Goal: Communication & Community: Answer question/provide support

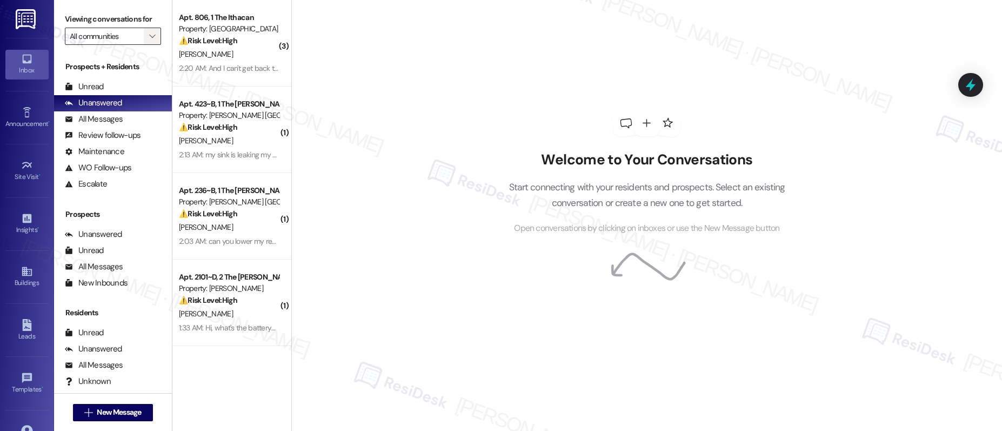
click at [149, 38] on icon "" at bounding box center [152, 36] width 6 height 9
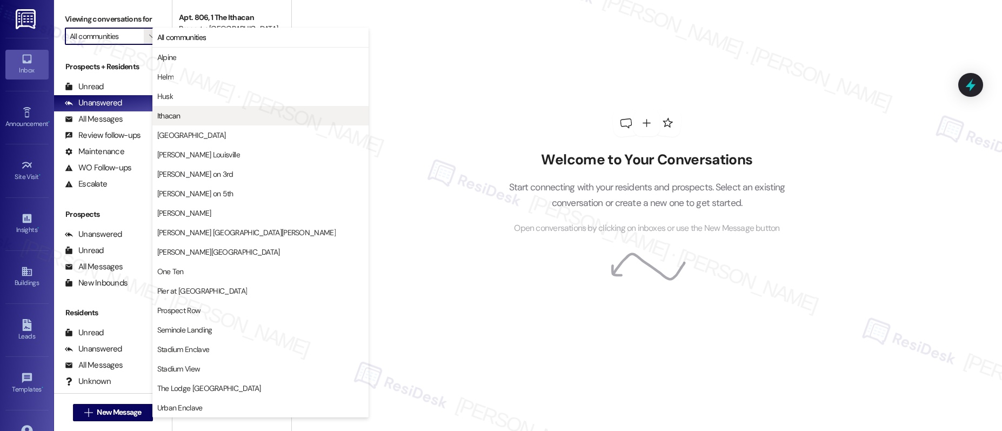
click at [191, 116] on span "Ithacan" at bounding box center [260, 115] width 206 height 11
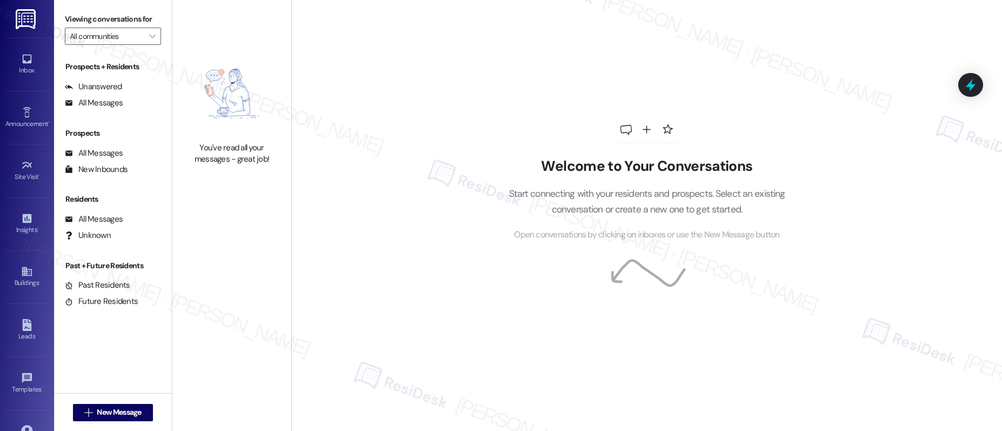
type input "Ithacan"
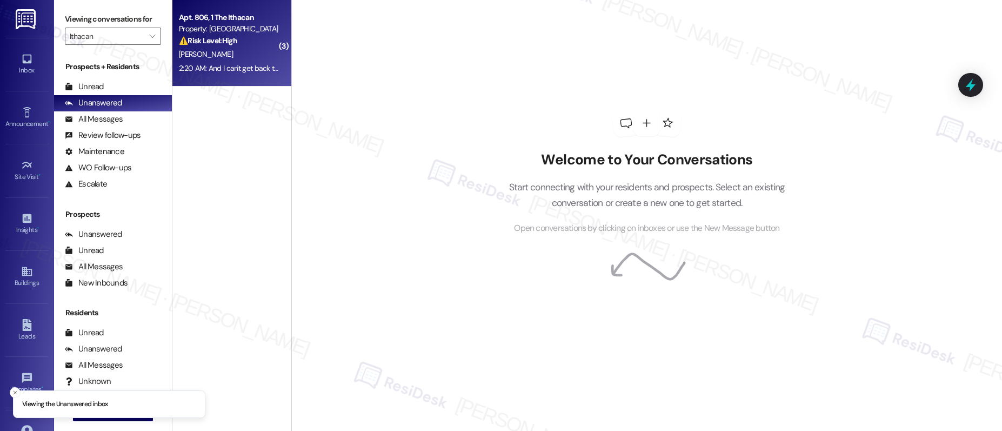
click at [221, 55] on div "C. Purello" at bounding box center [229, 55] width 102 height 14
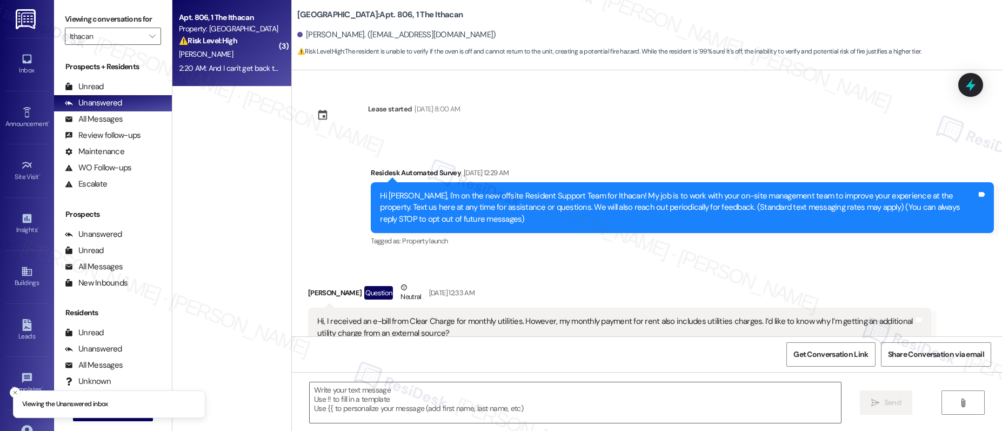
click at [221, 55] on div "C. Purello" at bounding box center [229, 55] width 102 height 14
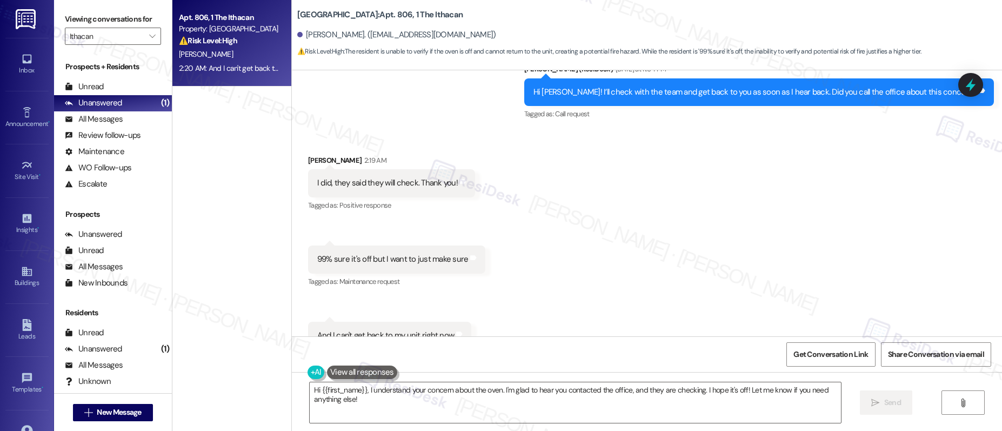
scroll to position [2440, 0]
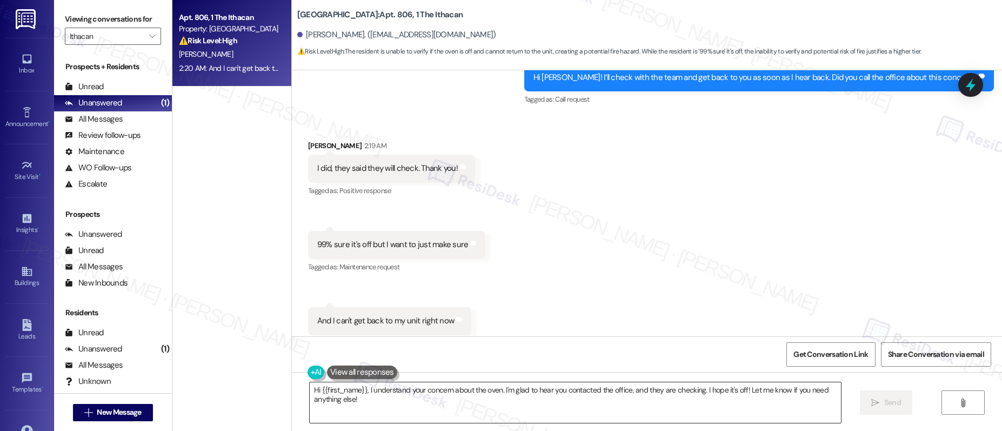
click at [451, 397] on textarea "Hi {{first_name}}, I understand your concern about the oven. I'm glad to hear y…" at bounding box center [576, 402] width 532 height 41
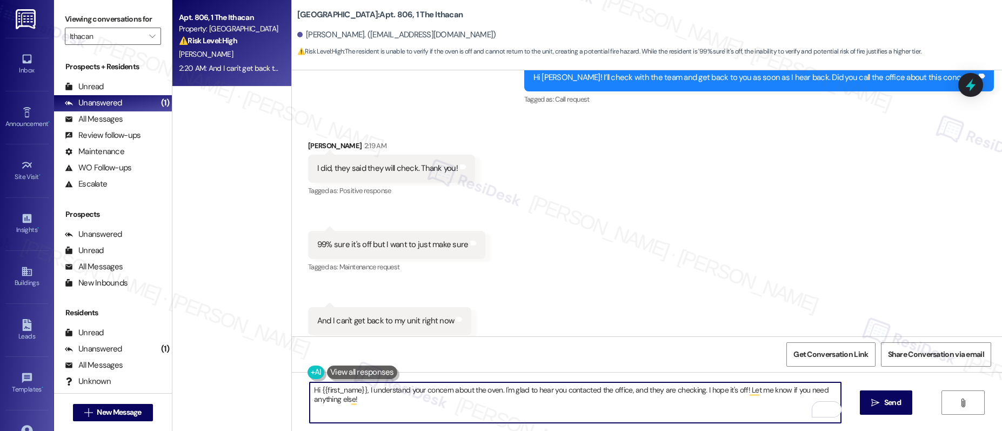
click at [403, 391] on textarea "Hi {{first_name}}, I understand your concern about the oven. I'm glad to hear y…" at bounding box center [576, 402] width 532 height 41
type textarea "Hi {{first_name}}, I understand your concern about the oven. I'm glad to hear y…"
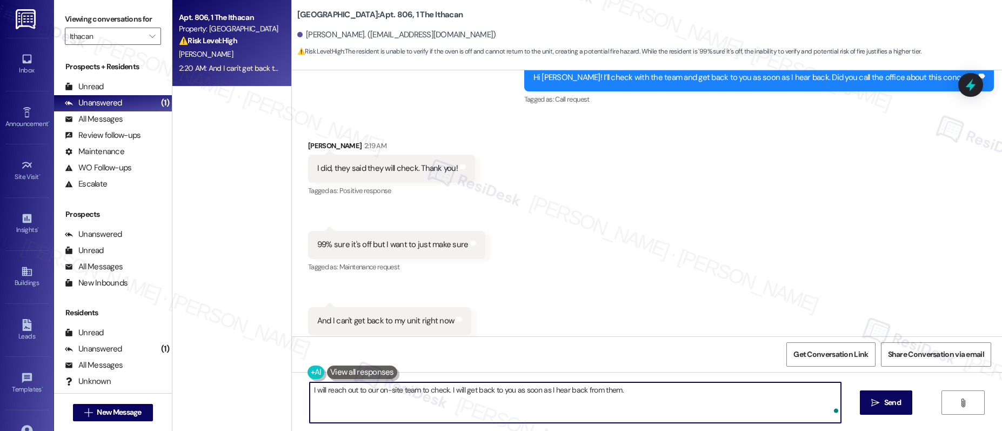
type textarea "I will reach out to our on-site team to check. I will get back to you as soon a…"
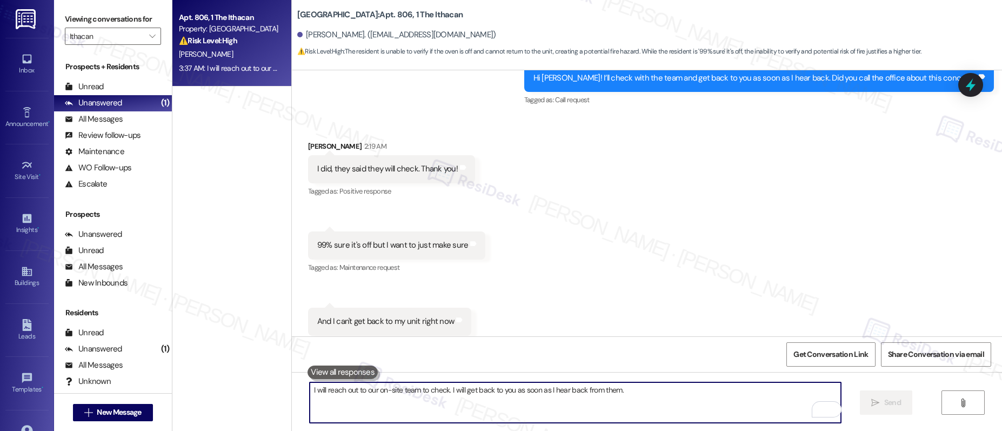
scroll to position [2515, 0]
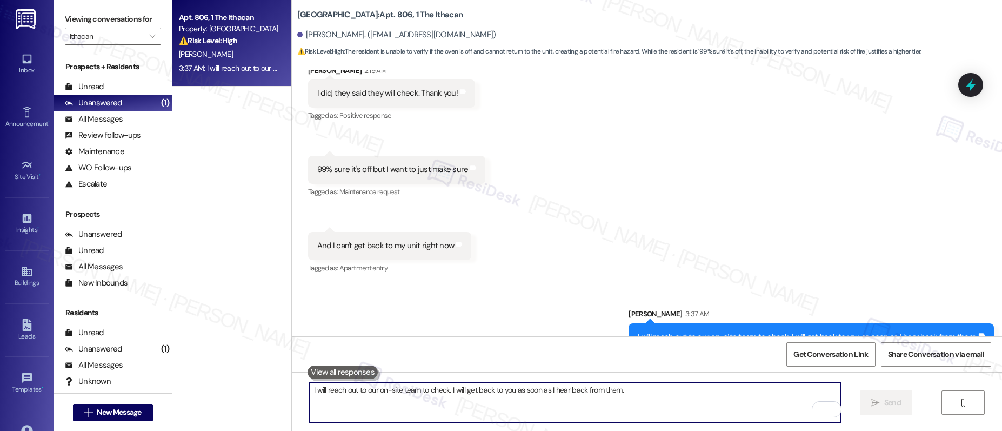
click at [417, 388] on textarea "I will reach out to our on-site team to check. I will get back to you as soon a…" at bounding box center [576, 402] width 532 height 41
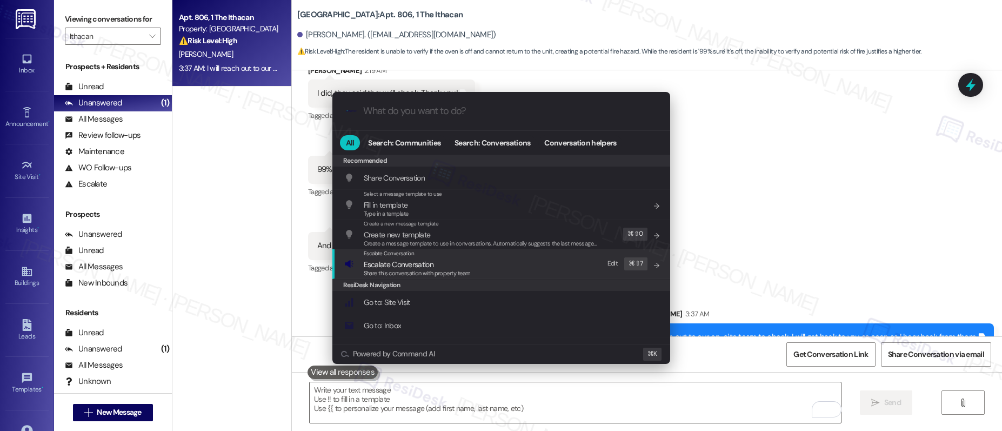
click at [403, 265] on span "Escalate Conversation" at bounding box center [399, 264] width 70 height 10
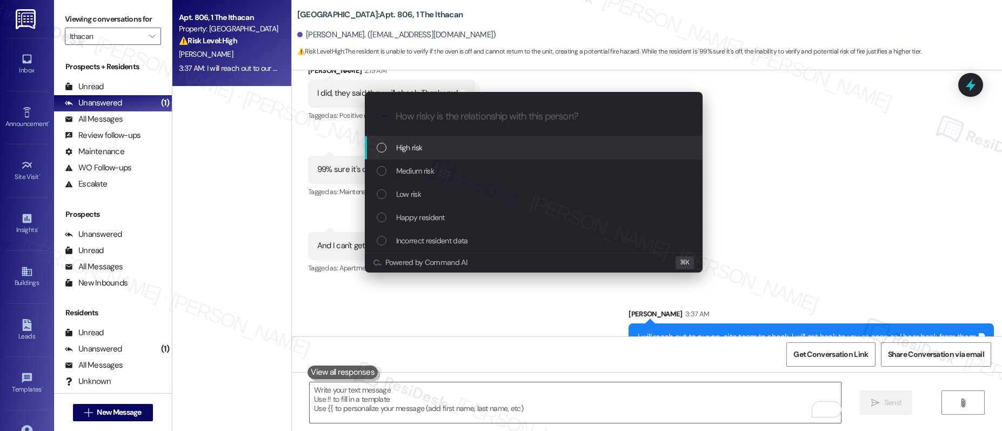
click at [431, 149] on div "High risk" at bounding box center [535, 148] width 316 height 12
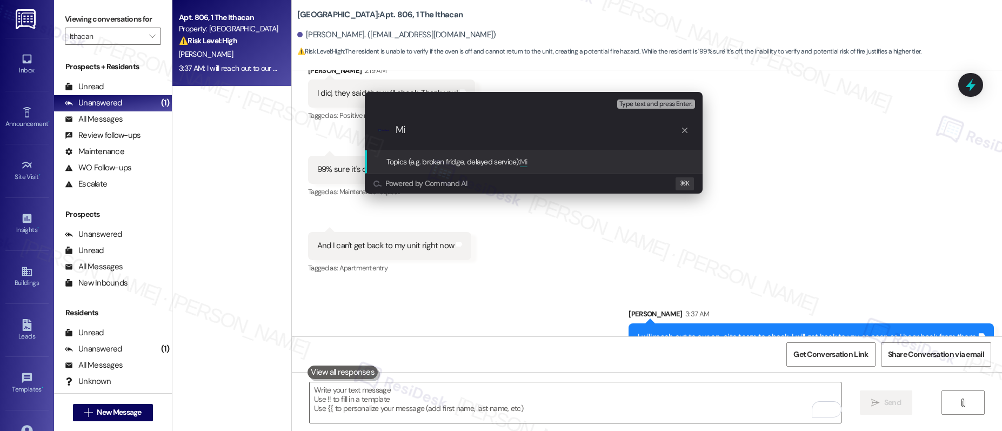
type input "M"
type input "Pls Confirm The Unit Was Checked"
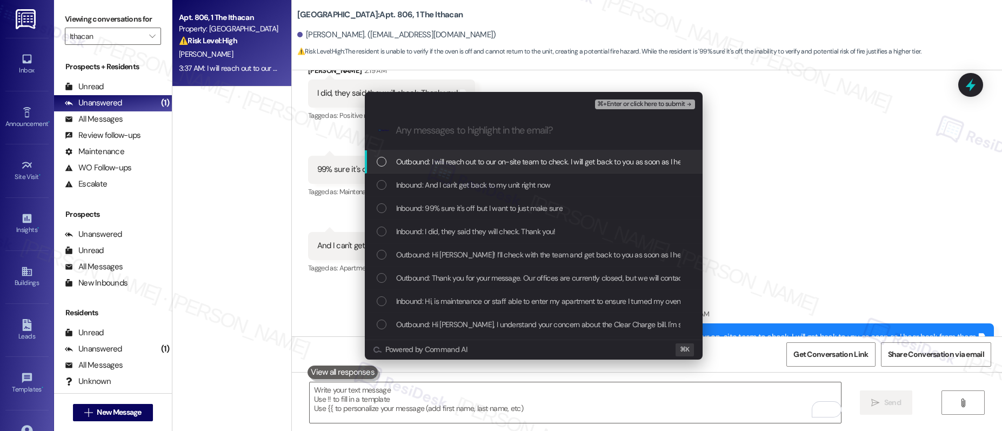
click at [509, 165] on span "Outbound: I will reach out to our on-site team to check. I will get back to you…" at bounding box center [568, 162] width 345 height 12
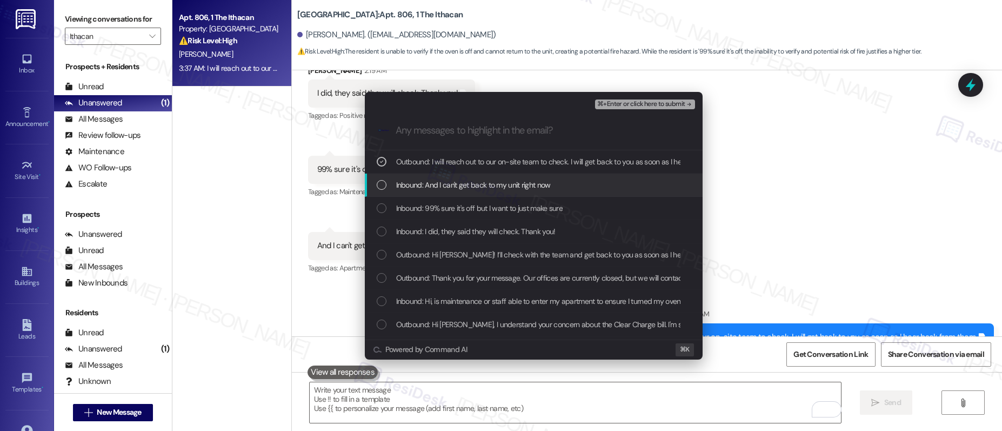
click at [504, 185] on span "Inbound: And I can't get back to my unit right now" at bounding box center [473, 185] width 155 height 12
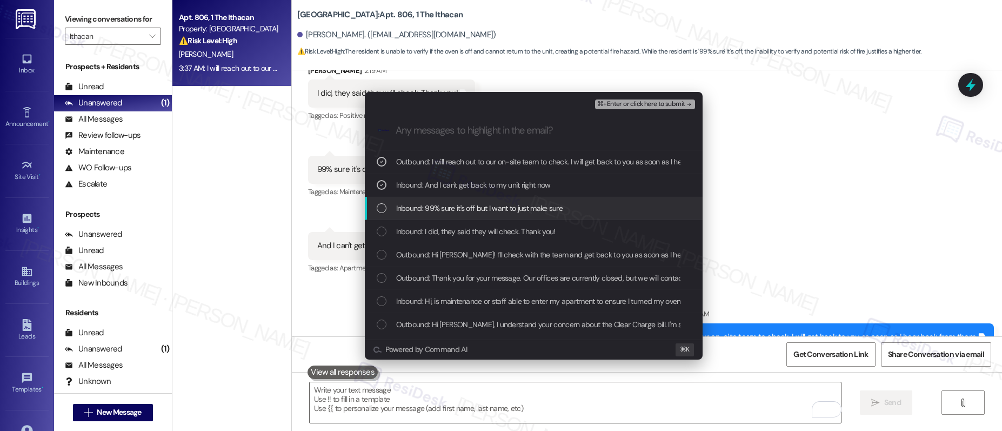
click at [496, 209] on span "Inbound: 99% sure it's off but I want to just make sure" at bounding box center [479, 208] width 167 height 12
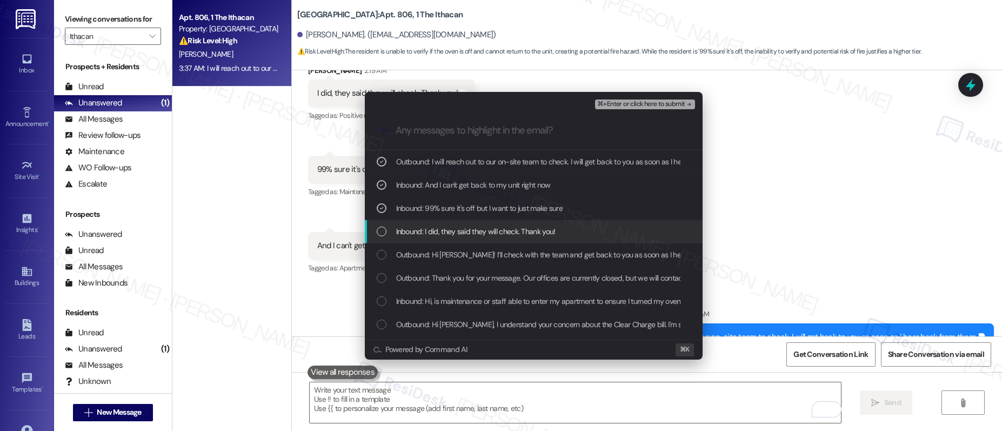
click at [488, 229] on span "Inbound: I did, they said they will check. Thank you!" at bounding box center [475, 231] width 159 height 12
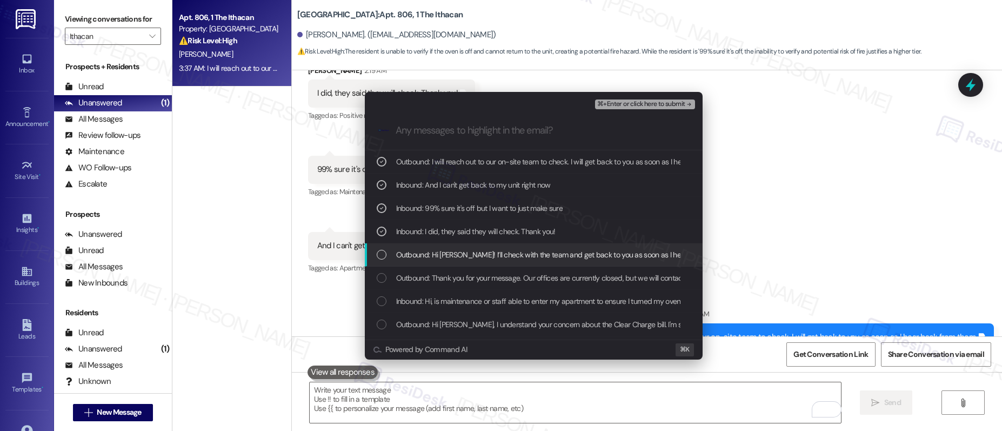
click at [486, 256] on span "Outbound: Hi Chloe! I’ll check with the team and get back to you as soon as I h…" at bounding box center [618, 255] width 444 height 12
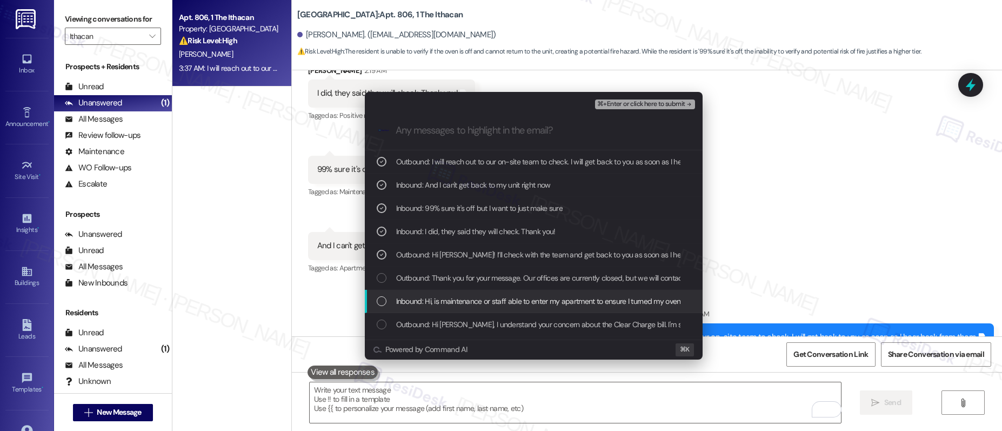
click at [569, 302] on span "Inbound: Hi, is maintenance or staff able to enter my apartment to ensure I tur…" at bounding box center [565, 301] width 338 height 12
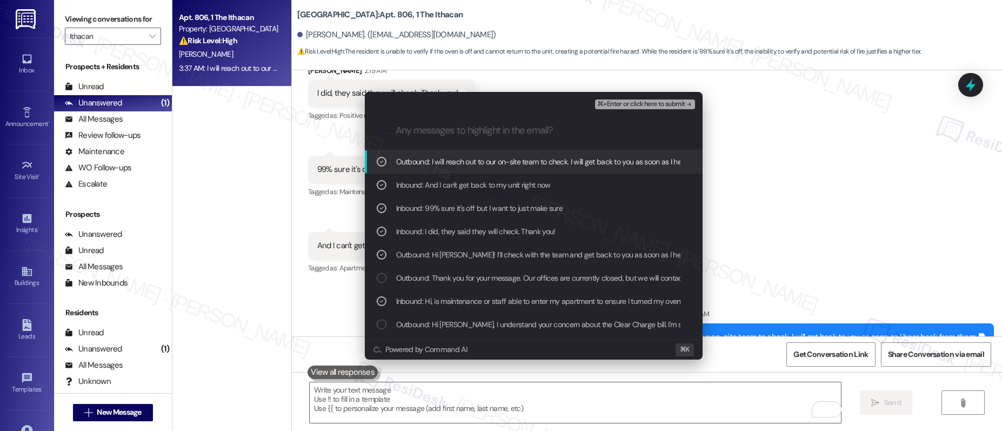
click at [638, 105] on span "⌘+Enter or click here to submit" at bounding box center [641, 105] width 88 height 8
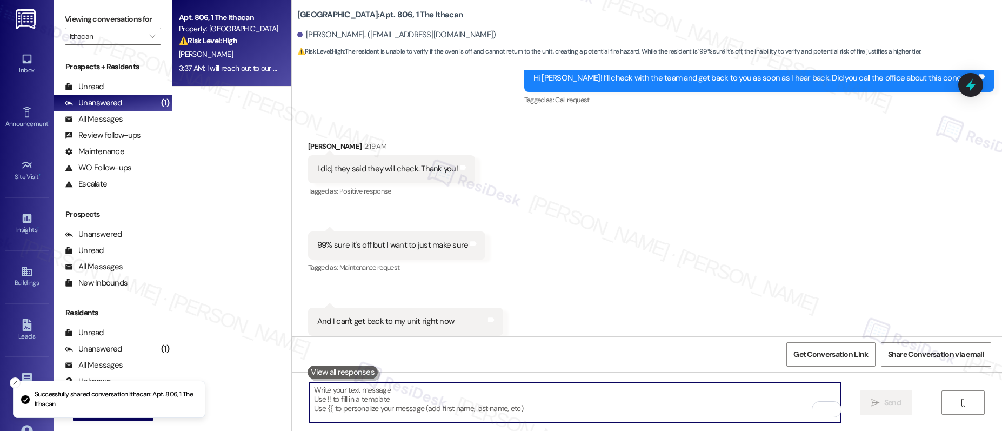
scroll to position [2531, 0]
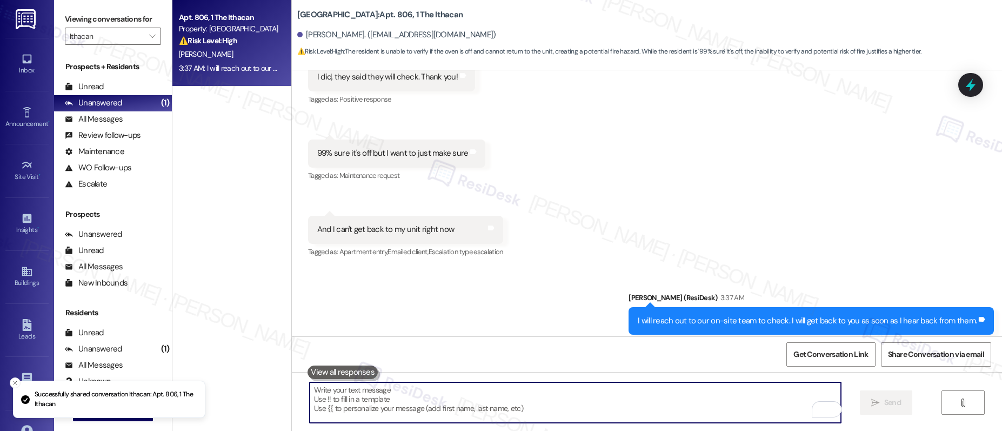
click at [511, 409] on textarea "To enrich screen reader interactions, please activate Accessibility in Grammarl…" at bounding box center [576, 402] width 532 height 41
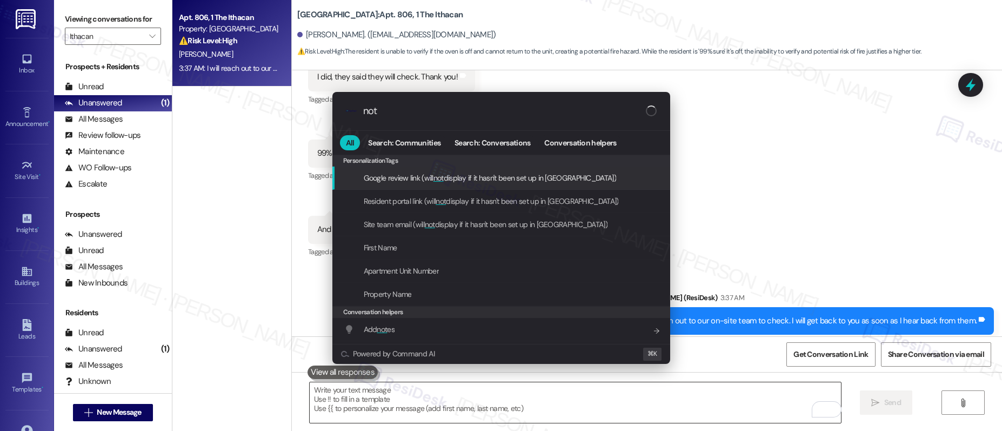
type input "note"
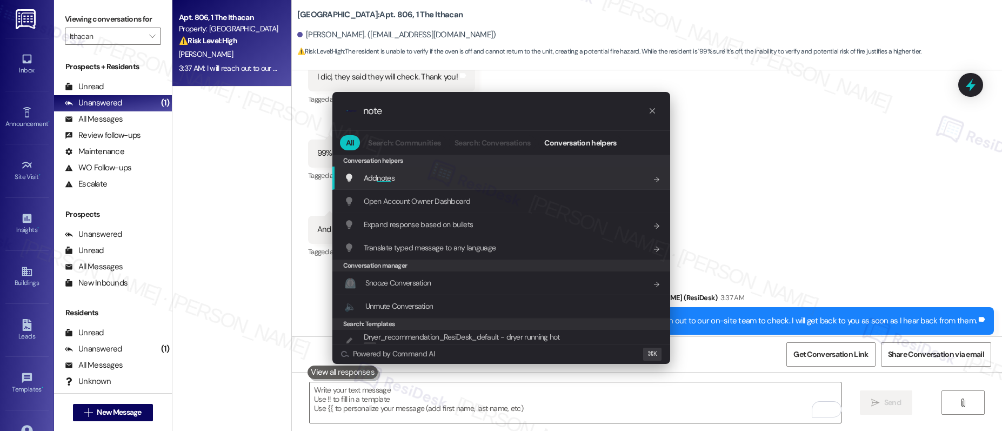
click at [518, 173] on div "Add note s Add shortcut" at bounding box center [502, 178] width 316 height 12
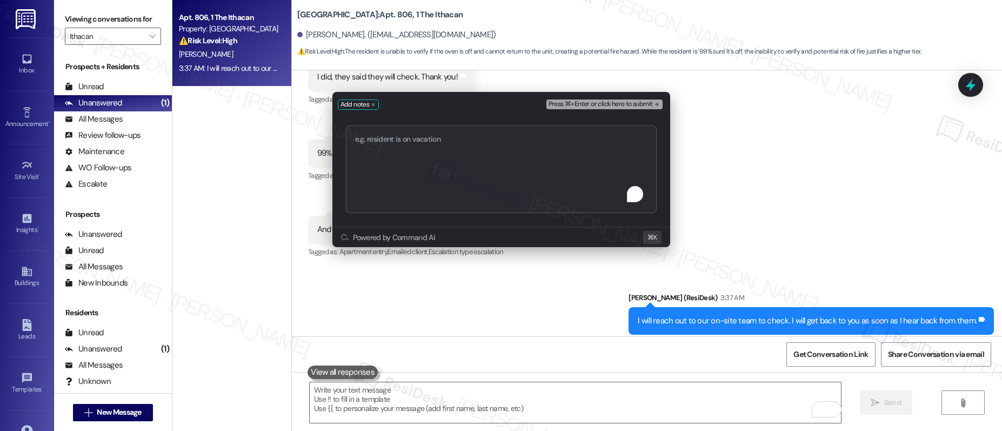
type textarea "Pls Confirm The Unit Was Checked"
click at [584, 103] on span "Press ⌘+Enter or click here to submit" at bounding box center [601, 105] width 104 height 8
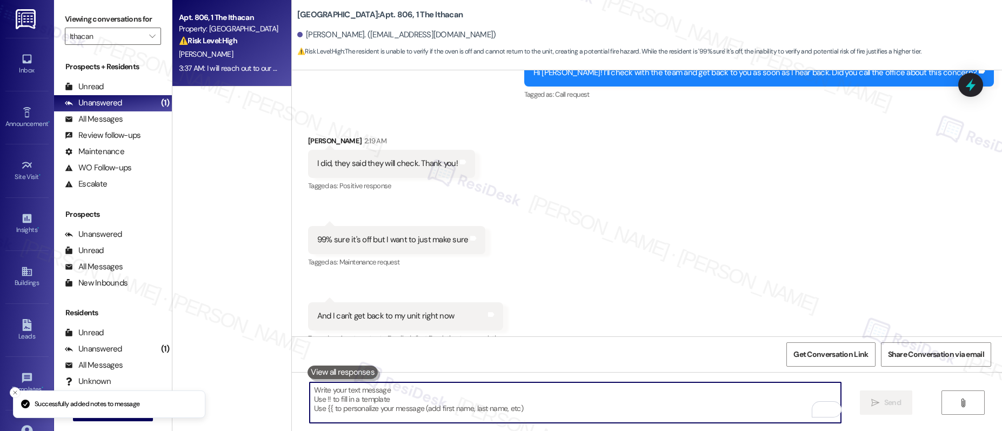
scroll to position [2439, 0]
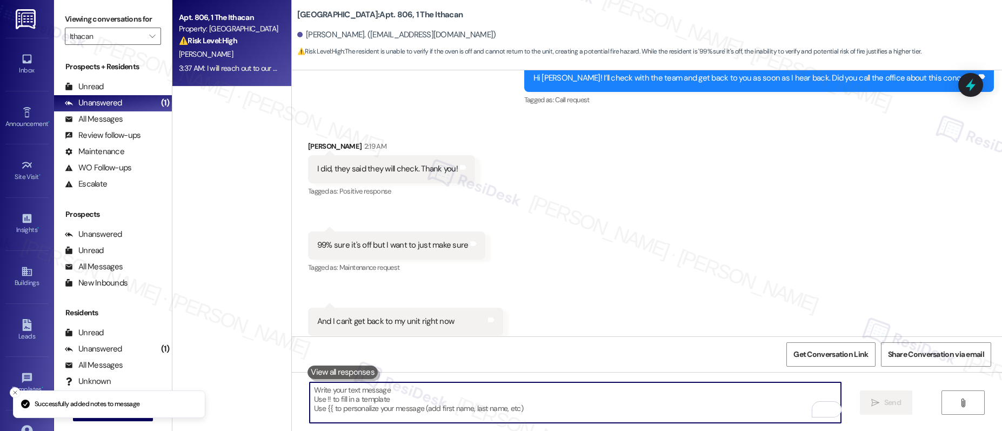
click at [154, 37] on div "Viewing conversations for Ithacan " at bounding box center [113, 28] width 118 height 56
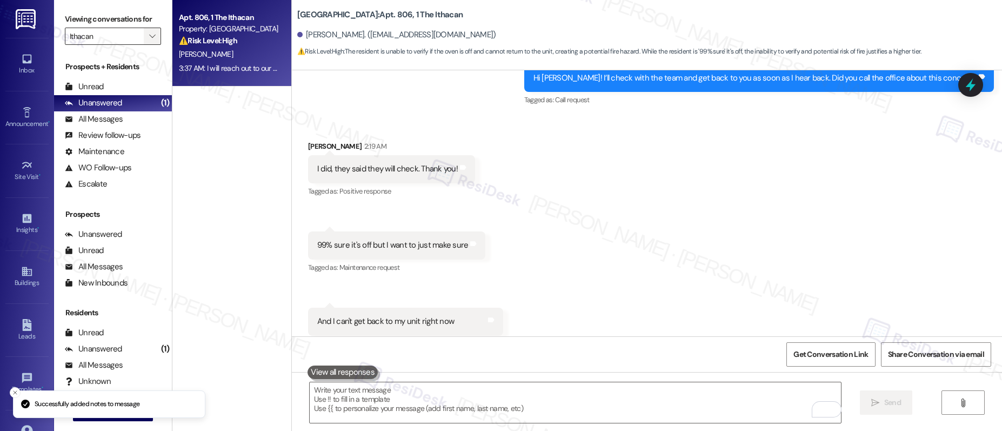
click at [149, 34] on icon "" at bounding box center [152, 36] width 6 height 9
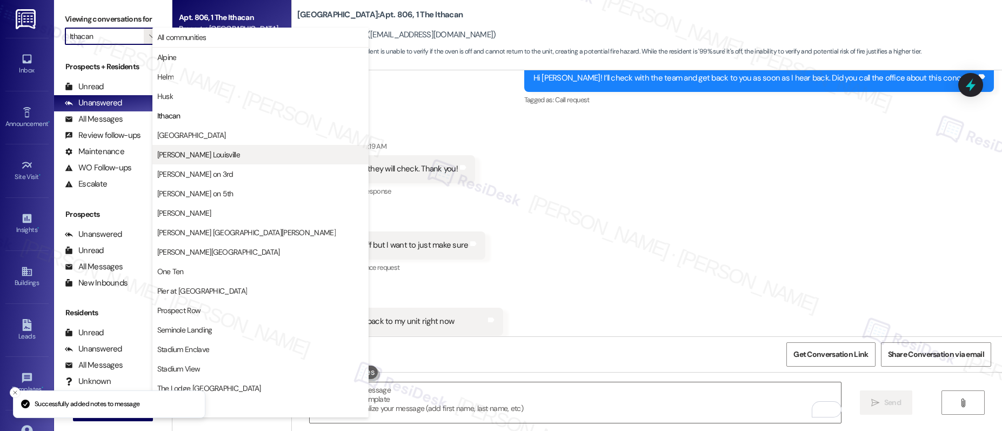
click at [175, 160] on span "Marshall Louisville" at bounding box center [198, 154] width 83 height 11
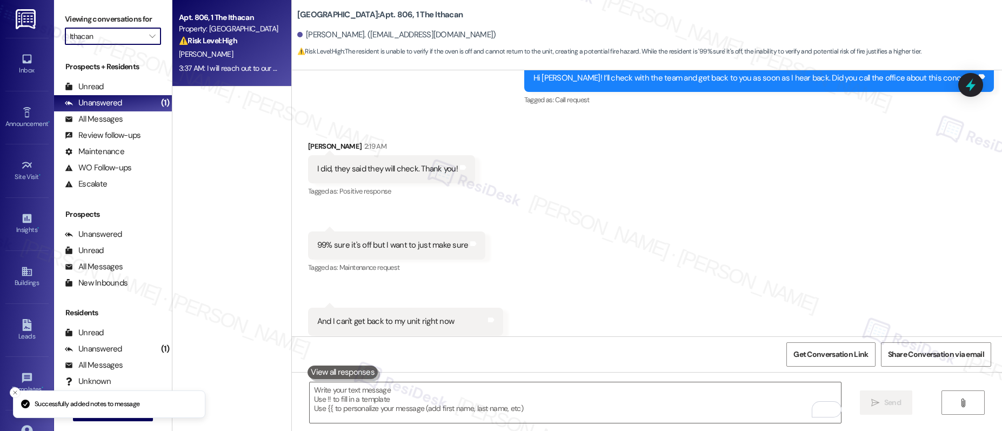
type input "Marshall Louisville"
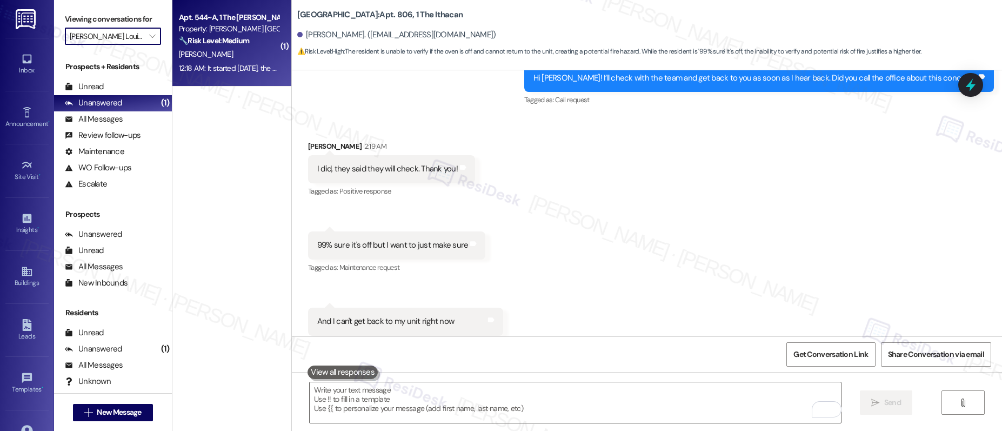
click at [215, 63] on div "12:18 AM: It started 2 days ago, the first time I was using peacock and half th…" at bounding box center [462, 68] width 566 height 10
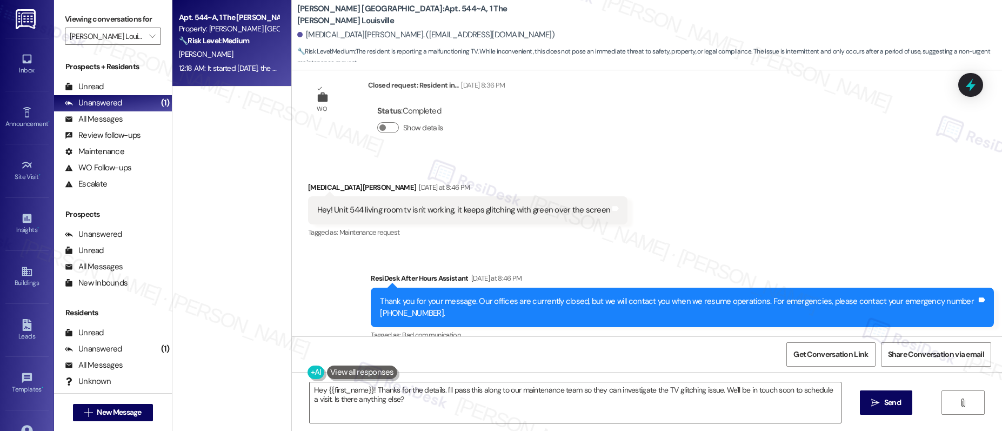
scroll to position [948, 0]
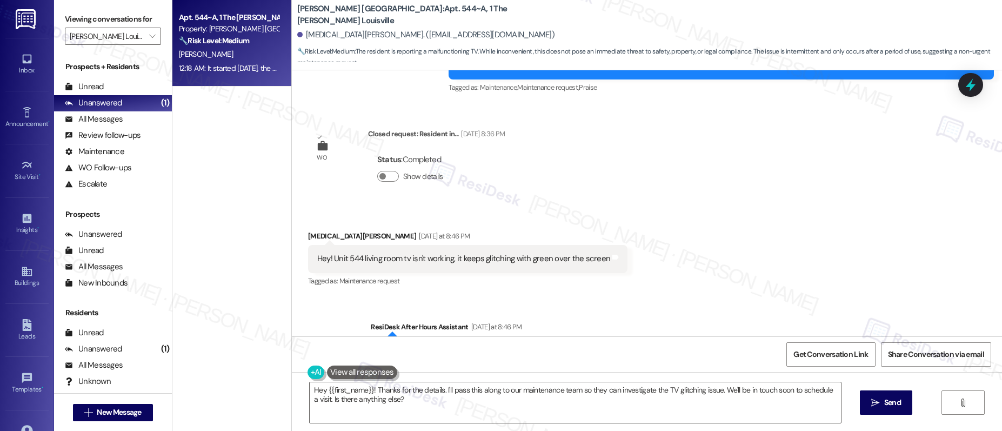
click at [444, 256] on div "Hey! Unit 544 living room tv isn't working, it keeps glitching with green over …" at bounding box center [463, 258] width 293 height 11
copy div "Hey! Unit 544 living room tv isn't working, it keeps glitching with green over …"
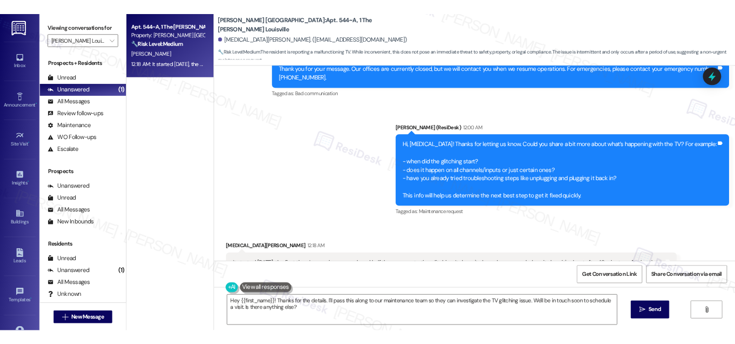
scroll to position [1264, 0]
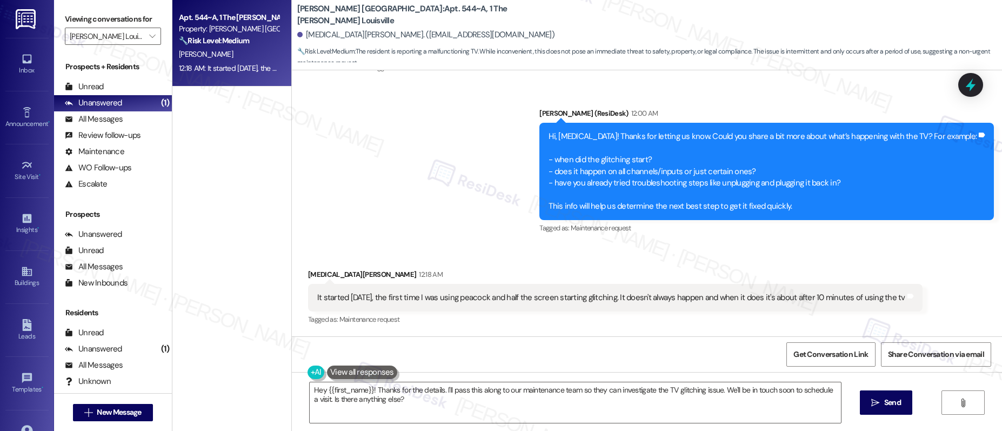
click at [381, 298] on div "It started 2 days ago, the first time I was using peacock and half the screen s…" at bounding box center [611, 297] width 588 height 11
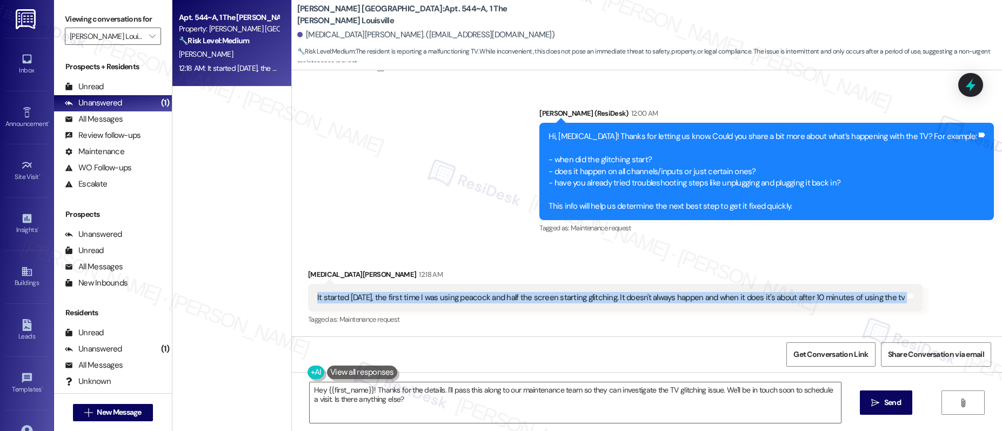
copy div "It started 2 days ago, the first time I was using peacock and half the screen s…"
click at [402, 405] on textarea "Hey {{first_name}}! Thanks for the details. I'll pass this along to our mainten…" at bounding box center [576, 402] width 532 height 41
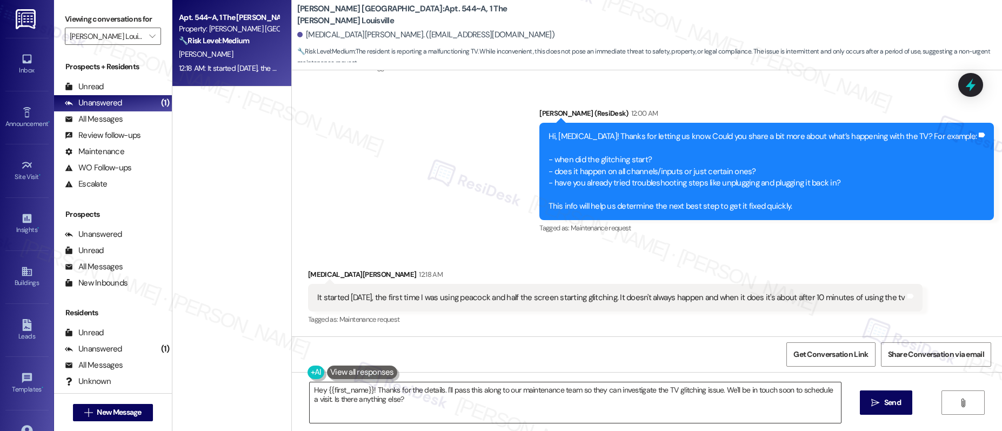
click at [402, 405] on textarea "Hey {{first_name}}! Thanks for the details. I'll pass this along to our mainten…" at bounding box center [576, 402] width 532 height 41
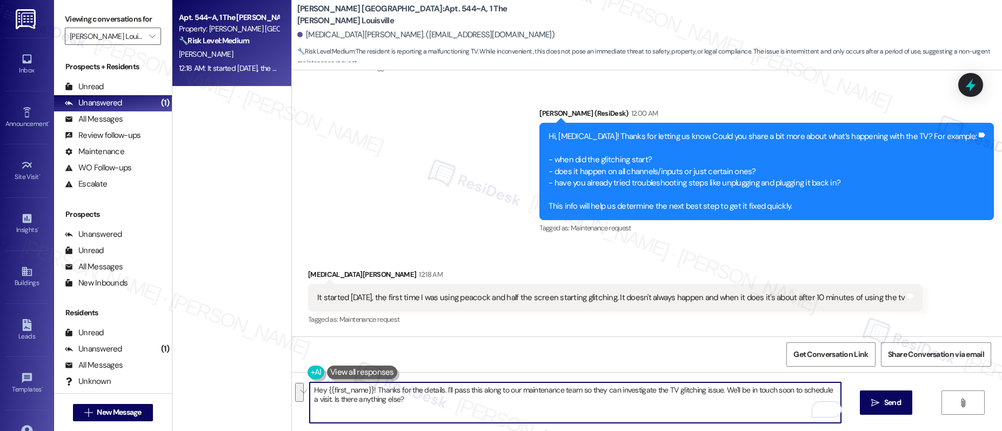
click at [432, 412] on textarea "Hey {{first_name}}! Thanks for the details. I'll pass this along to our mainten…" at bounding box center [576, 402] width 532 height 41
click at [443, 403] on textarea "Hey {{first_name}}! Thanks for the details. I'll pass this along to our mainten…" at bounding box center [576, 402] width 532 height 41
type textarea "Hey {{first_name}}! Thanks for the details. I'll pass this along to our mainten…"
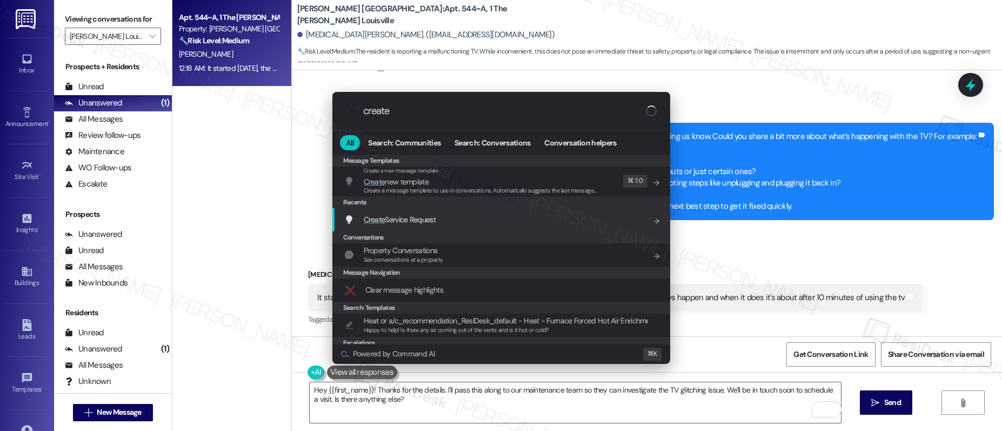
type input "create"
click at [452, 216] on div "Create Service Request Add shortcut" at bounding box center [502, 220] width 316 height 12
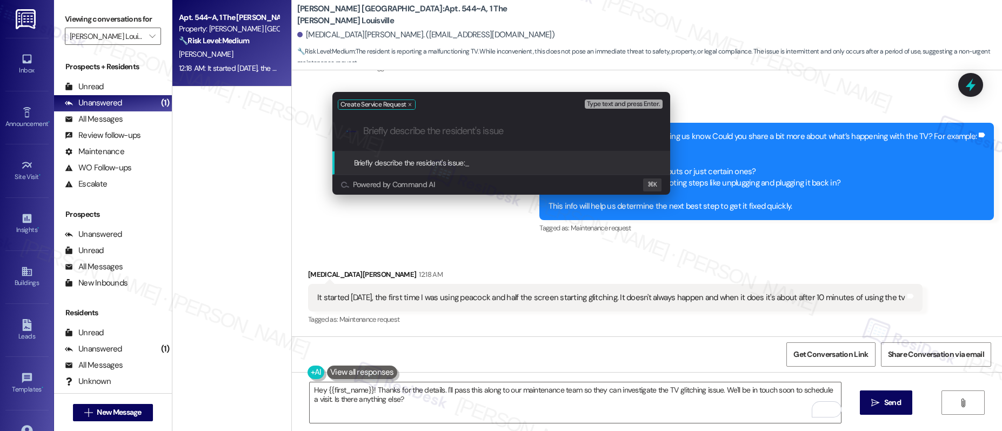
click at [460, 131] on input "Briefly describe the resident's issue" at bounding box center [510, 130] width 294 height 11
type input "TV Screen Glitch"
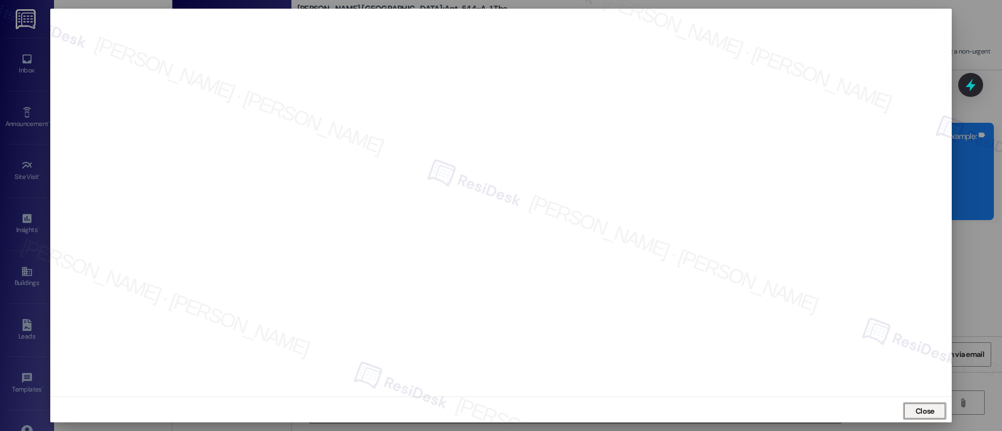
click at [910, 408] on button "Close" at bounding box center [924, 410] width 43 height 17
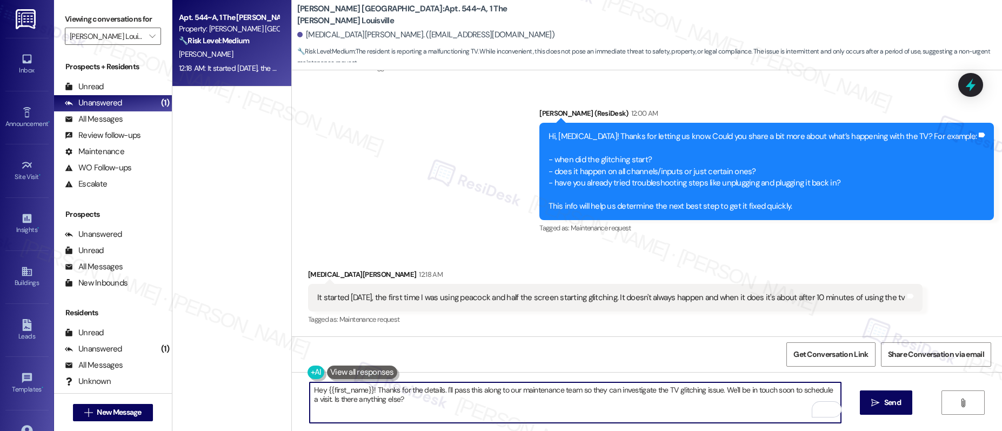
click at [503, 410] on textarea "Hey {{first_name}}! Thanks for the details. I'll pass this along to our mainten…" at bounding box center [576, 402] width 532 height 41
drag, startPoint x: 719, startPoint y: 390, endPoint x: 722, endPoint y: 411, distance: 21.7
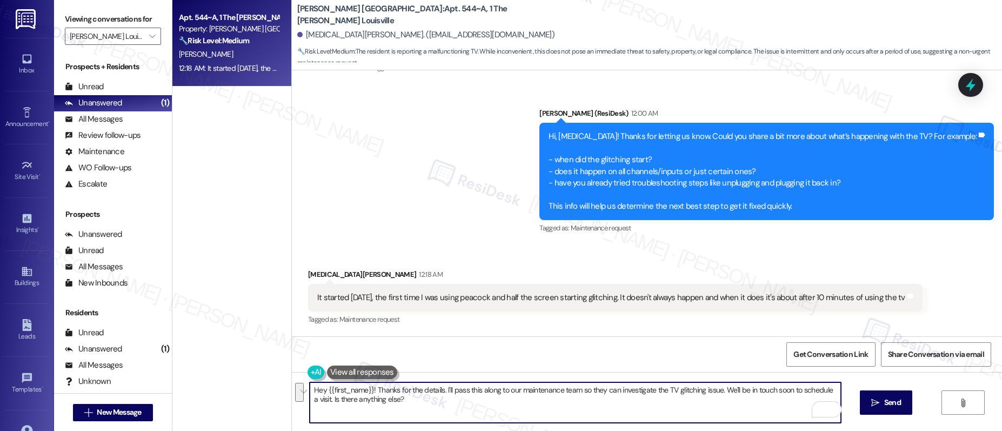
click at [722, 413] on textarea "Hey {{first_name}}! Thanks for the details. I'll pass this along to our mainten…" at bounding box center [576, 402] width 532 height 41
type textarea "Hey {{first_name}}! Thanks for the details. I'll pass this along to our mainten…"
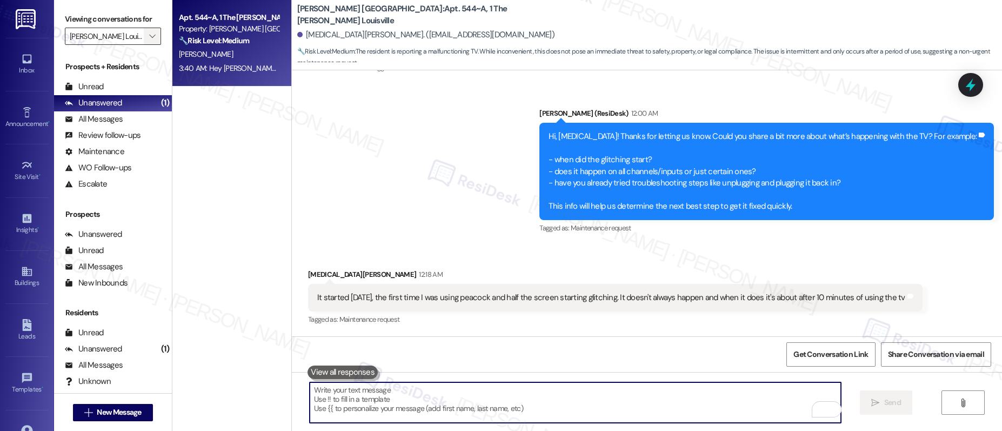
click at [148, 37] on span "" at bounding box center [152, 36] width 10 height 17
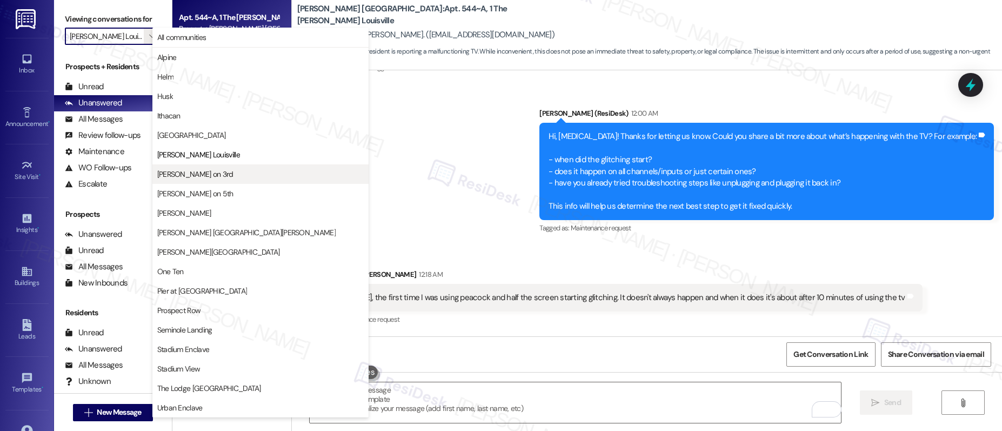
click at [177, 179] on button "Marshall on 3rd" at bounding box center [260, 173] width 216 height 19
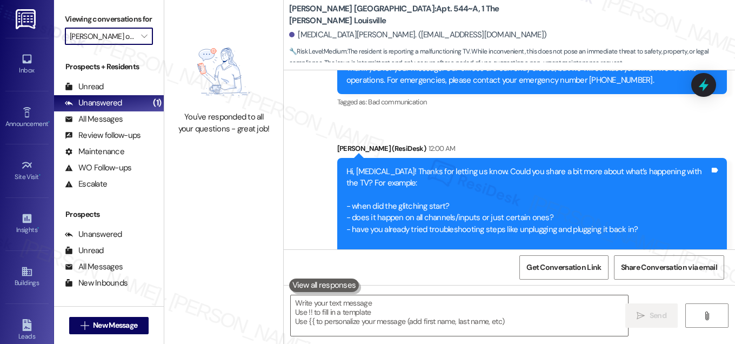
scroll to position [1298, 0]
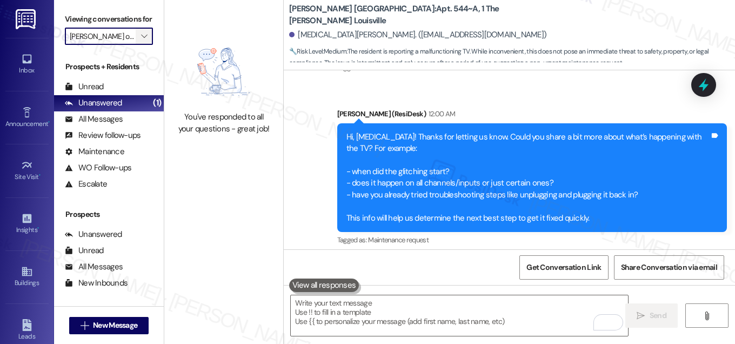
click at [145, 41] on icon "" at bounding box center [144, 36] width 6 height 9
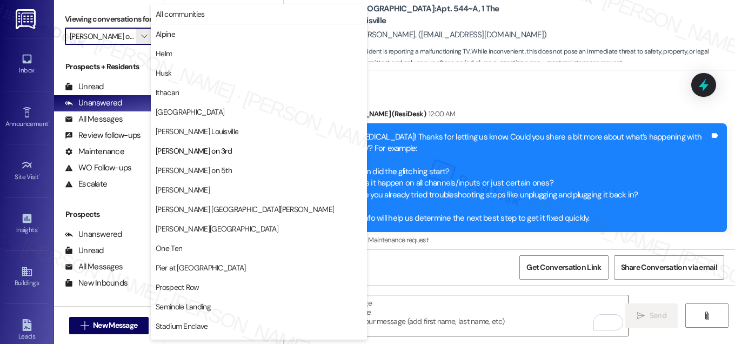
click at [463, 71] on div "Tagged as: Bad communication Click to highlight conversations about Bad communi…" at bounding box center [532, 67] width 390 height 16
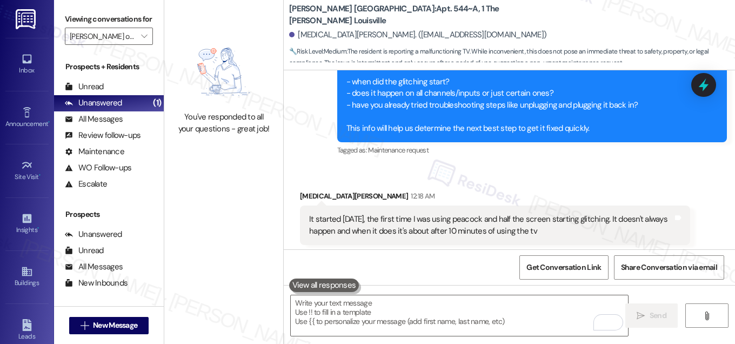
scroll to position [1496, 0]
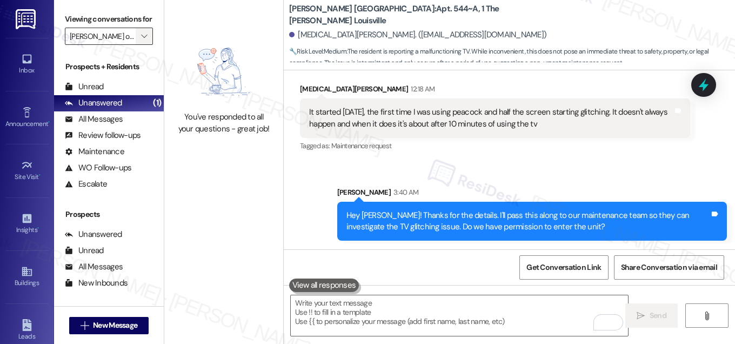
click at [145, 41] on icon "" at bounding box center [144, 36] width 6 height 9
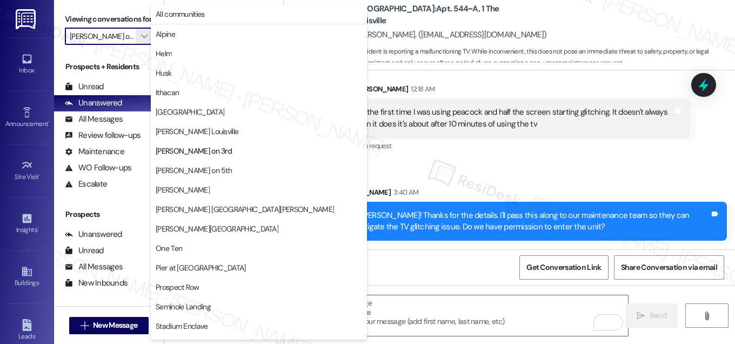
click at [191, 170] on span "Marshall on 5th" at bounding box center [194, 170] width 76 height 11
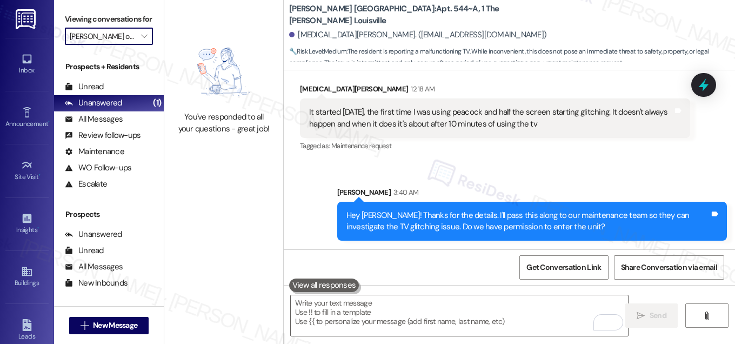
type input "Marshall on 5th"
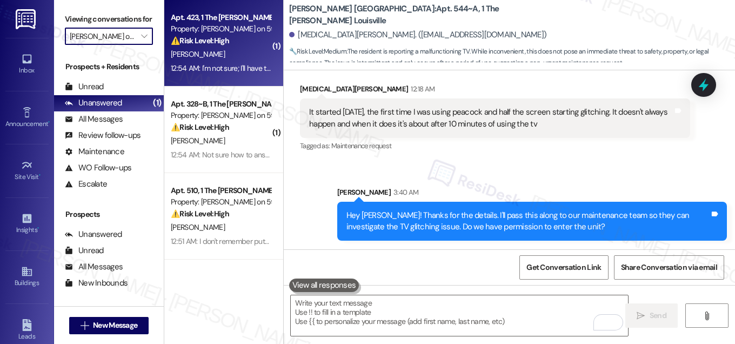
click at [221, 52] on div "A. Wheeler" at bounding box center [221, 55] width 102 height 14
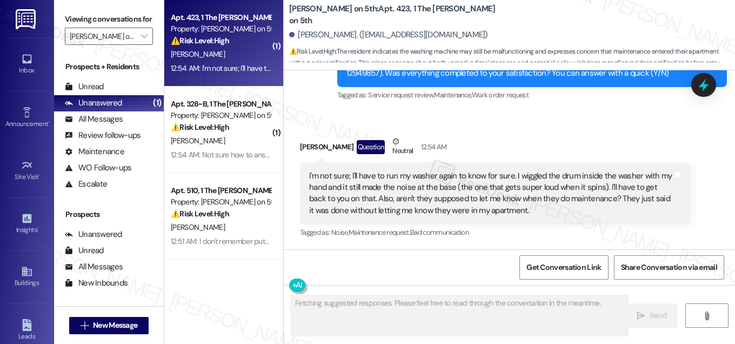
scroll to position [969, 0]
click at [222, 51] on div "A. Wheeler" at bounding box center [221, 55] width 102 height 14
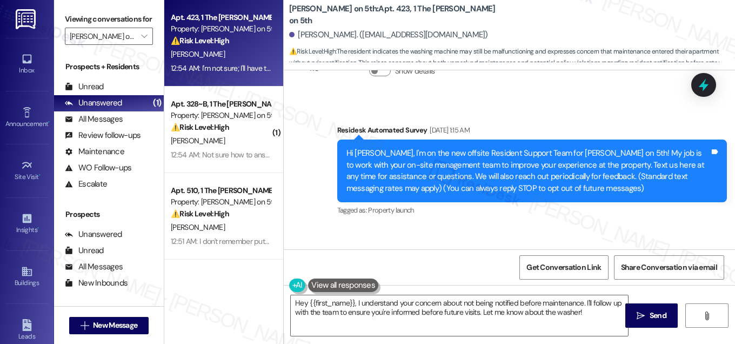
scroll to position [0, 0]
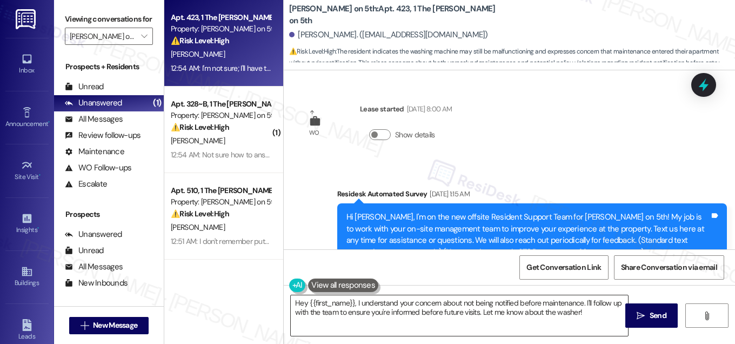
click at [450, 310] on textarea "Hey {{first_name}}, I understand your concern about not being notified before m…" at bounding box center [459, 315] width 337 height 41
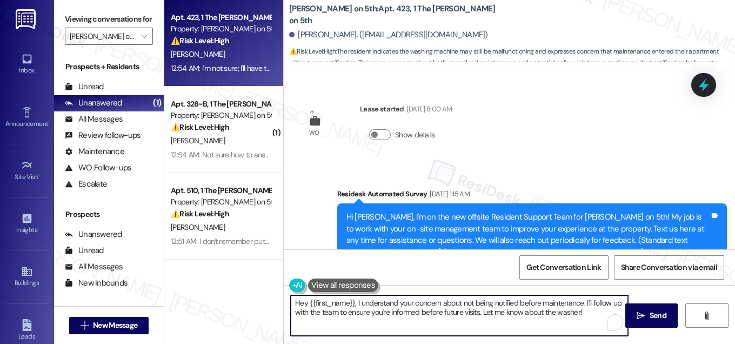
click at [510, 308] on textarea "Hey {{first_name}}, I understand your concern about not being notified before m…" at bounding box center [459, 315] width 337 height 41
click at [568, 321] on textarea "Hey {{first_name}}, I understand your concern about not being notified before m…" at bounding box center [459, 315] width 337 height 41
click at [585, 311] on textarea "Hey {{first_name}}, I understand your concern about not being notified before m…" at bounding box center [459, 315] width 337 height 41
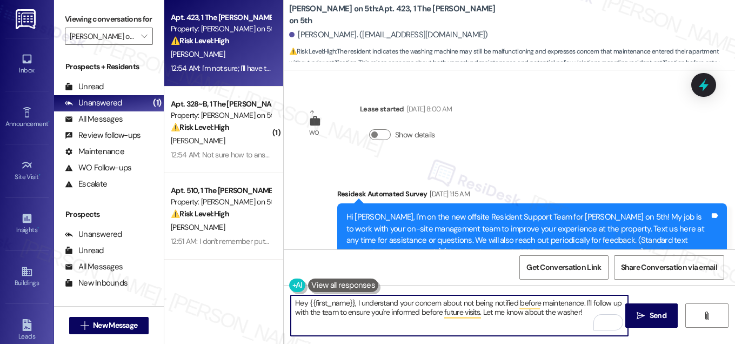
click at [585, 311] on textarea "Hey {{first_name}}, I understand your concern about not being notified before m…" at bounding box center [459, 315] width 337 height 41
click at [652, 312] on span "Send" at bounding box center [658, 315] width 17 height 11
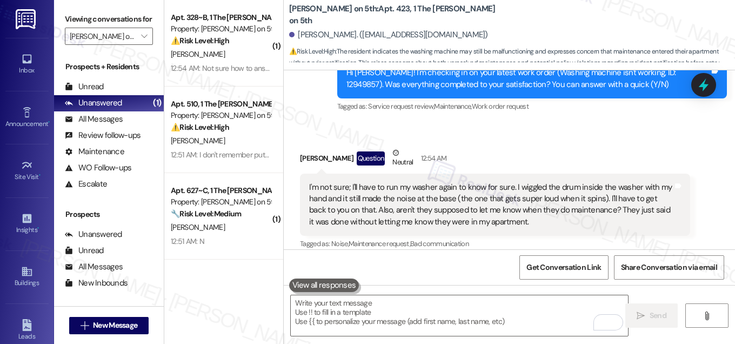
scroll to position [1057, 0]
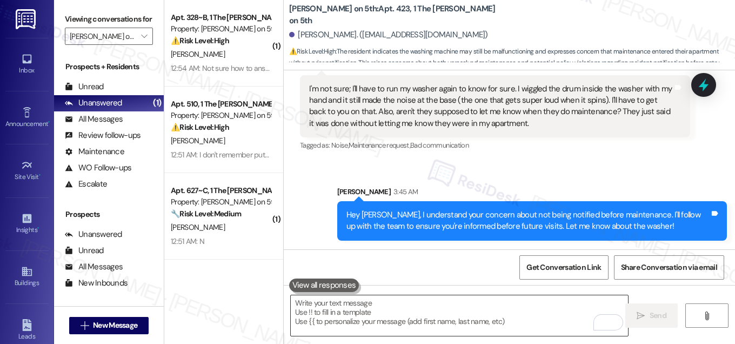
click at [488, 319] on textarea "To enrich screen reader interactions, please activate Accessibility in Grammarl…" at bounding box center [459, 315] width 337 height 41
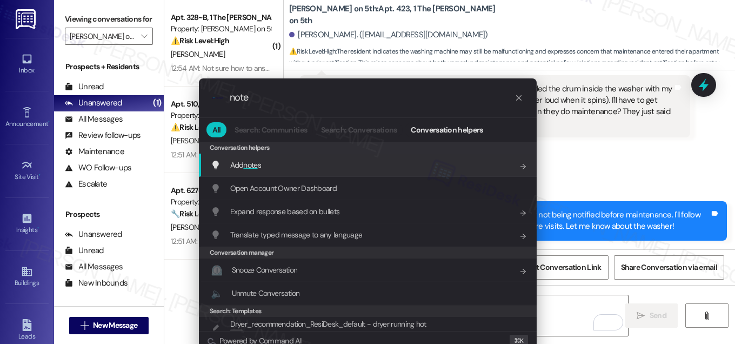
type input "notes"
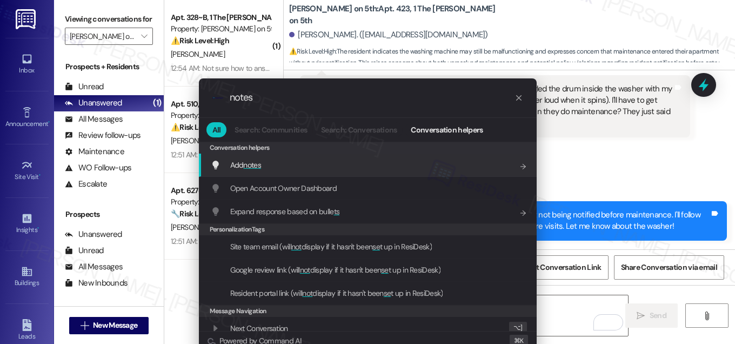
click at [279, 164] on div "Add notes Add shortcut" at bounding box center [369, 165] width 316 height 12
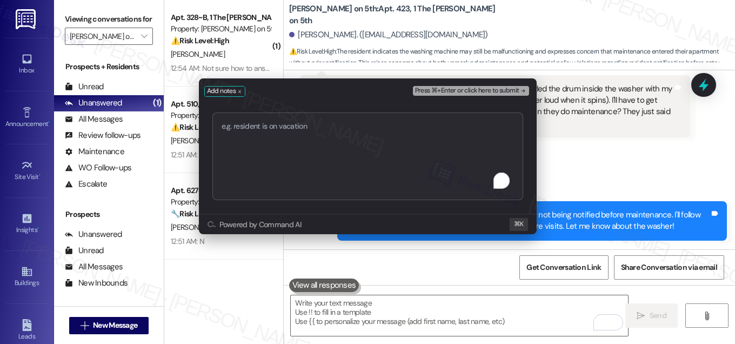
click at [318, 137] on textarea "To enrich screen reader interactions, please activate Accessibility in Grammarl…" at bounding box center [367, 156] width 311 height 88
type textarea "PTE: Resident prefers to be notified"
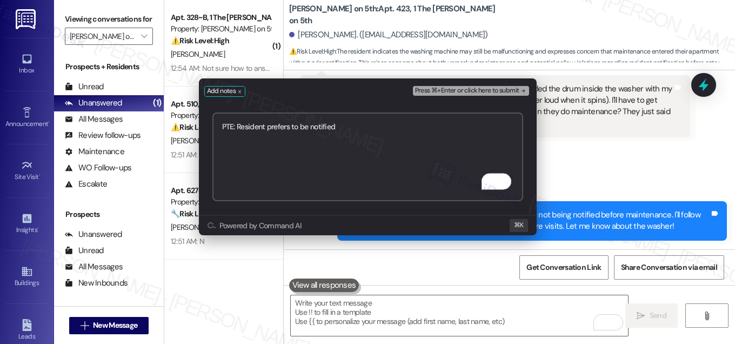
click at [447, 95] on span "Press ⌘+Enter or click here to submit" at bounding box center [467, 91] width 104 height 8
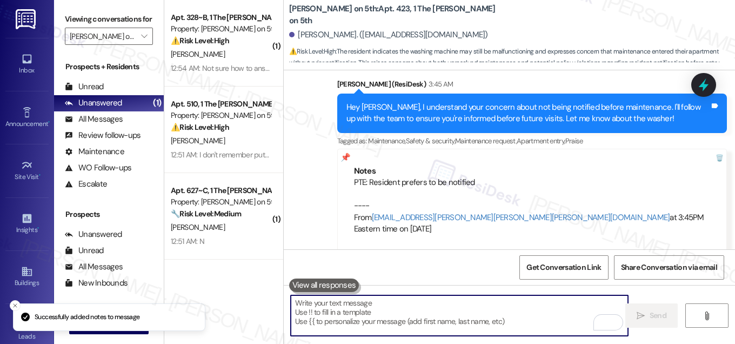
scroll to position [1176, 0]
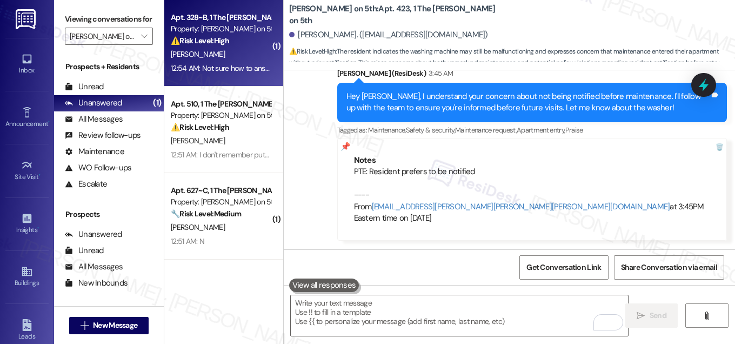
click at [248, 54] on div "B. Tollett" at bounding box center [221, 55] width 102 height 14
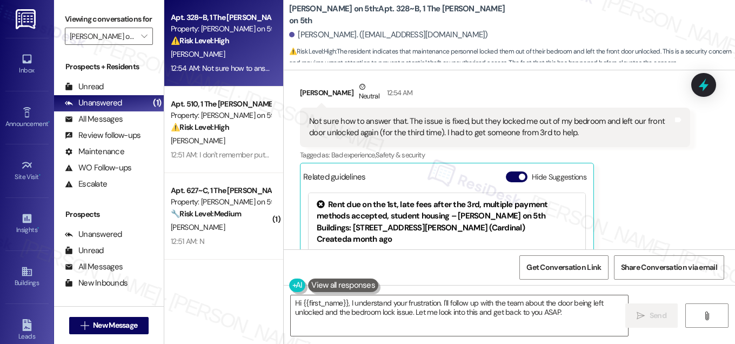
scroll to position [3088, 0]
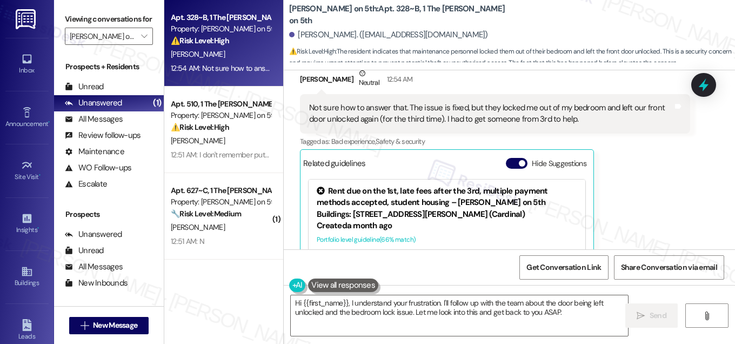
click at [459, 106] on div "Not sure how to answer that. The issue is fixed, but they locked me out of my b…" at bounding box center [491, 113] width 364 height 23
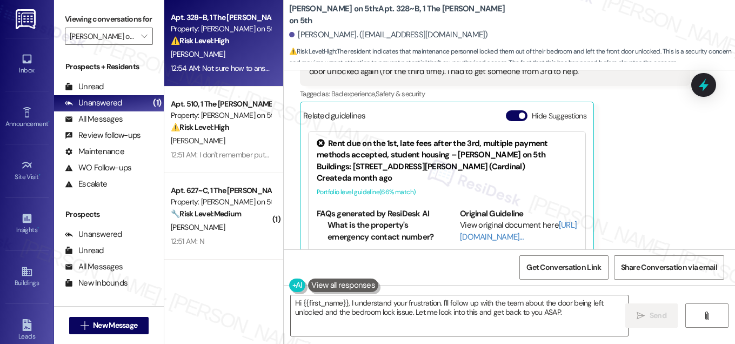
scroll to position [3151, 0]
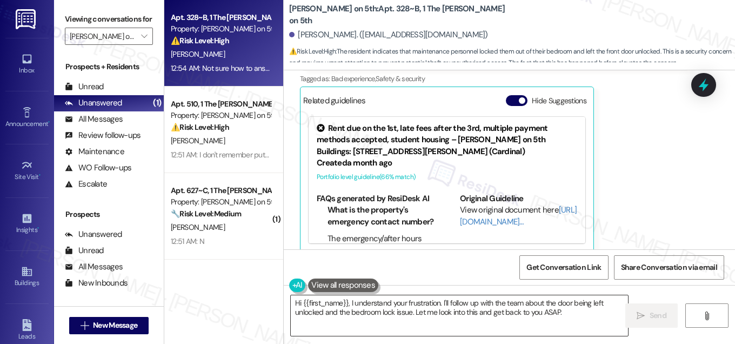
click at [585, 319] on textarea "Hi {{first_name}}, I understand your frustration. I'll follow up with the team …" at bounding box center [459, 315] width 337 height 41
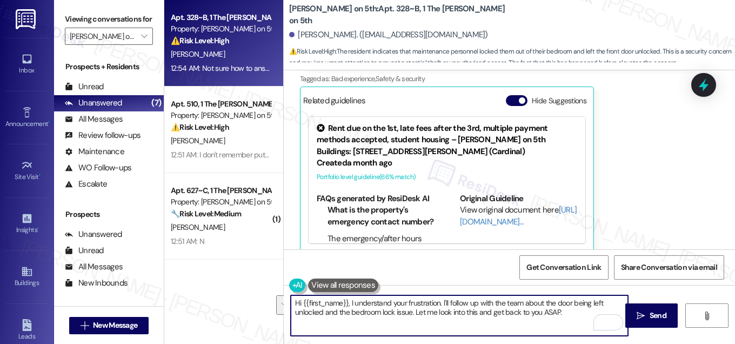
drag, startPoint x: 556, startPoint y: 304, endPoint x: 395, endPoint y: 312, distance: 161.8
click at [395, 312] on textarea "Hi {{first_name}}, I understand your frustration. I'll follow up with the team …" at bounding box center [459, 315] width 337 height 41
type textarea "Hi {{first_name}}, I understand your frustration. I'll follow up with the team …"
click at [659, 312] on span "Send" at bounding box center [658, 315] width 17 height 11
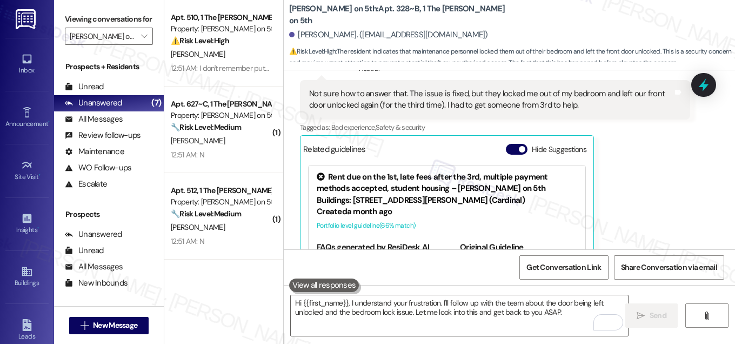
scroll to position [3238, 0]
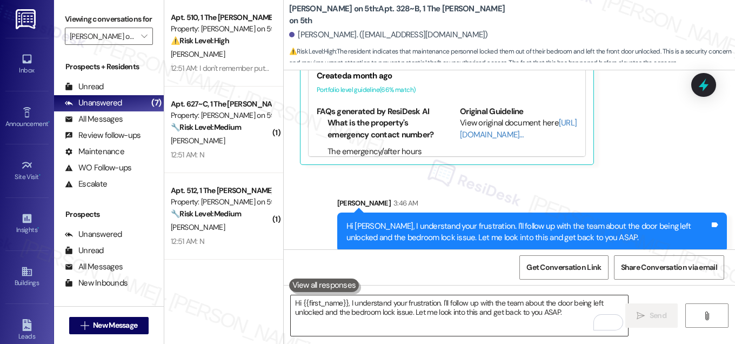
click at [519, 325] on textarea "Hi {{first_name}}, I understand your frustration. I'll follow up with the team …" at bounding box center [459, 315] width 337 height 41
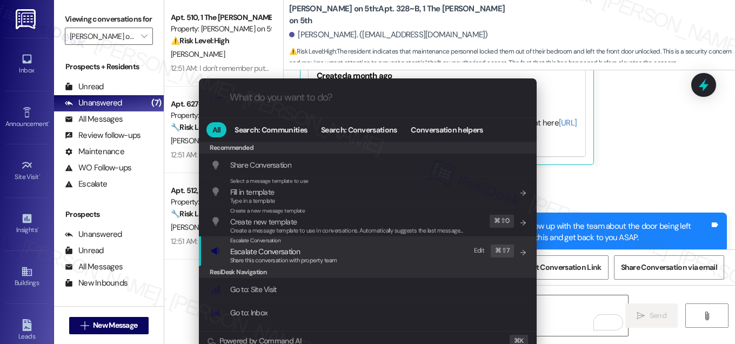
click at [363, 242] on div "Escalate Conversation Escalate Conversation Share this conversation with proper…" at bounding box center [369, 250] width 316 height 29
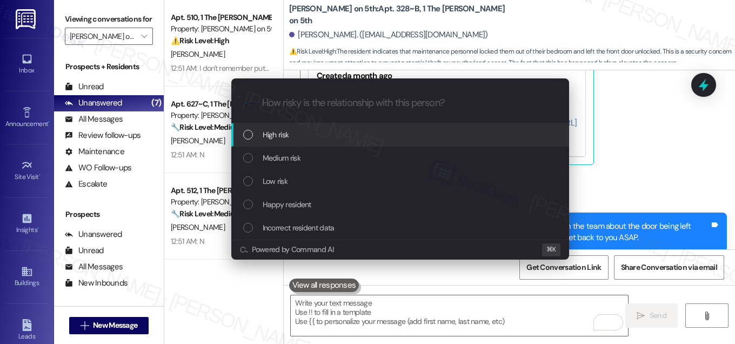
click at [350, 139] on div "High risk" at bounding box center [401, 135] width 316 height 12
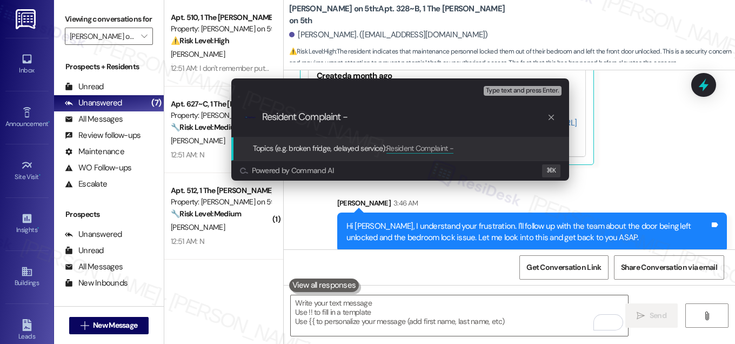
paste input "door being left unlocked and the bedroom lock"
type input "Resident Complaint - door being left unlocked and the bedroom lock"
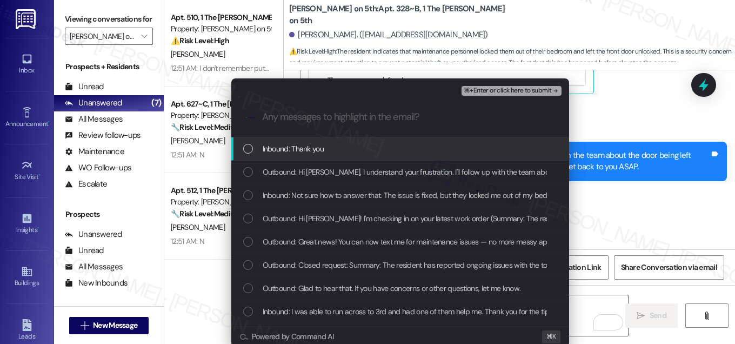
scroll to position [3312, 0]
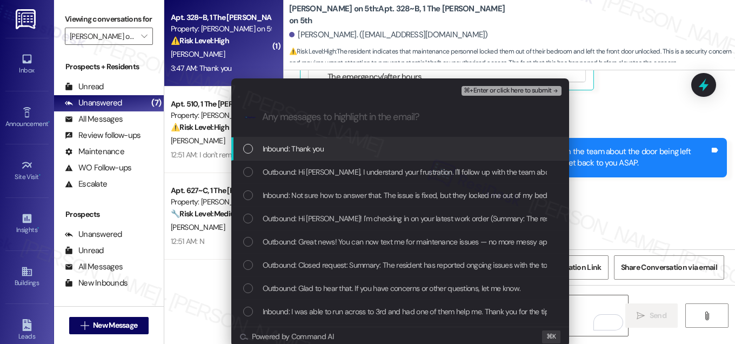
click at [281, 143] on span "Inbound: Thank you" at bounding box center [293, 149] width 61 height 12
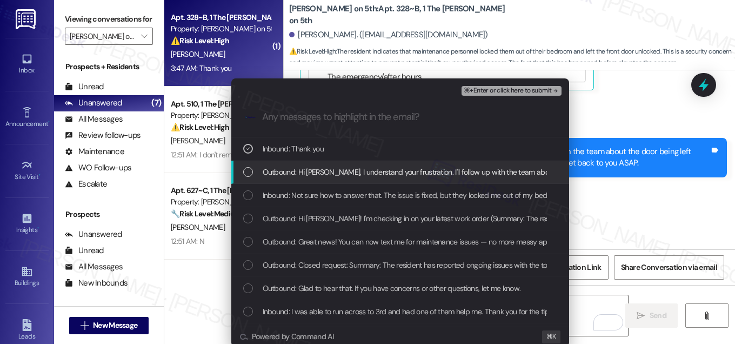
click at [286, 174] on span "Outbound: Hi Bailey, I understand your frustration. I'll follow up with the tea…" at bounding box center [573, 172] width 621 height 12
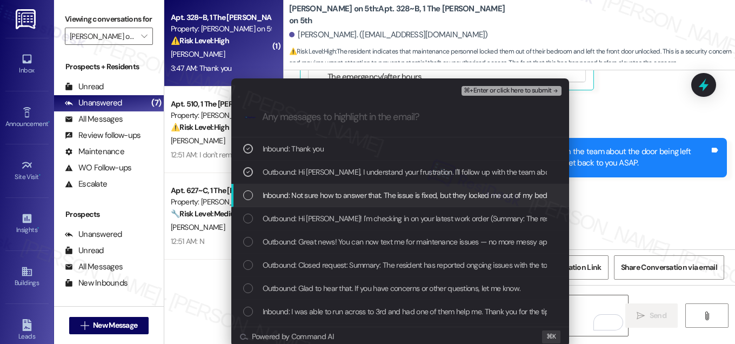
click at [286, 198] on span "Inbound: Not sure how to answer that. The issue is fixed, but they locked me ou…" at bounding box center [564, 195] width 603 height 12
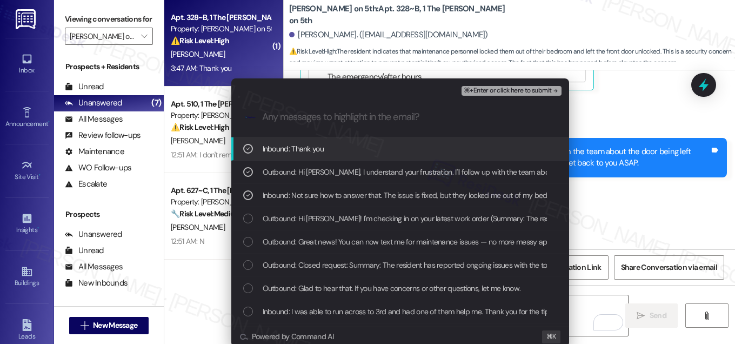
click at [291, 143] on span "Inbound: Thank you" at bounding box center [293, 149] width 61 height 12
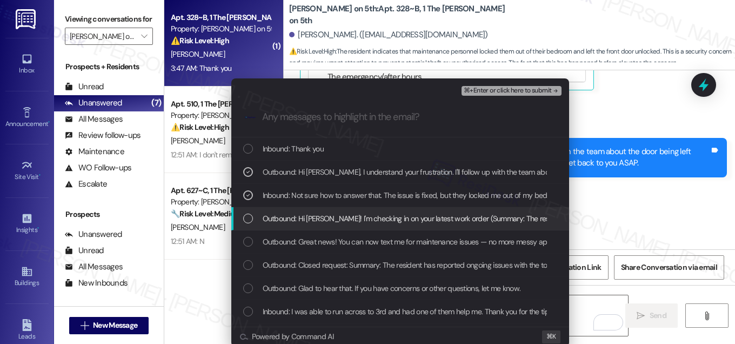
click at [299, 225] on div "Outbound: Hi Bailey! I'm checking in on your latest work order (Summary: The re…" at bounding box center [400, 218] width 338 height 23
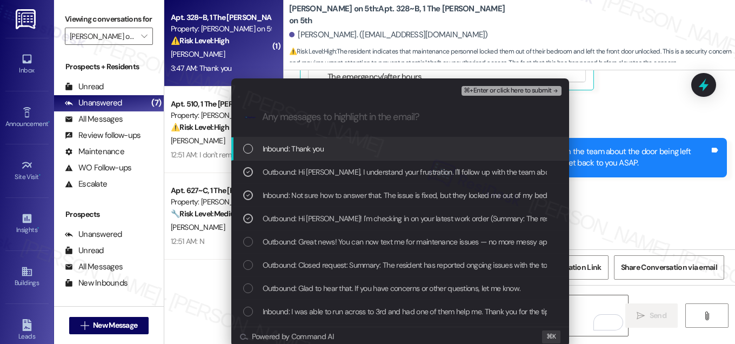
click at [489, 95] on span "⌘+Enter or click here to submit" at bounding box center [508, 91] width 88 height 8
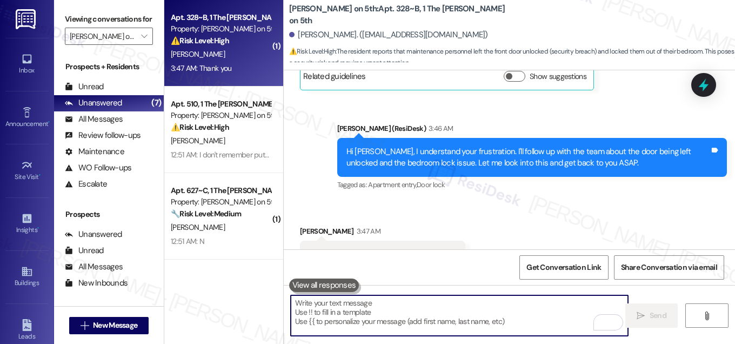
scroll to position [3207, 0]
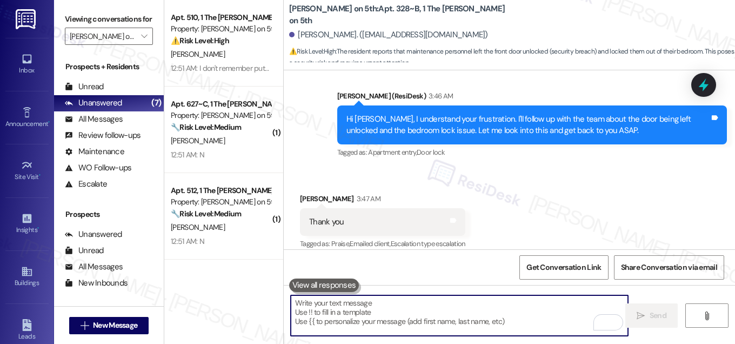
click at [446, 312] on textarea "To enrich screen reader interactions, please activate Accessibility in Grammarl…" at bounding box center [459, 315] width 337 height 41
click at [423, 327] on textarea "To enrich screen reader interactions, please activate Accessibility in Grammarl…" at bounding box center [459, 315] width 337 height 41
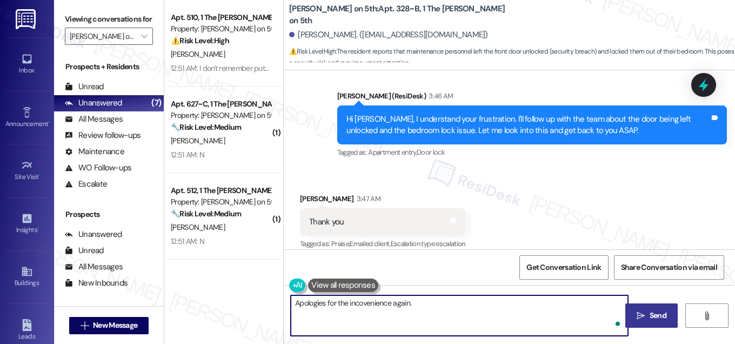
type textarea "Apologies for the incovenience again."
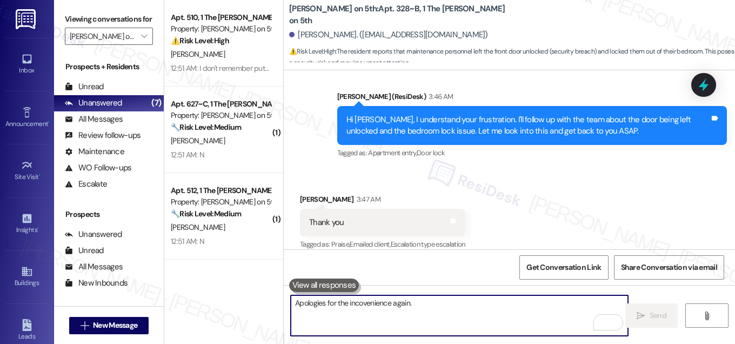
scroll to position [3283, 0]
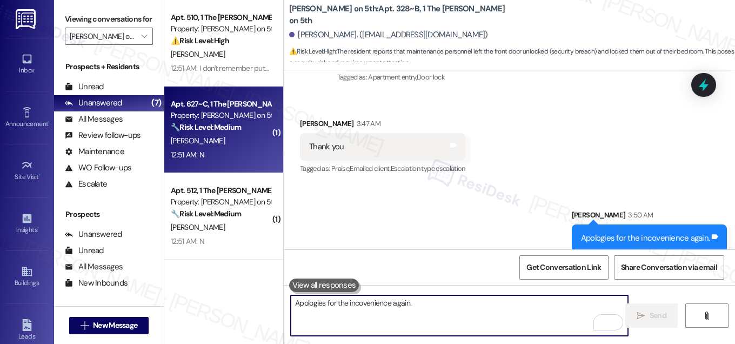
click at [230, 118] on div "Property: Marshall on 5th" at bounding box center [221, 115] width 100 height 11
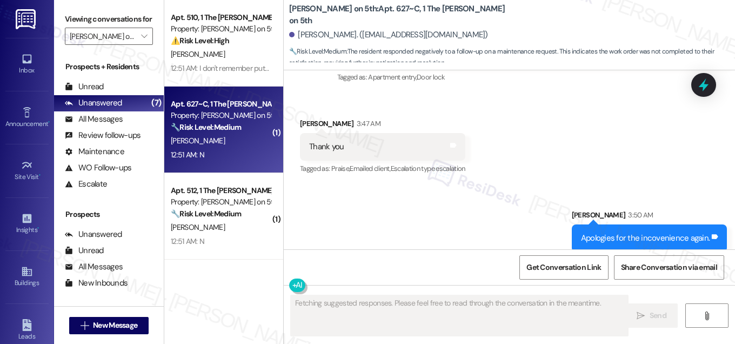
scroll to position [551, 0]
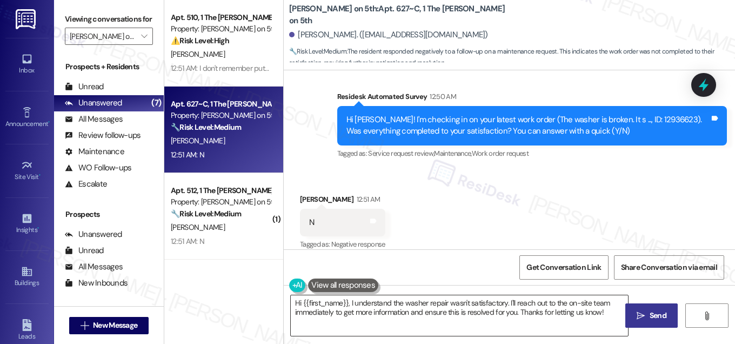
click at [330, 307] on textarea "Hi {{first_name}}, I understand the washer repair wasn't satisfactory. I'll rea…" at bounding box center [459, 315] width 337 height 41
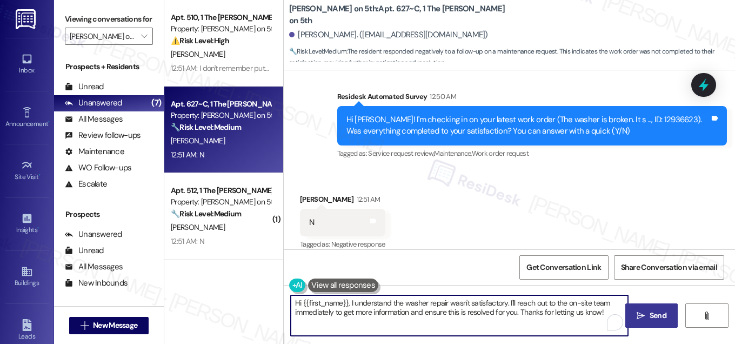
click at [330, 307] on textarea "Hi {{first_name}}, I understand the washer repair wasn't satisfactory. I'll rea…" at bounding box center [459, 315] width 337 height 41
paste textarea "ork order wasn't completed to your satisfaction. I'm happy to help! Could you p…"
type textarea "Hi {{first_name}}, I understand the work order wasn't completed to your satisfa…"
click at [660, 313] on span "Send" at bounding box center [658, 315] width 17 height 11
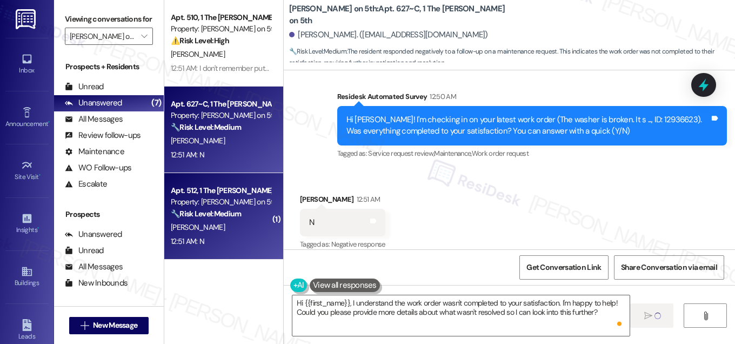
click at [230, 236] on div "12:51 AM: N 12:51 AM: N" at bounding box center [221, 242] width 102 height 14
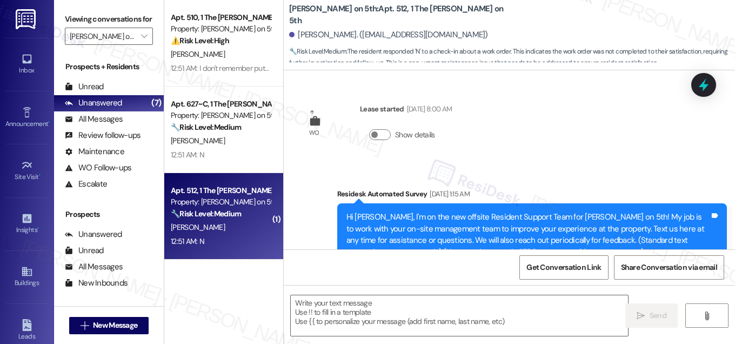
click at [230, 235] on div "12:51 AM: N 12:51 AM: N" at bounding box center [221, 242] width 102 height 14
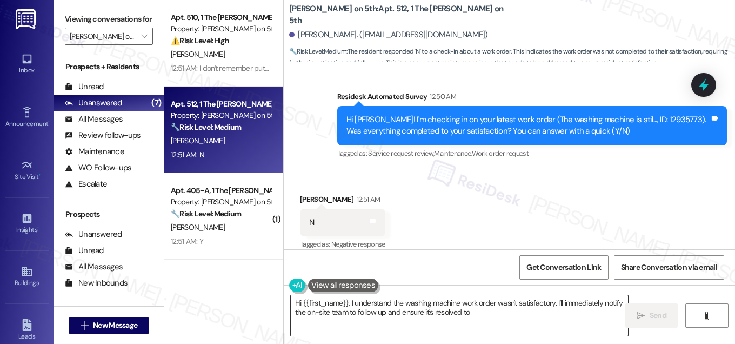
click at [367, 309] on textarea "Hi {{first_name}}, I understand the washing machine work order wasn't satisfact…" at bounding box center [459, 315] width 337 height 41
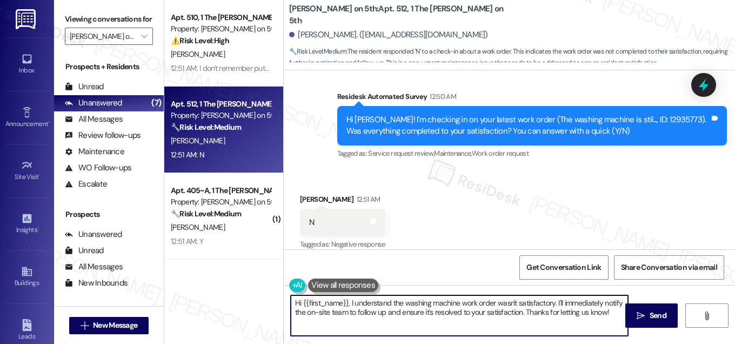
click at [367, 309] on textarea "Hi {{first_name}}, I understand the washing machine work order wasn't satisfact…" at bounding box center [459, 315] width 337 height 41
paste textarea "ork order wasn't completed to your satisfaction. I'm happy to help! Could you p…"
type textarea "Hi {{first_name}}, I understand the work order wasn't completed to your satisfa…"
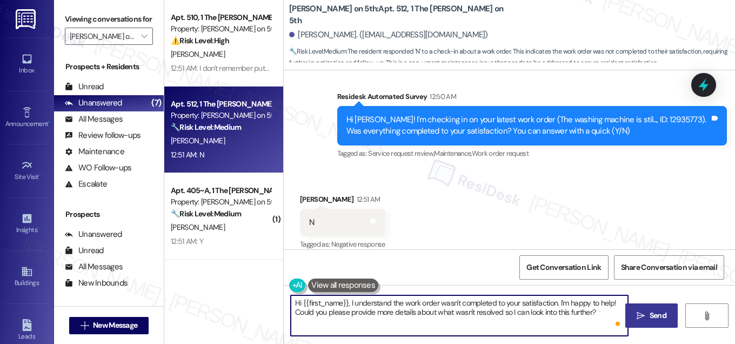
click at [656, 321] on button " Send" at bounding box center [651, 315] width 52 height 24
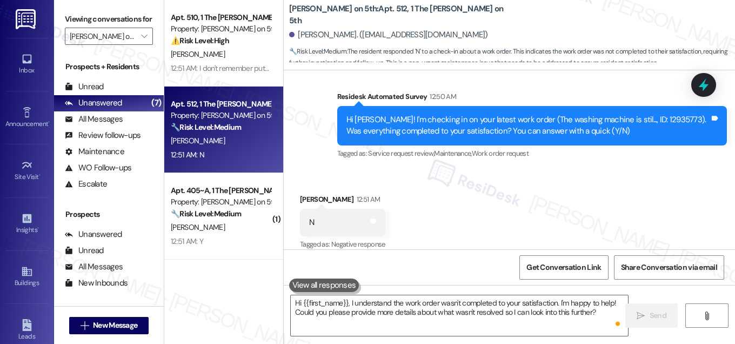
scroll to position [550, 0]
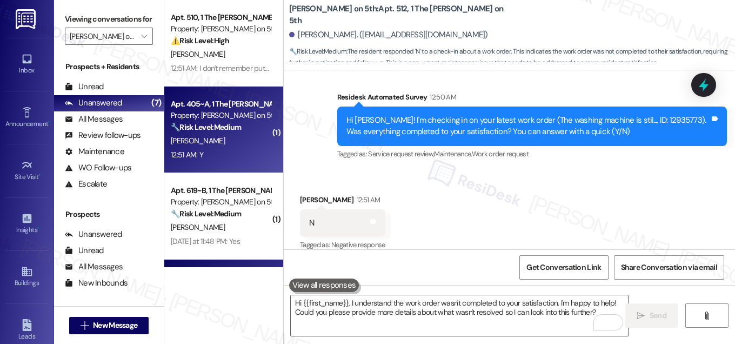
click at [225, 156] on div "12:51 AM: Y 12:51 AM: Y" at bounding box center [221, 155] width 102 height 14
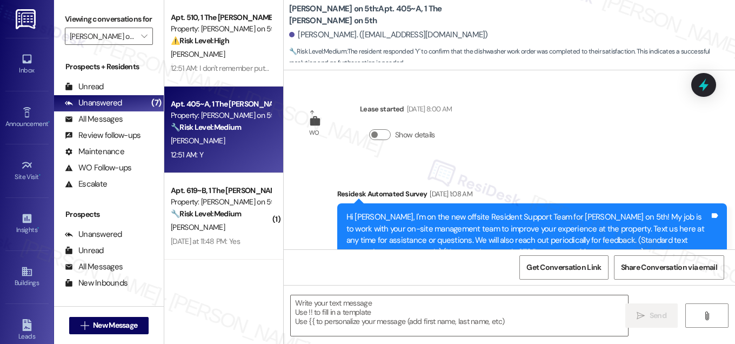
scroll to position [550, 0]
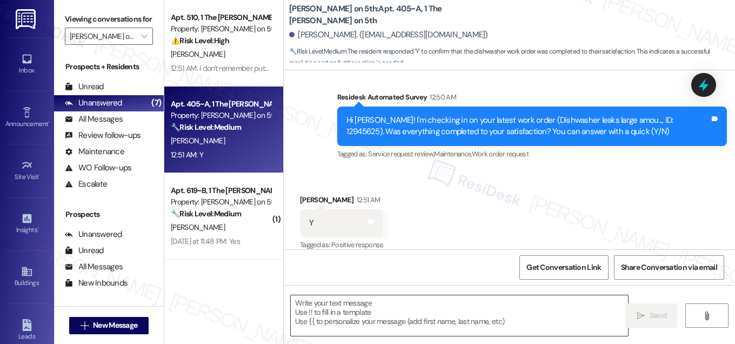
click at [312, 315] on textarea at bounding box center [459, 315] width 337 height 41
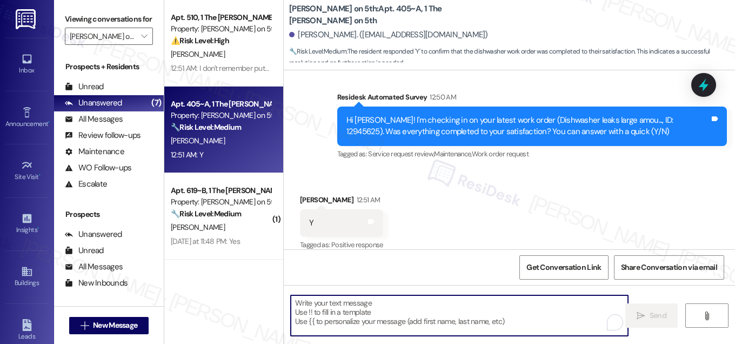
click at [312, 315] on textarea "To enrich screen reader interactions, please activate Accessibility in Grammarl…" at bounding box center [459, 315] width 337 height 41
paste textarea "Hi {{first_name}}, I'm so glad to hear the work order was completed to your sat…"
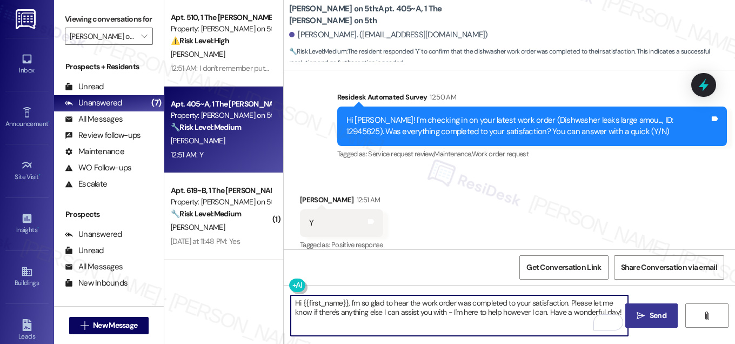
type textarea "Hi {{first_name}}, I'm so glad to hear the work order was completed to your sat…"
click at [645, 311] on span " Send" at bounding box center [652, 315] width 34 height 11
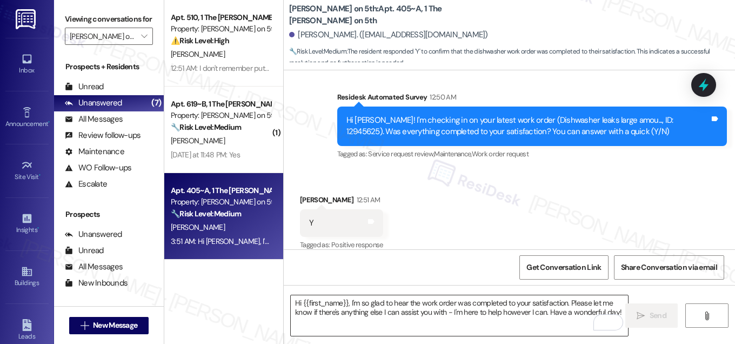
click at [426, 317] on textarea "Hi {{first_name}}, I'm so glad to hear the work order was completed to your sat…" at bounding box center [459, 315] width 337 height 41
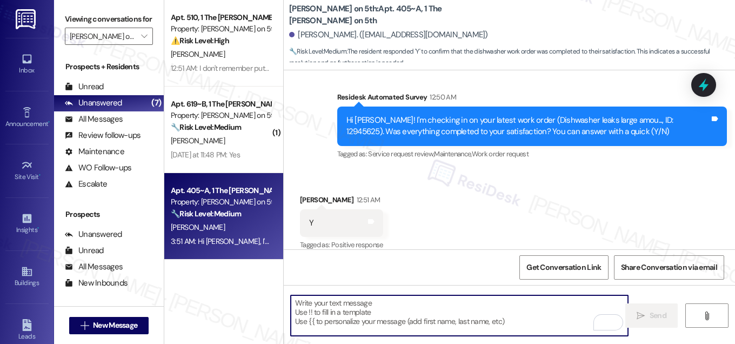
paste textarea "If I may ask...has {{property}} lived up to your expectations?"
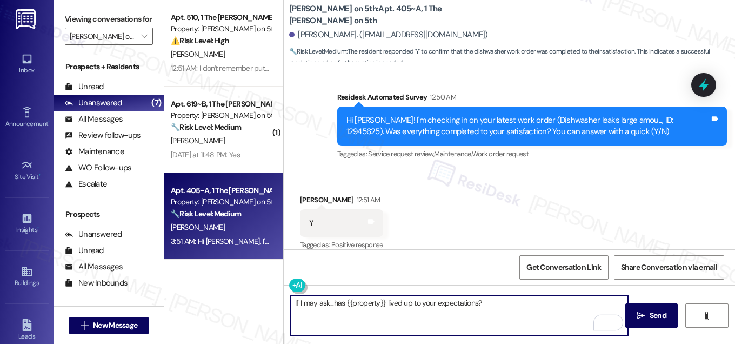
scroll to position [638, 0]
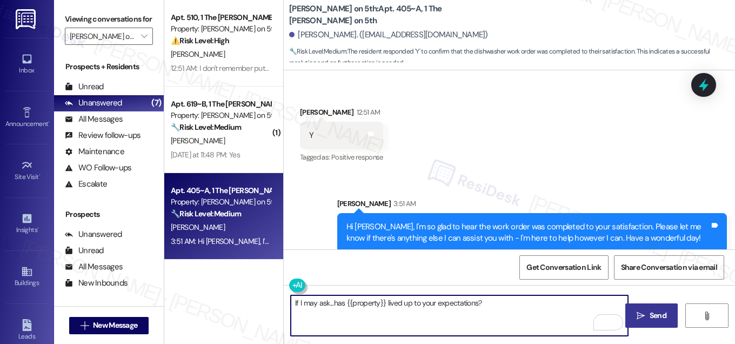
type textarea "If I may ask...has {{property}} lived up to your expectations?"
click at [642, 312] on icon "" at bounding box center [641, 315] width 8 height 9
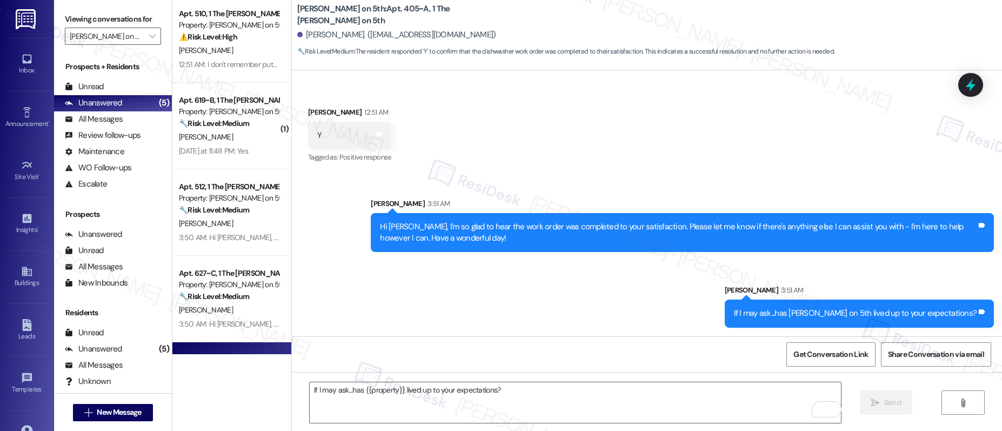
scroll to position [0, 0]
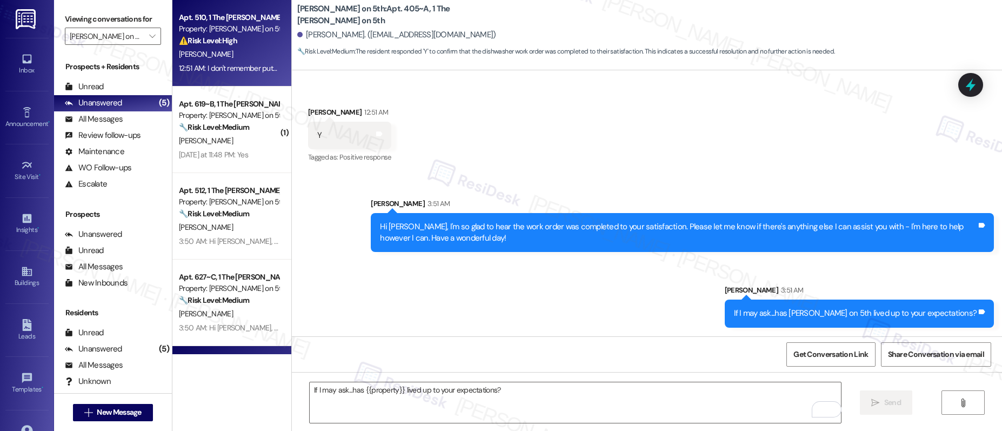
click at [231, 48] on div "A. Khanwani" at bounding box center [229, 55] width 102 height 14
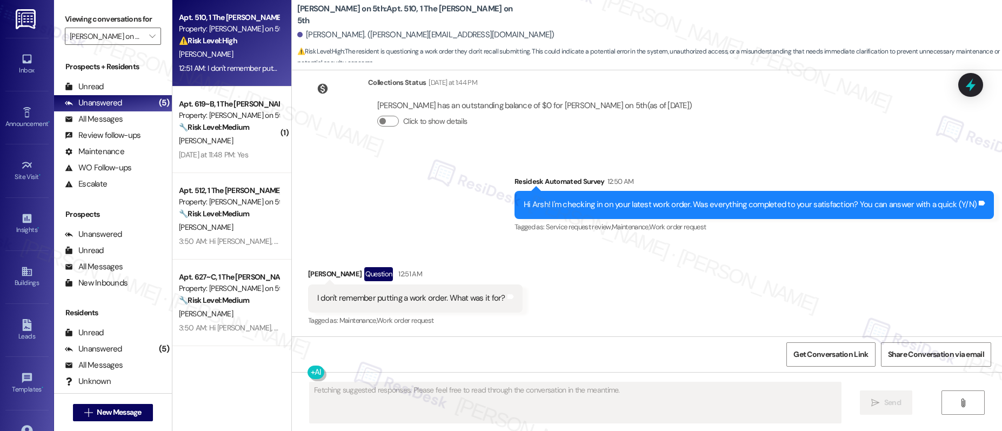
scroll to position [308, 0]
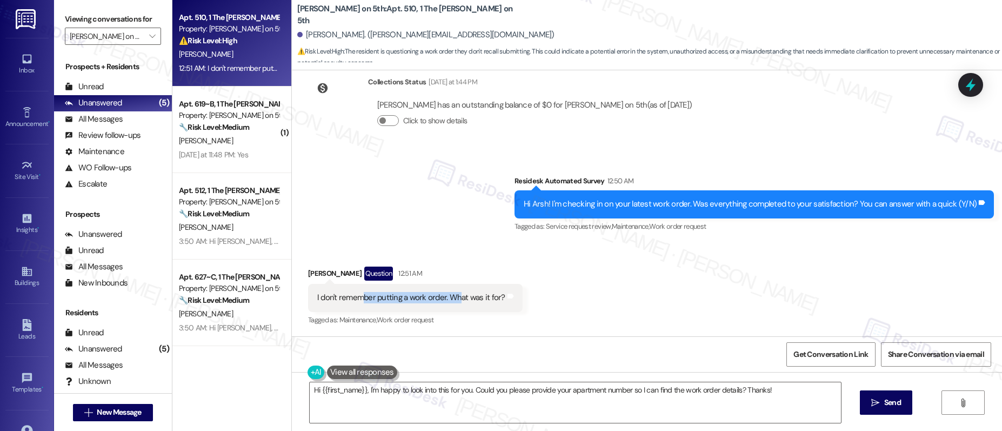
drag, startPoint x: 356, startPoint y: 297, endPoint x: 449, endPoint y: 302, distance: 93.1
click at [449, 302] on div "I don't remember putting a work order. What was it for?" at bounding box center [411, 297] width 188 height 11
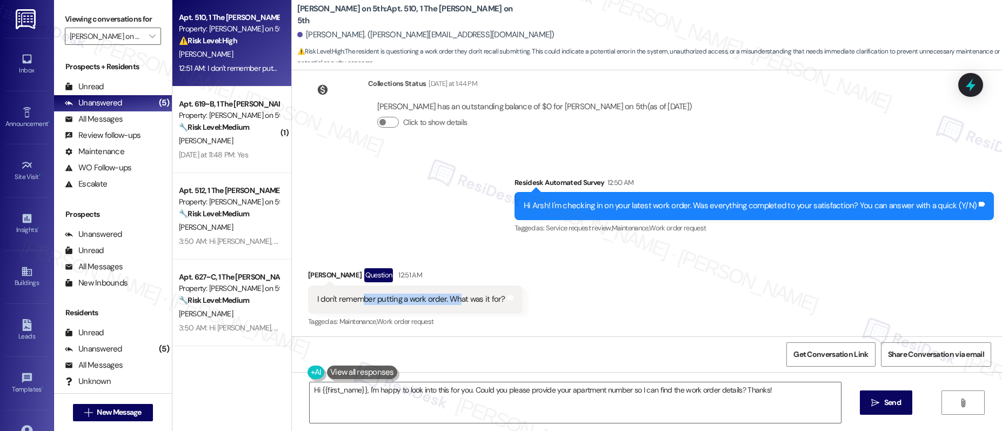
scroll to position [306, 0]
click at [437, 343] on textarea "Hi {{first_name}}, I'm happy to look into this for you. Could you please provid…" at bounding box center [576, 402] width 532 height 41
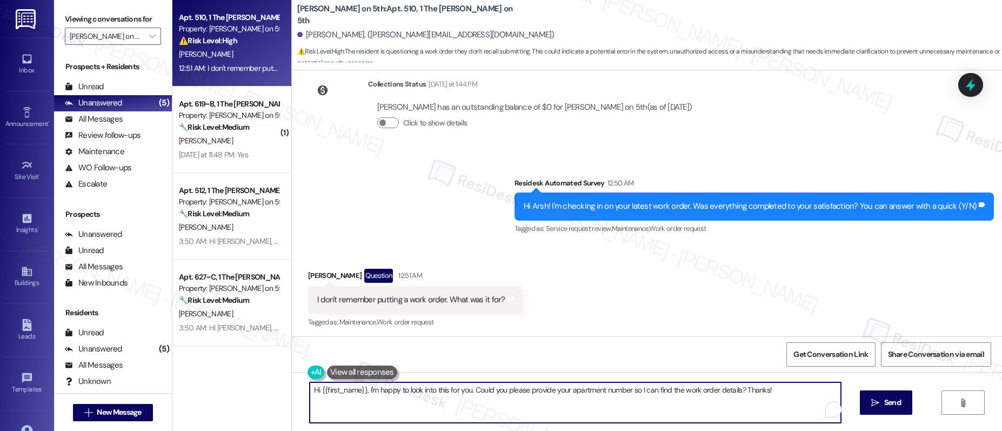
click at [437, 343] on textarea "Hi {{first_name}}, I'm happy to look into this for you. Could you please provid…" at bounding box center [576, 402] width 532 height 41
click at [300, 273] on div "Received via SMS Arsh Khanwani Question 12:51 AM I don't remember putting a wor…" at bounding box center [415, 299] width 231 height 77
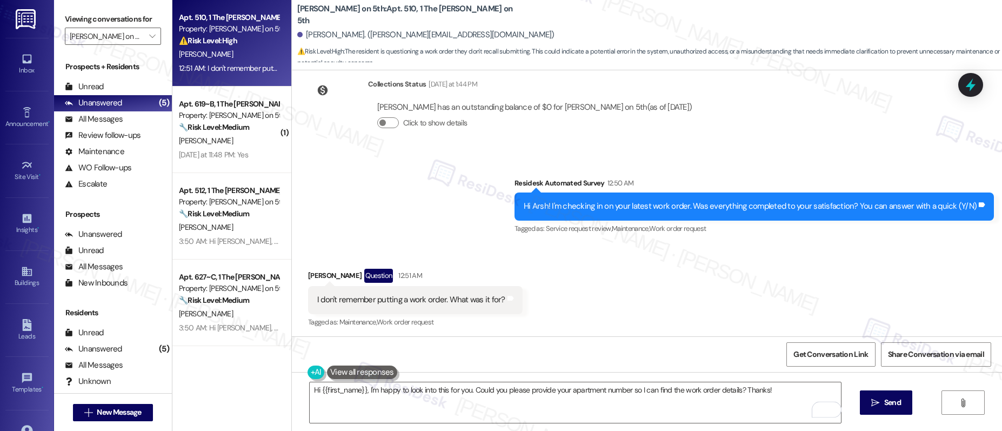
click at [308, 273] on div "Arsh Khanwani Question 12:51 AM" at bounding box center [415, 277] width 215 height 17
copy div "Arsh"
click at [439, 343] on textarea "Hi {{first_name}}, I'm happy to look into this for you. Could you please provid…" at bounding box center [576, 402] width 532 height 41
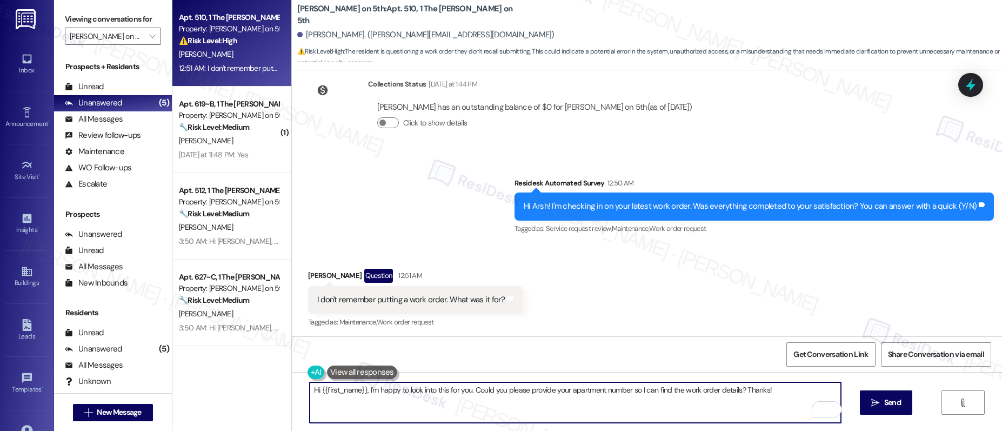
click at [438, 343] on textarea "Hi {{first_name}}, I'm happy to look into this for you. Could you please provid…" at bounding box center [576, 402] width 532 height 41
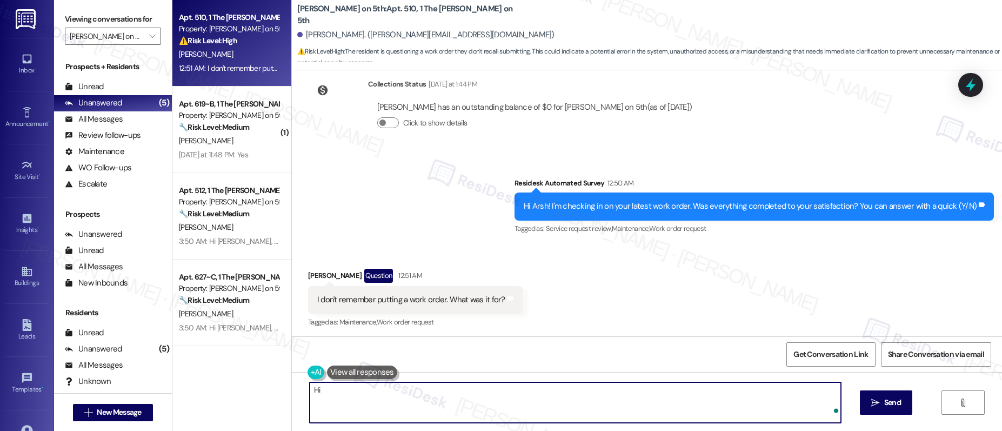
paste textarea "Arsh"
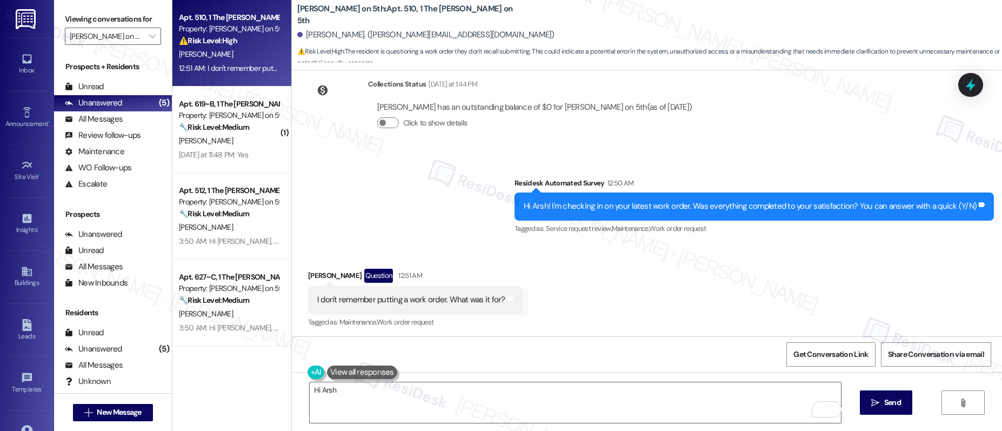
scroll to position [308, 0]
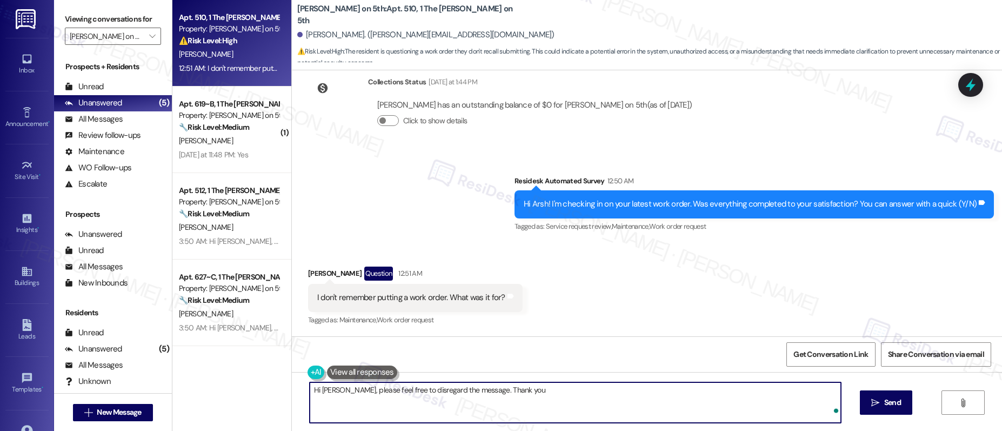
type textarea "Hi Arsh, please feel free to disregard the message. Thank you!"
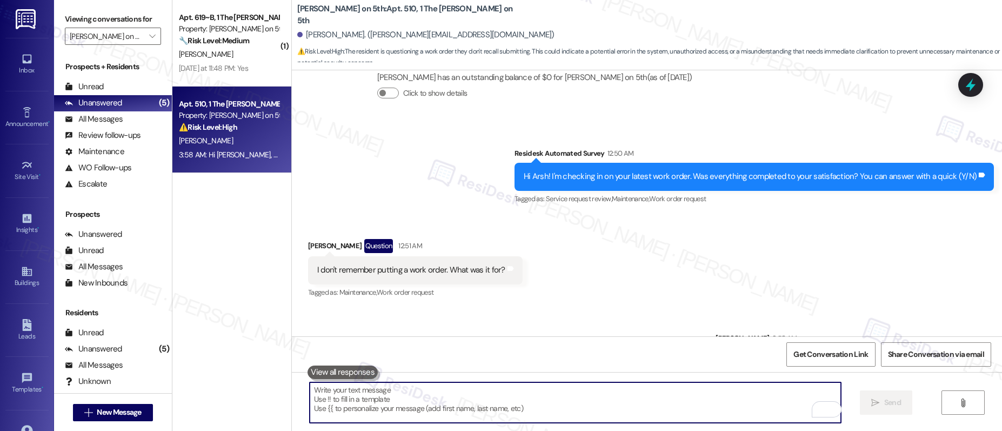
scroll to position [383, 0]
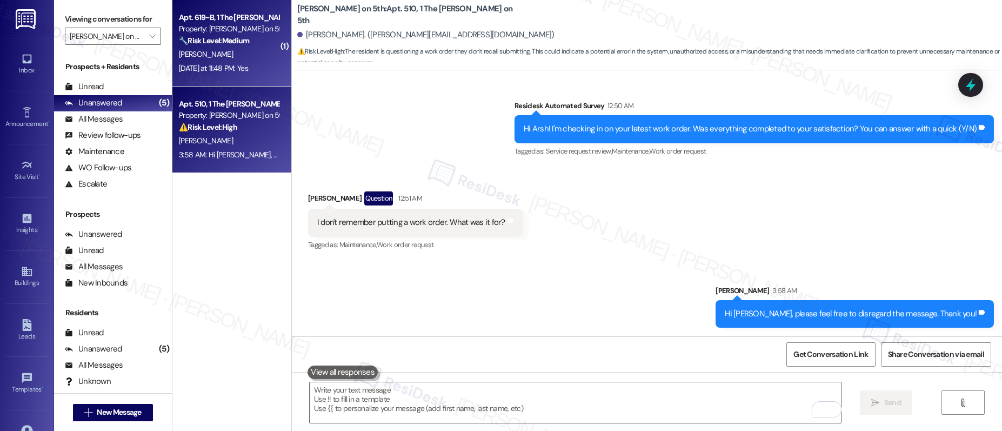
click at [225, 59] on div "M. Chen" at bounding box center [229, 55] width 102 height 14
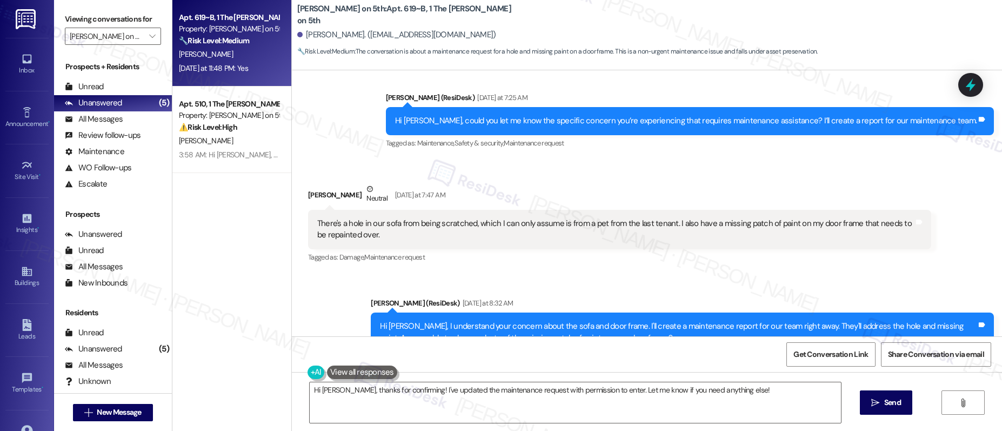
scroll to position [131, 0]
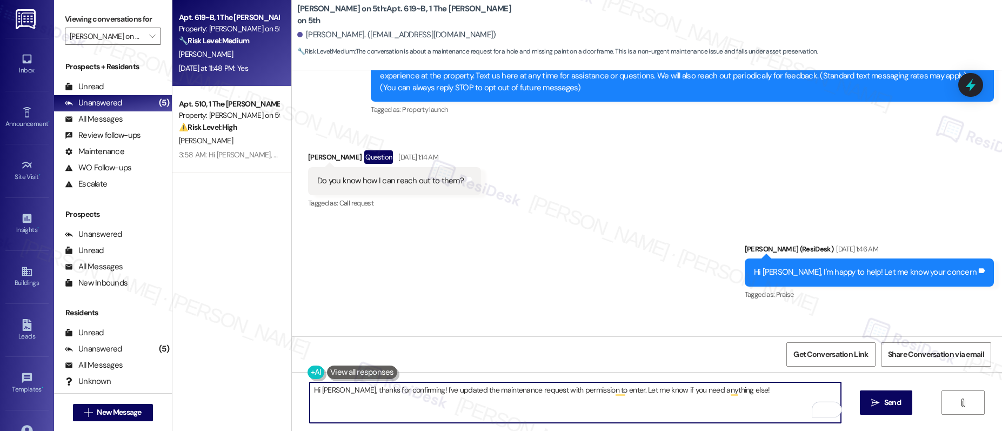
drag, startPoint x: 738, startPoint y: 392, endPoint x: 407, endPoint y: 392, distance: 330.8
click at [407, 343] on textarea "Hi Mandy, thanks for confirming! I've updated the maintenance request with perm…" at bounding box center [576, 402] width 532 height 41
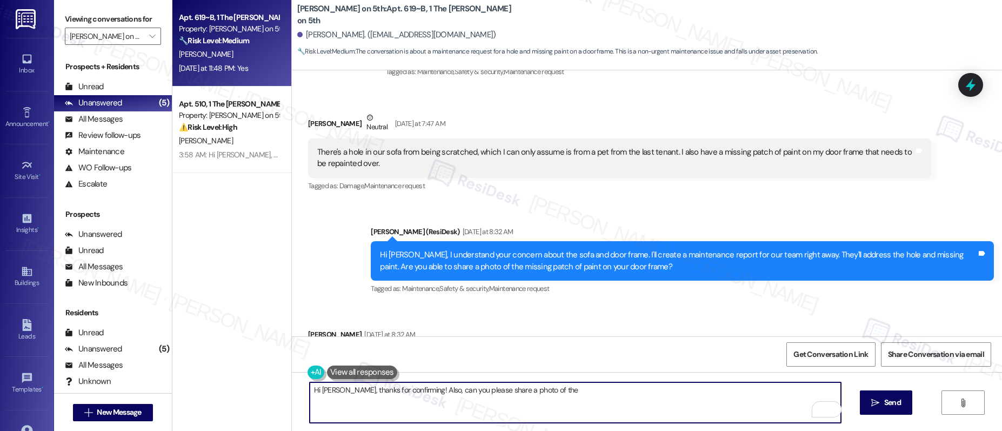
scroll to position [749, 0]
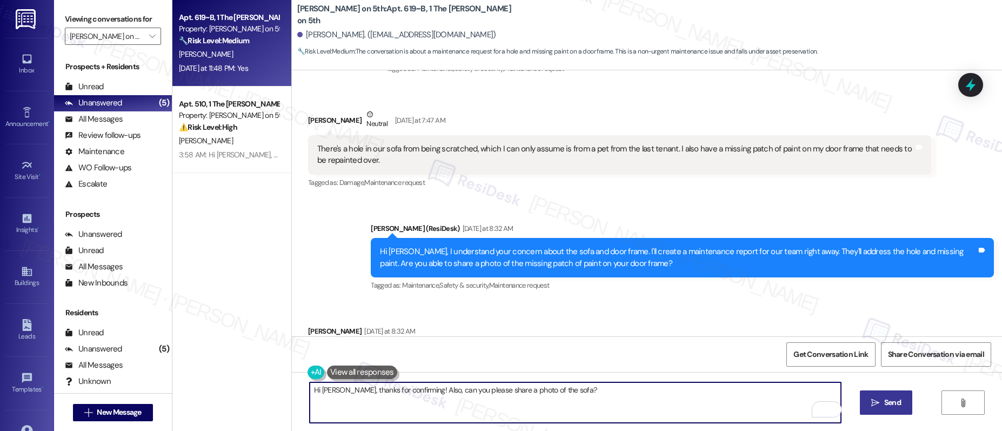
type textarea "Hi Mandy, thanks for confirming! Also, can you please share a photo of the sofa?"
click at [735, 343] on span "Send" at bounding box center [892, 402] width 17 height 11
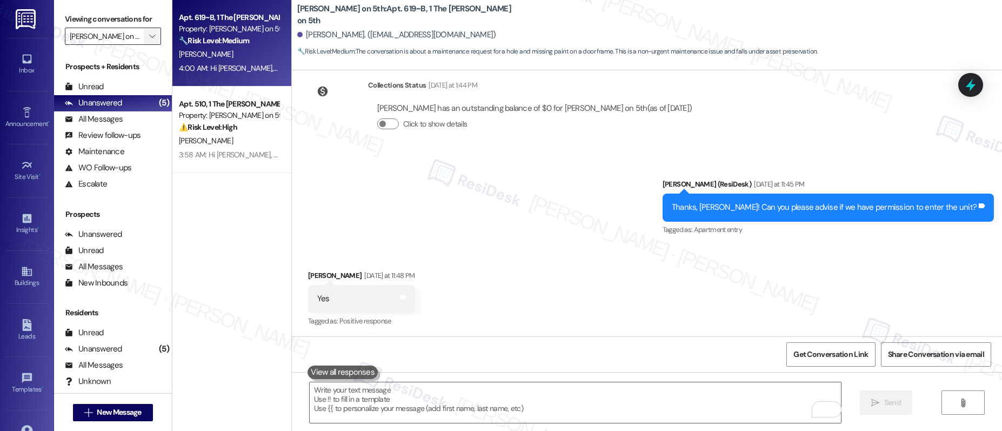
scroll to position [1471, 0]
click at [149, 36] on icon "" at bounding box center [152, 36] width 6 height 9
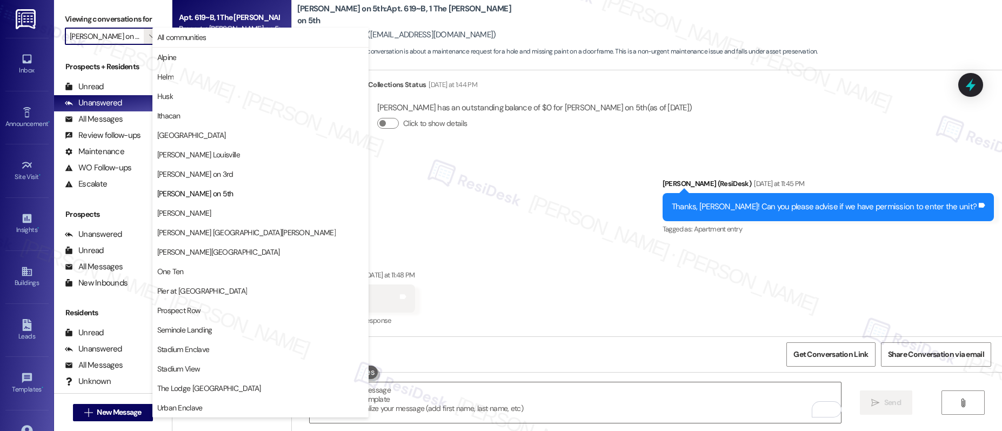
click at [191, 211] on span "Marshall Rochester" at bounding box center [184, 213] width 54 height 11
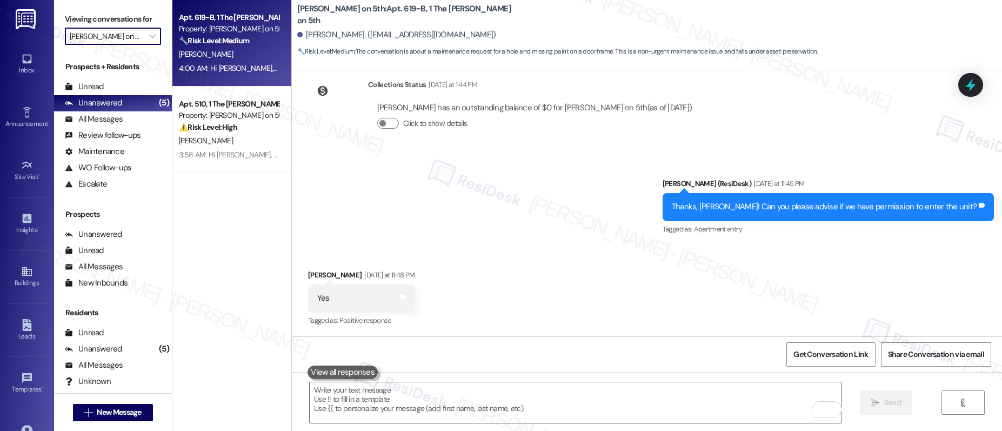
type input "Marshall Rochester"
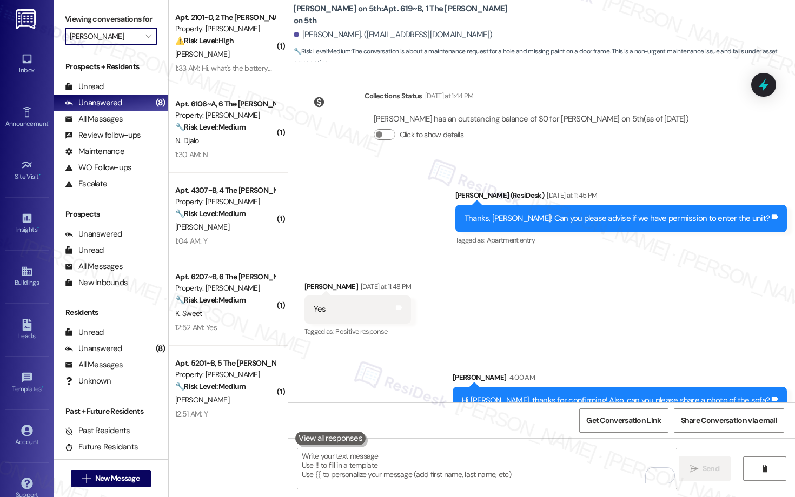
scroll to position [1504, 0]
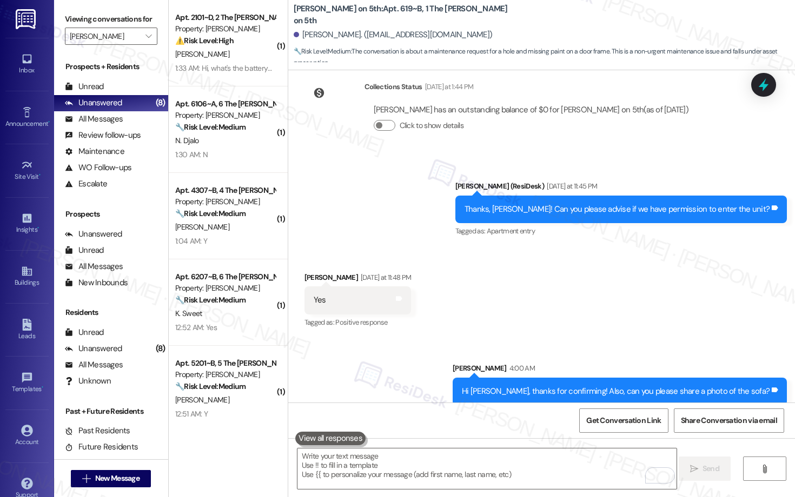
click at [405, 264] on div "Received via SMS Mandy Chen Yesterday at 11:48 PM Yes Tags and notes Tagged as:…" at bounding box center [357, 301] width 123 height 75
click at [385, 343] on textarea "To enrich screen reader interactions, please activate Accessibility in Grammarl…" at bounding box center [486, 469] width 379 height 41
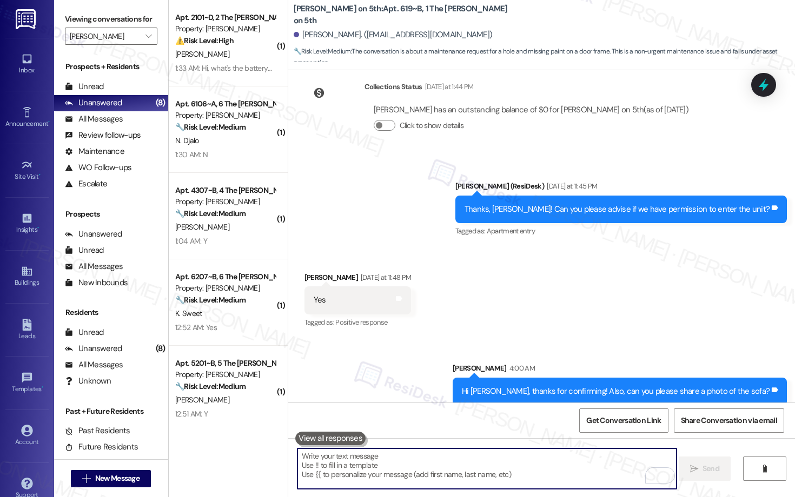
click at [385, 343] on textarea "To enrich screen reader interactions, please activate Accessibility in Grammarl…" at bounding box center [486, 469] width 379 height 41
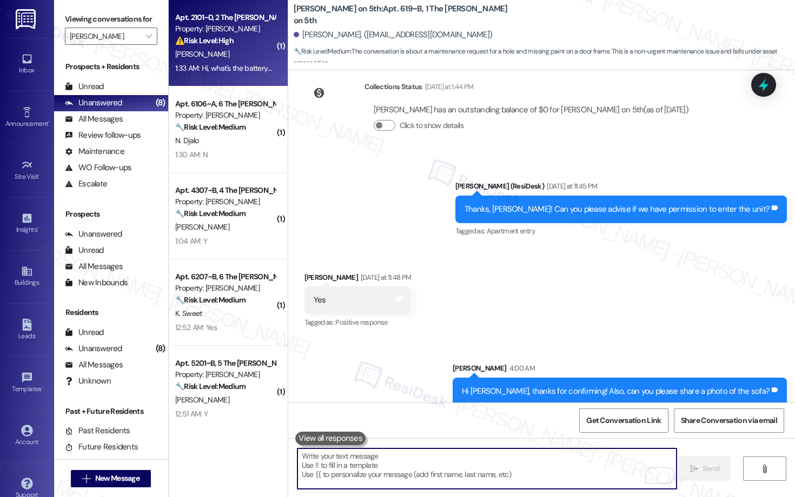
click at [236, 53] on div "M. Asiamah" at bounding box center [225, 55] width 102 height 14
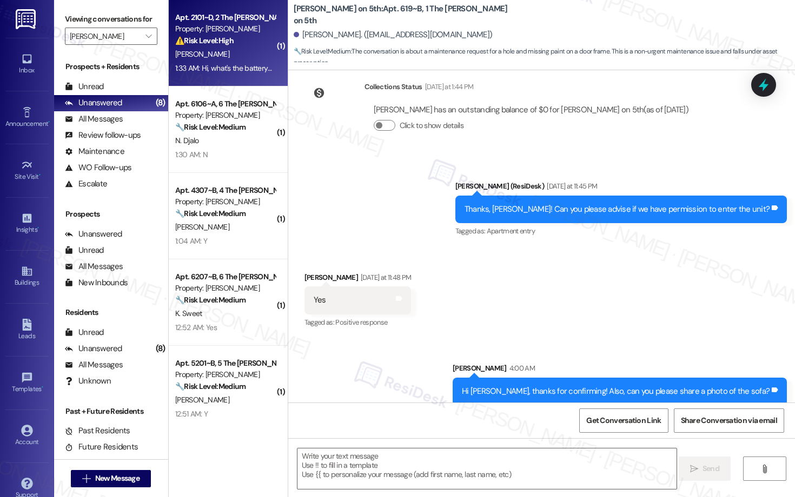
type textarea "Fetching suggested responses. Please feel free to read through the conversation…"
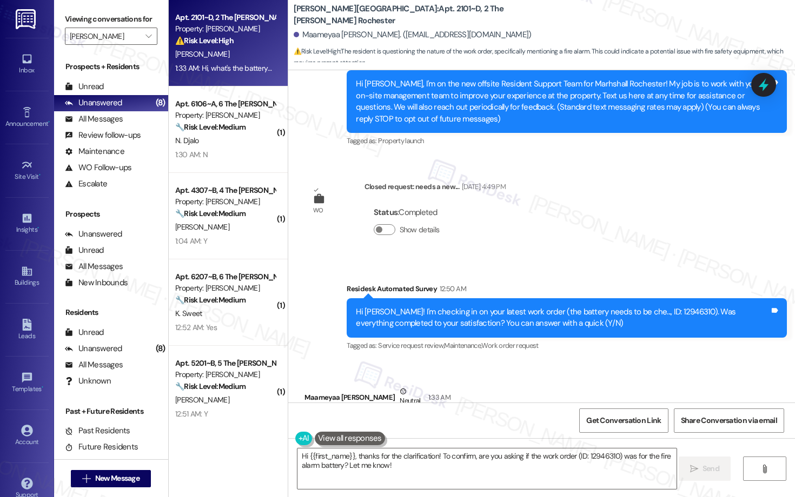
scroll to position [195, 0]
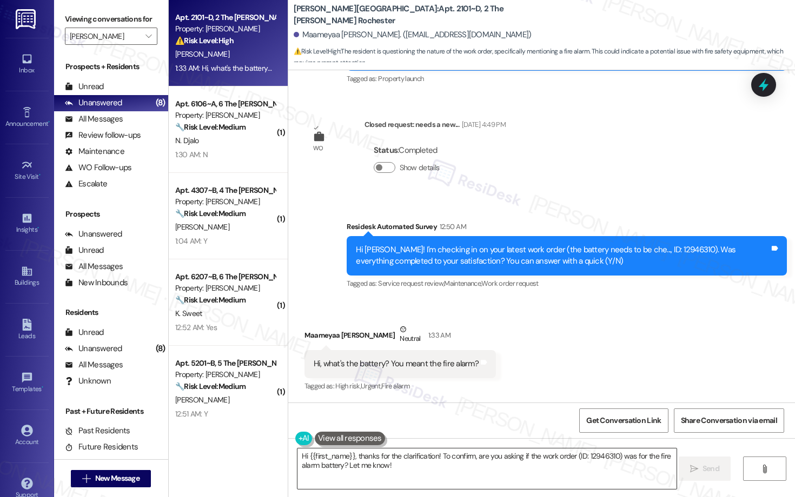
click at [417, 343] on textarea "Hi {{first_name}}, thanks for the clarification! To confirm, are you asking if …" at bounding box center [486, 469] width 379 height 41
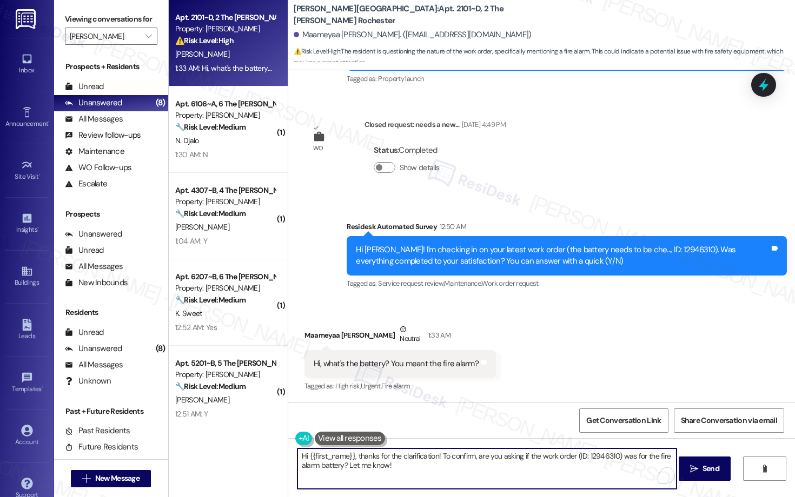
click at [416, 343] on textarea "Hi {{first_name}}, thanks for the clarification! To confirm, are you asking if …" at bounding box center [486, 469] width 379 height 41
click at [415, 343] on textarea "Hi {{first_name}}, thanks for the clarification! To confirm, are you asking if …" at bounding box center [486, 469] width 379 height 41
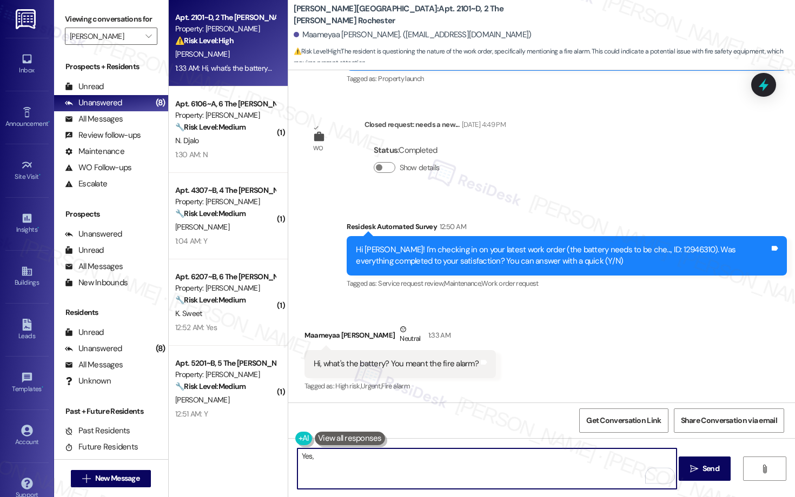
click at [307, 336] on div "Maameyaa Asiamah Neutral 1:33 AM" at bounding box center [399, 337] width 191 height 26
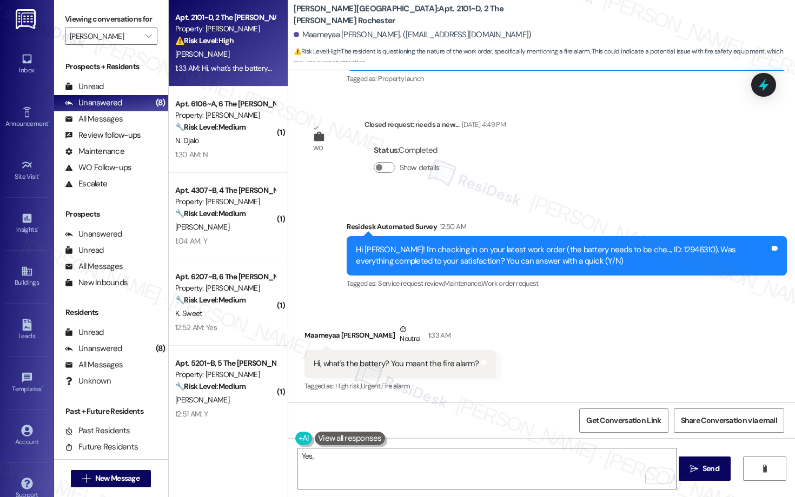
click at [306, 335] on div "Maameyaa Asiamah Neutral 1:33 AM" at bounding box center [399, 337] width 191 height 26
copy div "Maameyaa"
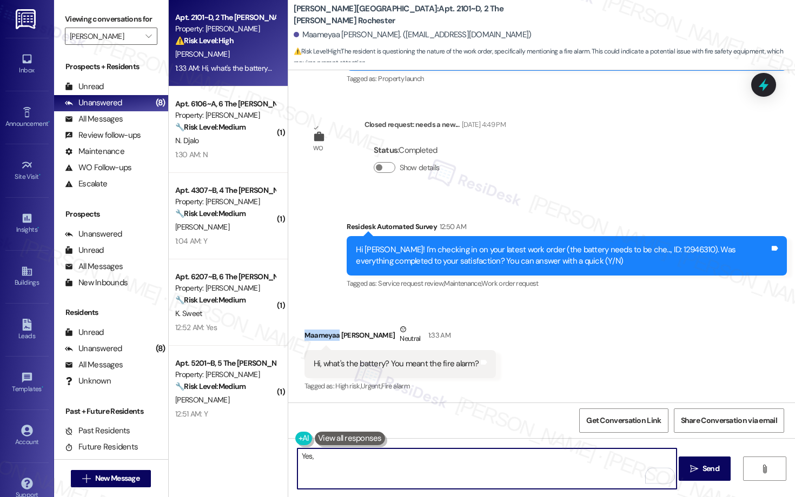
click at [338, 343] on textarea "Yes," at bounding box center [486, 469] width 379 height 41
paste textarea "Maameyaa"
type textarea "Yes, Maameyaa. Battery of the alarm has been replaced?"
click at [338, 343] on textarea "Yes, Maameyaa. Battery of the alarm has been replaced?" at bounding box center [486, 469] width 379 height 41
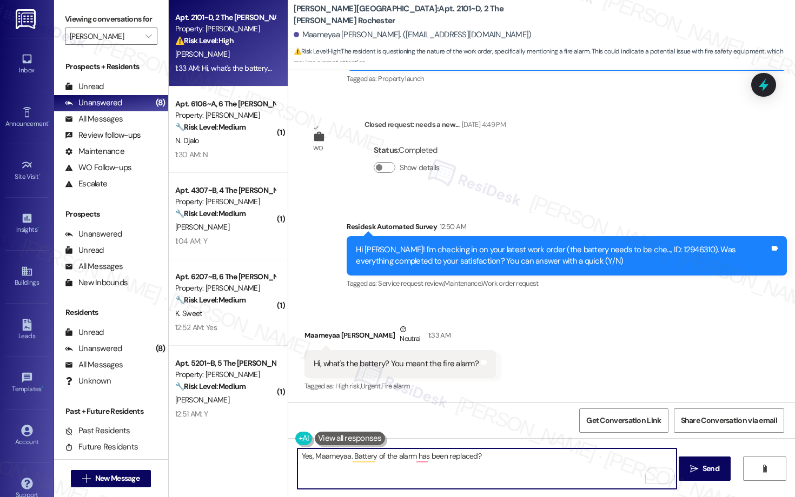
click at [337, 343] on textarea "Yes, Maameyaa. Battery of the alarm has been replaced?" at bounding box center [486, 469] width 379 height 41
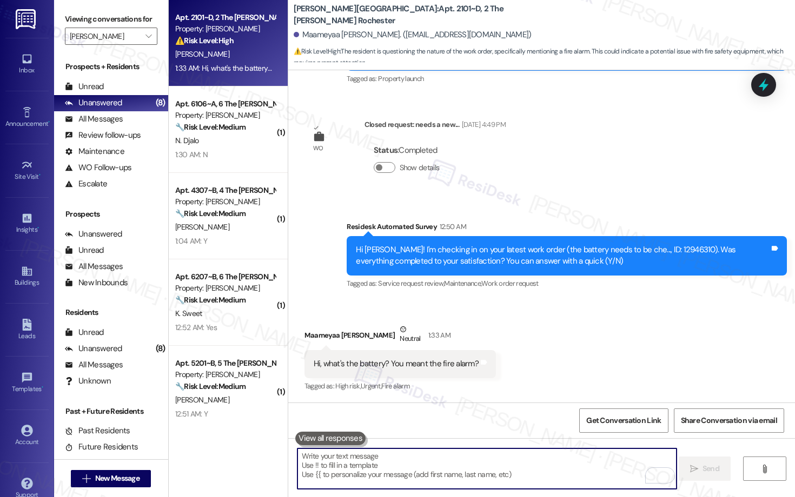
click at [368, 343] on textarea "To enrich screen reader interactions, please activate Accessibility in Grammarl…" at bounding box center [486, 469] width 379 height 41
paste textarea "Yes, Maameyaa, the alarm battery has been replaced."
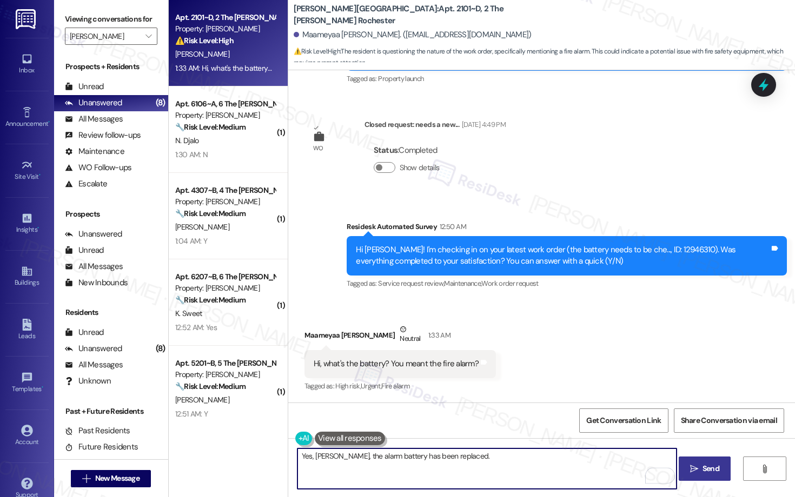
type textarea "Yes, Maameyaa, the alarm battery has been replaced."
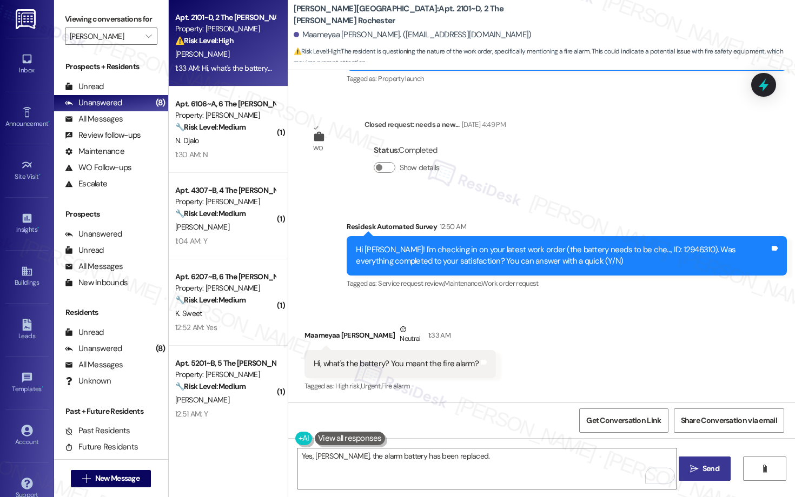
click at [710, 343] on span "Send" at bounding box center [710, 468] width 17 height 11
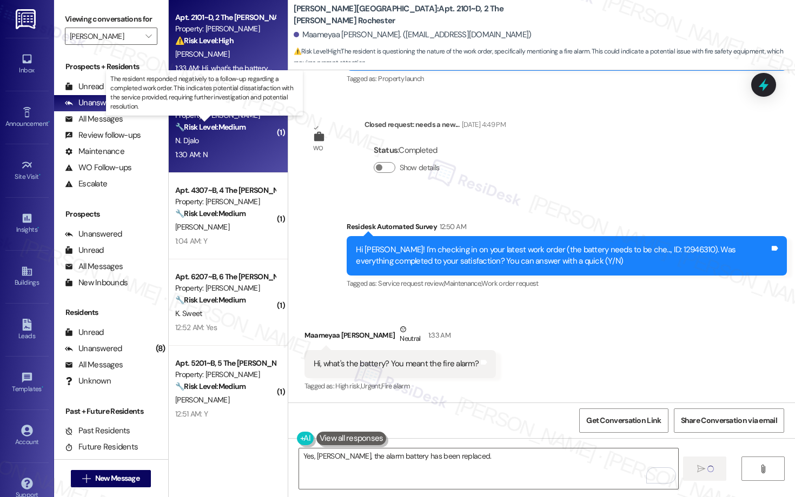
click at [218, 127] on strong "🔧 Risk Level: Medium" at bounding box center [210, 127] width 70 height 10
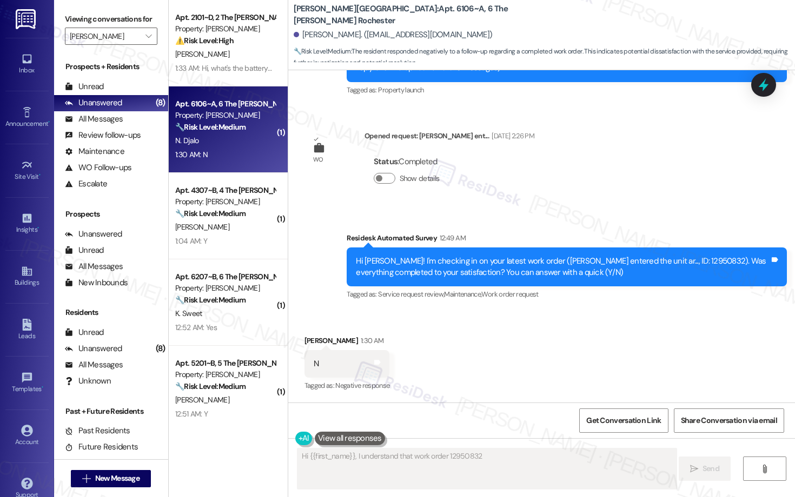
scroll to position [162, 0]
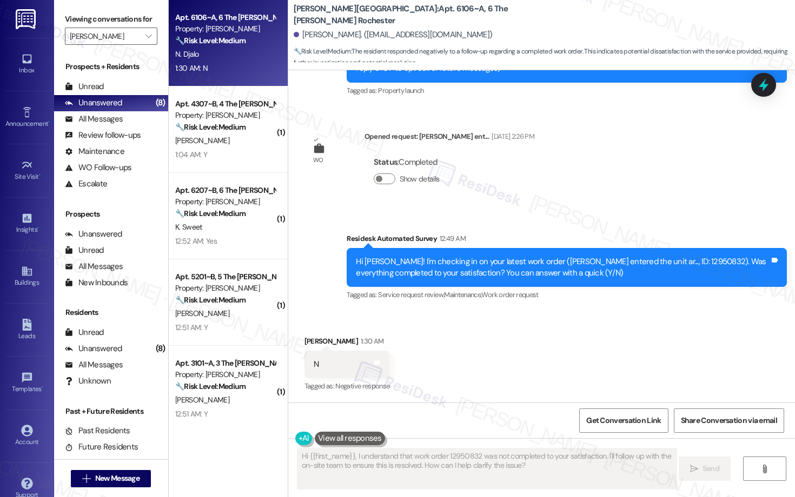
click at [245, 45] on div "🔧 Risk Level: Medium The resident responded negatively to a follow-up regarding…" at bounding box center [225, 40] width 100 height 11
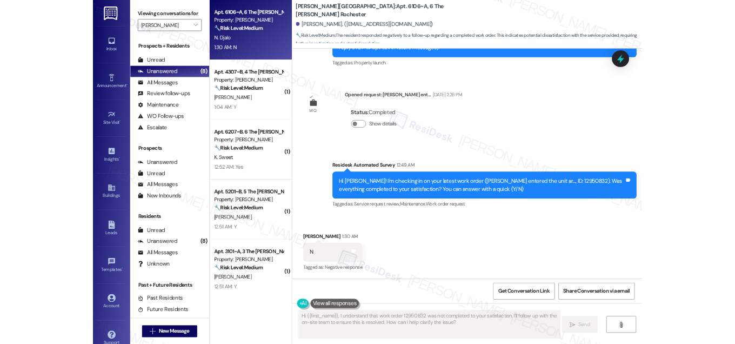
scroll to position [163, 0]
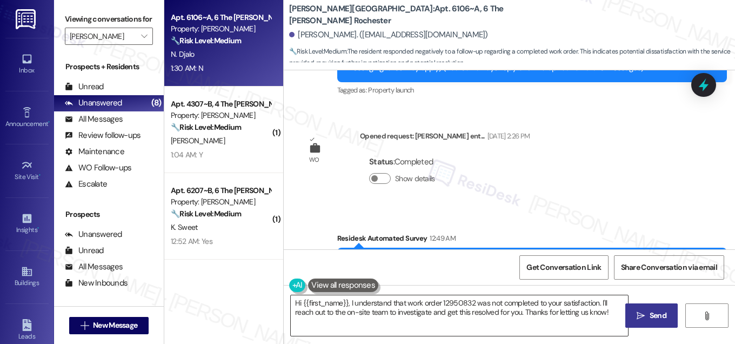
click at [328, 308] on textarea "Hi {{first_name}}, I understand that work order 12950832 was not completed to y…" at bounding box center [459, 315] width 337 height 41
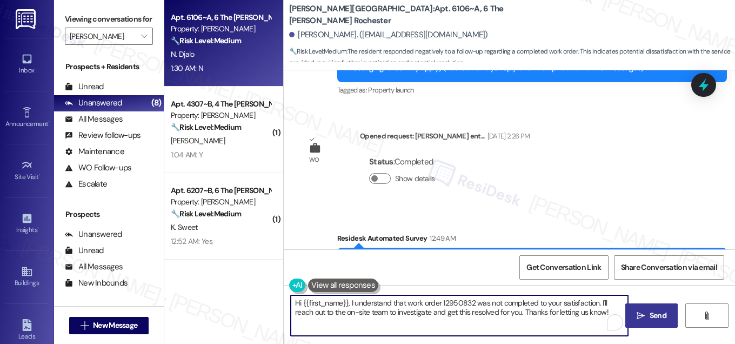
click at [327, 307] on textarea "Hi {{first_name}}, I understand that work order 12950832 was not completed to y…" at bounding box center [459, 315] width 337 height 41
paste textarea "e work order wasn't completed to your satisfaction. I'm happy to help! Could yo…"
type textarea "Hi {{first_name}}, I understand the work order wasn't completed to your satisfa…"
click at [644, 318] on icon "" at bounding box center [641, 315] width 8 height 9
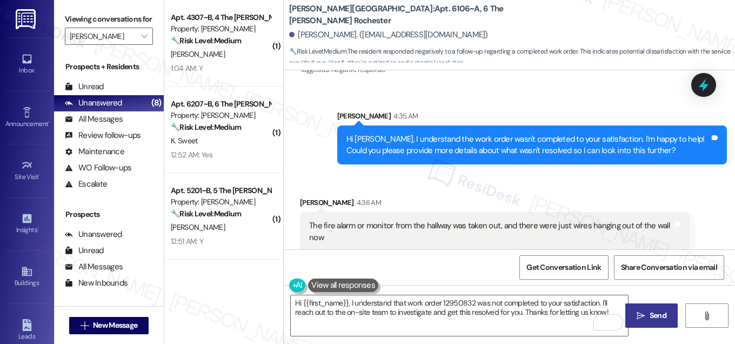
scroll to position [489, 0]
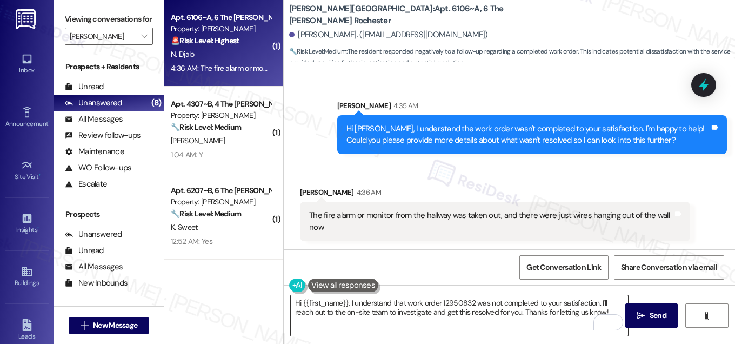
click at [503, 302] on textarea "Hi {{first_name}}, I understand that work order 12950832 was not completed to y…" at bounding box center [459, 315] width 337 height 41
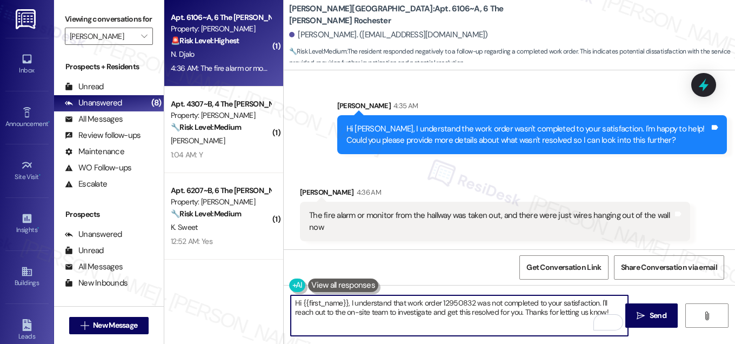
click at [503, 302] on textarea "Hi {{first_name}}, I understand that work order 12950832 was not completed to y…" at bounding box center [459, 315] width 337 height 41
click at [503, 303] on textarea "Hi {{first_name}}, I understand that work order 12950832 was not completed to y…" at bounding box center [459, 315] width 337 height 41
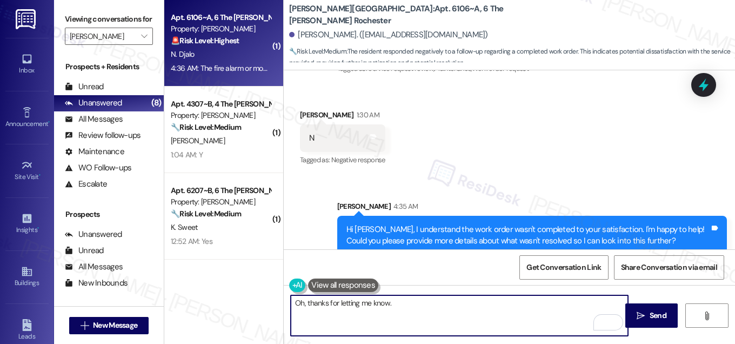
scroll to position [490, 0]
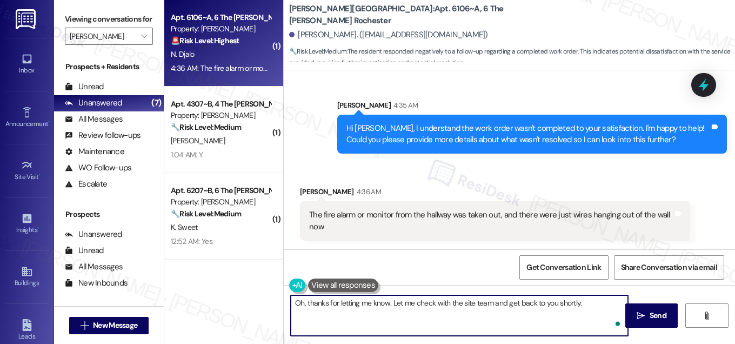
type textarea "Oh, thanks for letting me know. Let me check with the site team and get back to…"
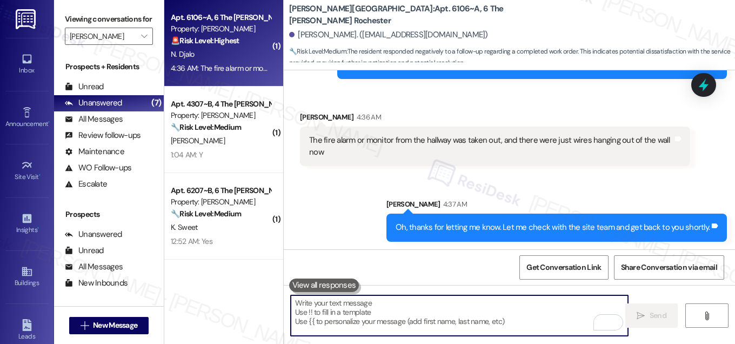
scroll to position [565, 0]
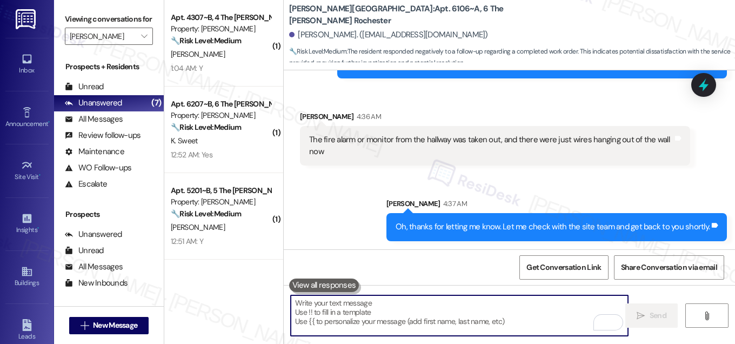
click at [449, 316] on textarea "To enrich screen reader interactions, please activate Accessibility in Grammarl…" at bounding box center [459, 315] width 337 height 41
click at [421, 143] on div "The fire alarm or monitor from the hallway was taken out, and there were just w…" at bounding box center [491, 145] width 364 height 23
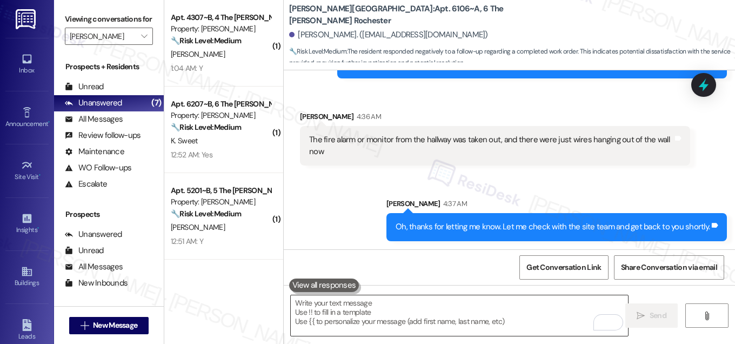
click at [409, 321] on textarea "To enrich screen reader interactions, please activate Accessibility in Grammarl…" at bounding box center [459, 315] width 337 height 41
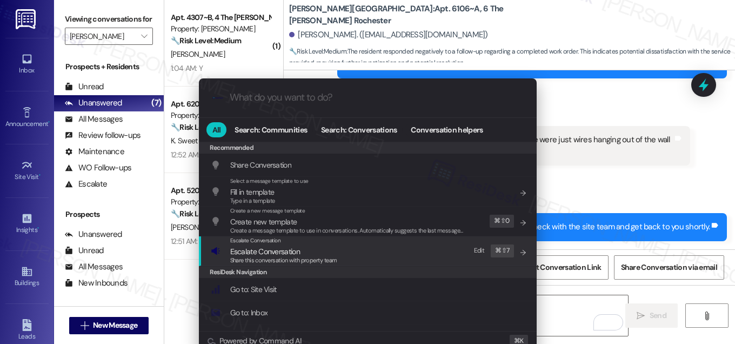
click at [334, 253] on span "Escalate Conversation" at bounding box center [283, 251] width 107 height 12
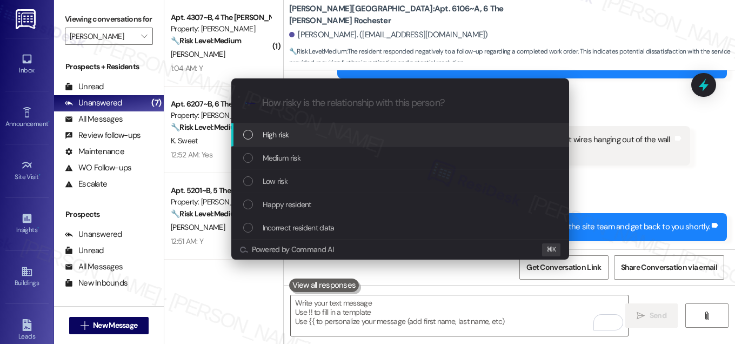
click at [313, 132] on div "High risk" at bounding box center [401, 135] width 316 height 12
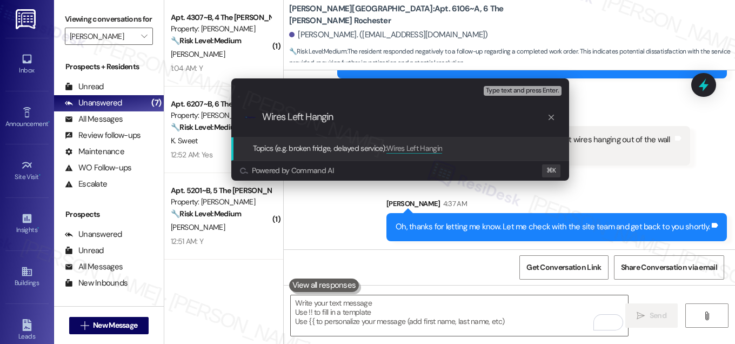
type input "Wires Left Hanging"
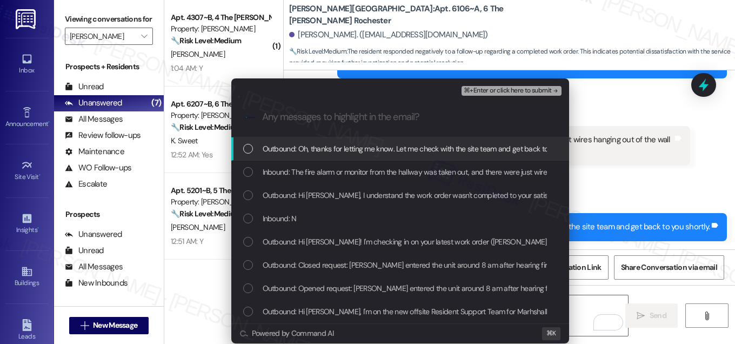
click at [317, 145] on span "Outbound: Oh, thanks for letting me know. Let me check with the site team and g…" at bounding box center [424, 149] width 323 height 12
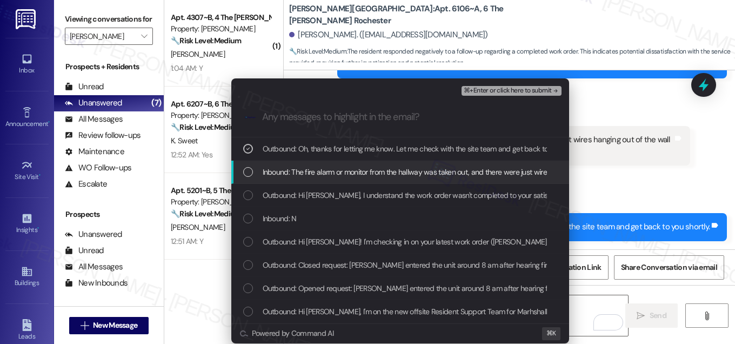
click at [316, 181] on div "Inbound: The fire alarm or monitor from the hallway was taken out, and there we…" at bounding box center [400, 172] width 338 height 23
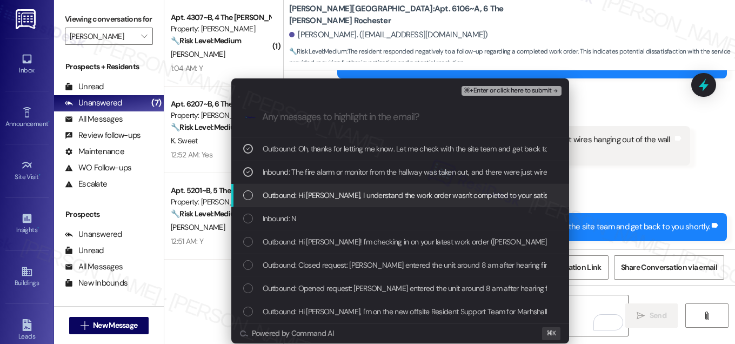
click at [310, 200] on span "Outbound: Hi Nicole, I understand the work order wasn't completed to your satis…" at bounding box center [597, 195] width 668 height 12
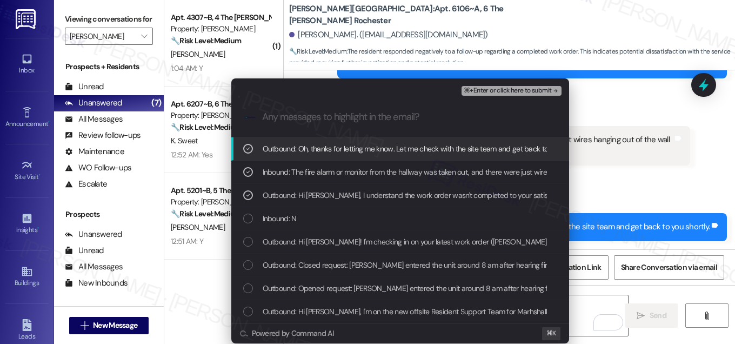
click at [502, 92] on span "⌘+Enter or click here to submit" at bounding box center [508, 91] width 88 height 8
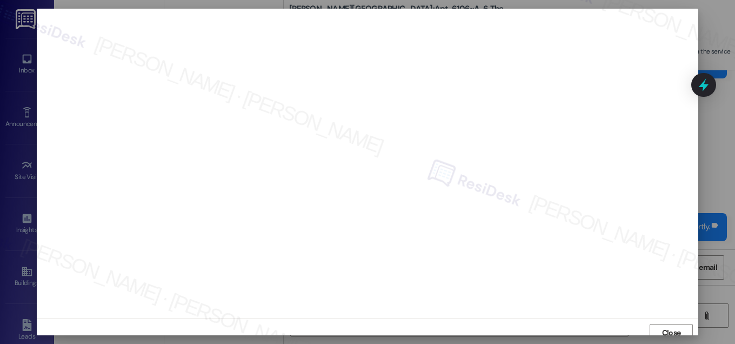
scroll to position [6, 0]
click at [669, 325] on span "Close" at bounding box center [671, 326] width 19 height 11
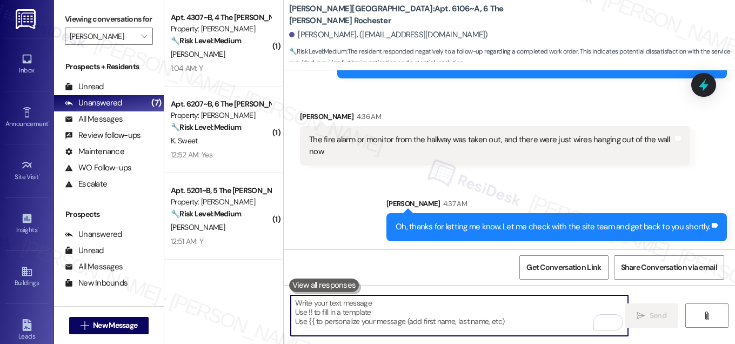
click at [508, 310] on textarea "To enrich screen reader interactions, please activate Accessibility in Grammarl…" at bounding box center [459, 315] width 337 height 41
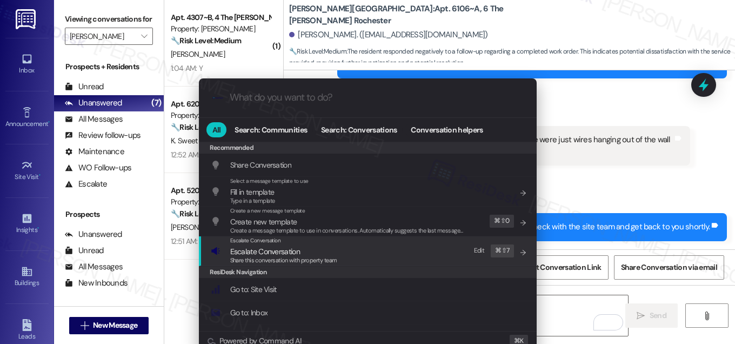
click at [371, 244] on div "Escalate Conversation Escalate Conversation Share this conversation with proper…" at bounding box center [369, 250] width 316 height 29
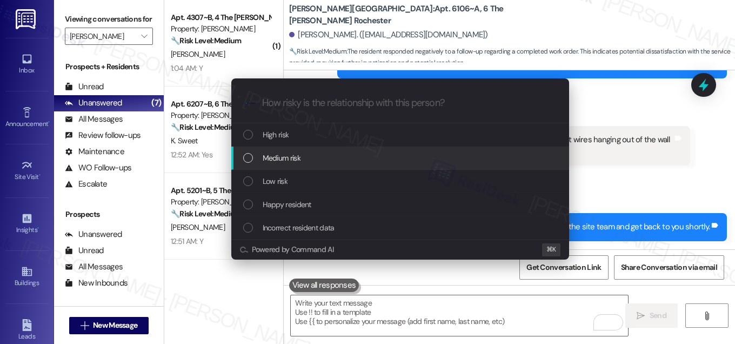
click at [374, 153] on div "Medium risk" at bounding box center [401, 158] width 316 height 12
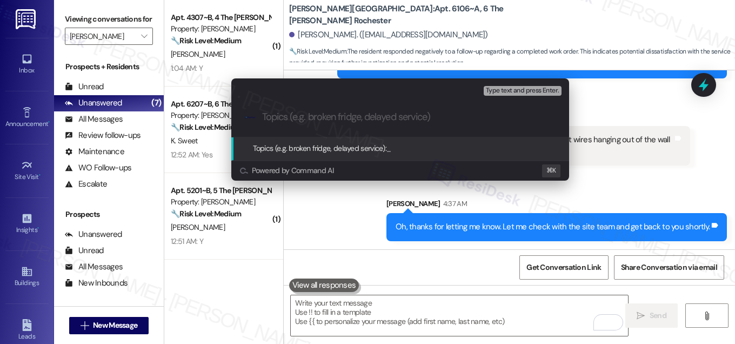
paste input "Wires Left Hanging"
type input "Wires Left Hanging"
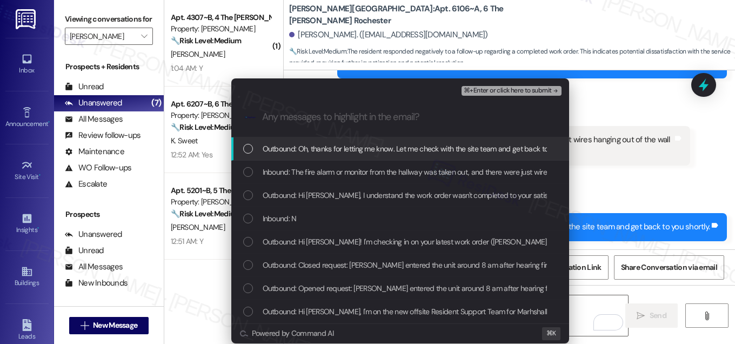
click at [374, 152] on span "Outbound: Oh, thanks for letting me know. Let me check with the site team and g…" at bounding box center [424, 149] width 323 height 12
click at [374, 151] on span "Outbound: Oh, thanks for letting me know. Let me check with the site team and g…" at bounding box center [424, 149] width 323 height 12
click at [374, 150] on span "Outbound: Oh, thanks for letting me know. Let me check with the site team and g…" at bounding box center [424, 149] width 323 height 12
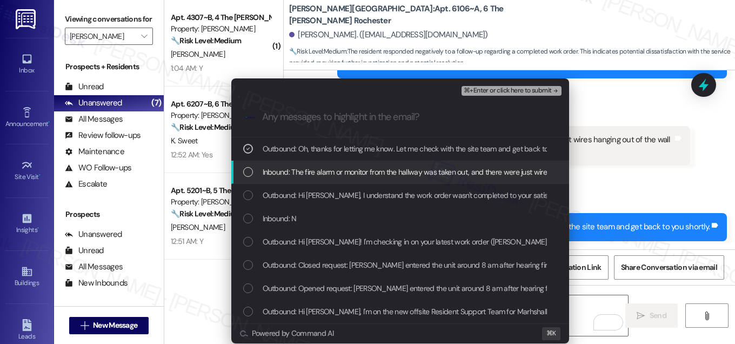
click at [370, 169] on span "Inbound: The fire alarm or monitor from the hallway was taken out, and there we…" at bounding box center [451, 172] width 376 height 12
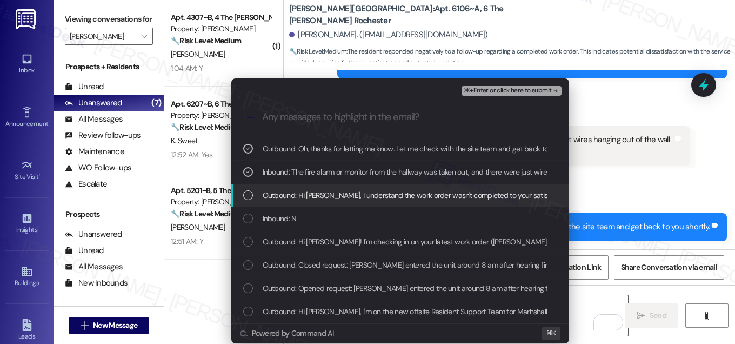
click at [363, 197] on span "Outbound: Hi Nicole, I understand the work order wasn't completed to your satis…" at bounding box center [597, 195] width 668 height 12
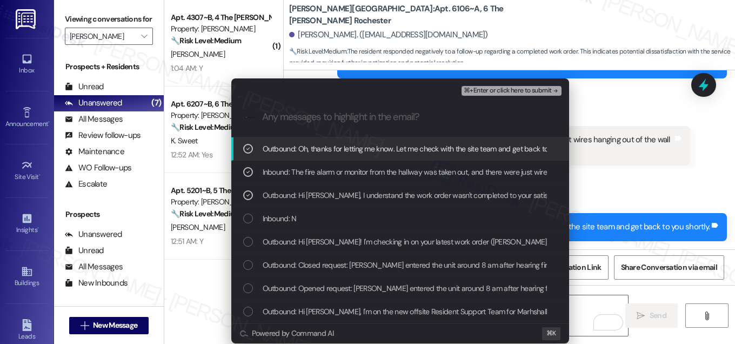
click at [504, 94] on span "⌘+Enter or click here to submit" at bounding box center [508, 91] width 88 height 8
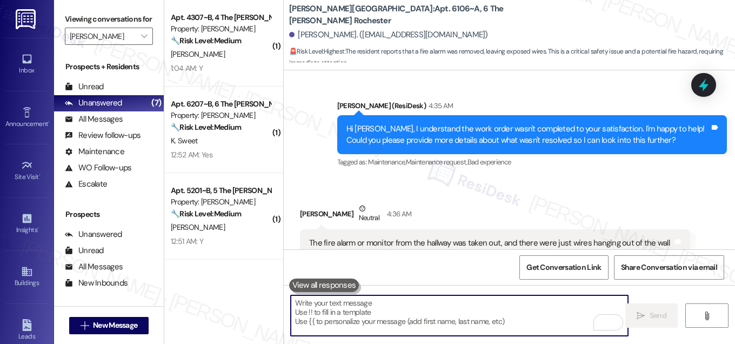
scroll to position [624, 0]
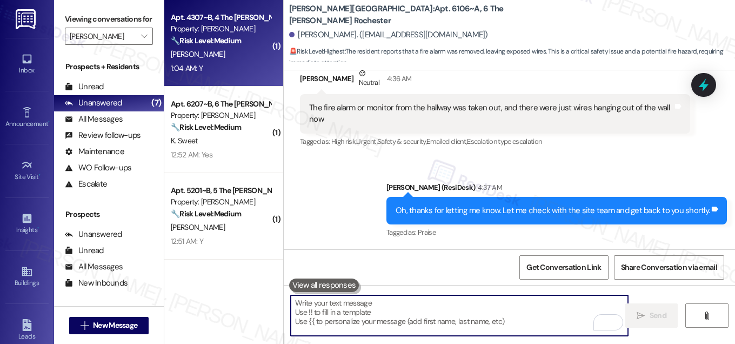
click at [221, 44] on strong "🔧 Risk Level: Medium" at bounding box center [206, 41] width 70 height 10
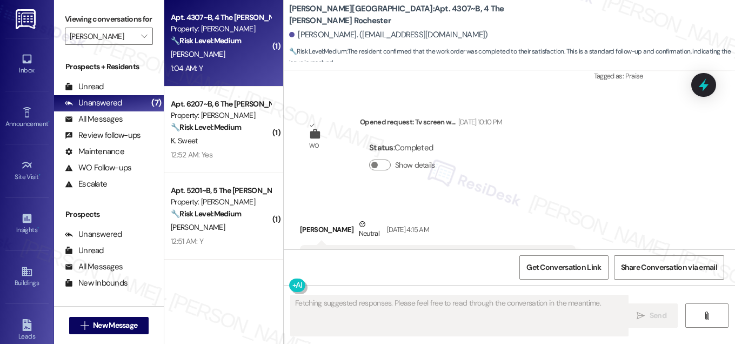
click at [221, 44] on strong "🔧 Risk Level: Medium" at bounding box center [206, 41] width 70 height 10
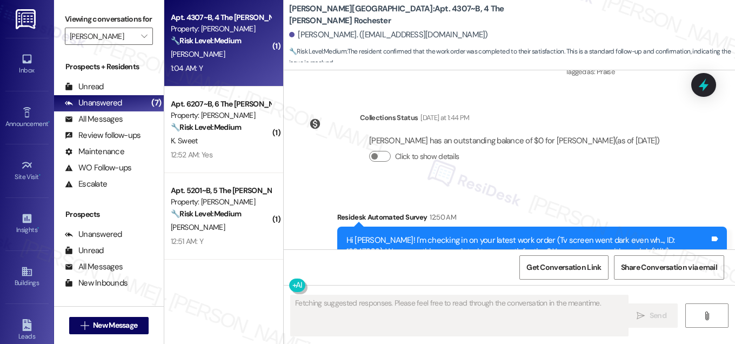
scroll to position [2207, 0]
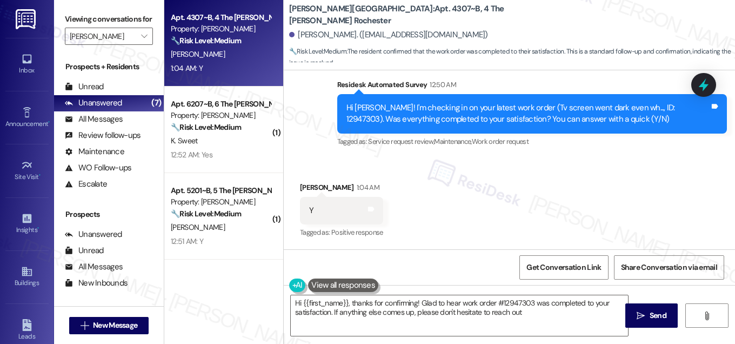
type textarea "Hi {{first_name}}, thanks for confirming! Glad to hear work order #12947303 was…"
click at [524, 322] on textarea "Hi {{first_name}}, thanks for confirming! Glad to hear work order #12947303 was…" at bounding box center [459, 315] width 337 height 41
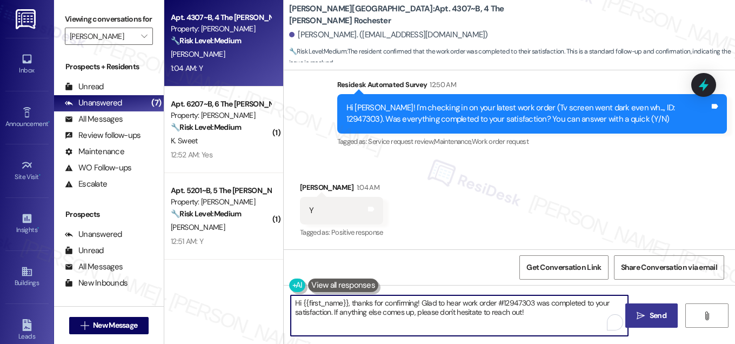
click at [652, 315] on span "Send" at bounding box center [658, 315] width 17 height 11
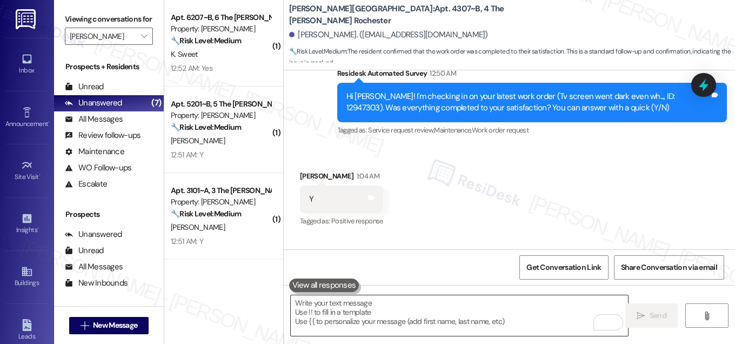
click at [339, 302] on textarea "To enrich screen reader interactions, please activate Accessibility in Grammarl…" at bounding box center [459, 315] width 337 height 41
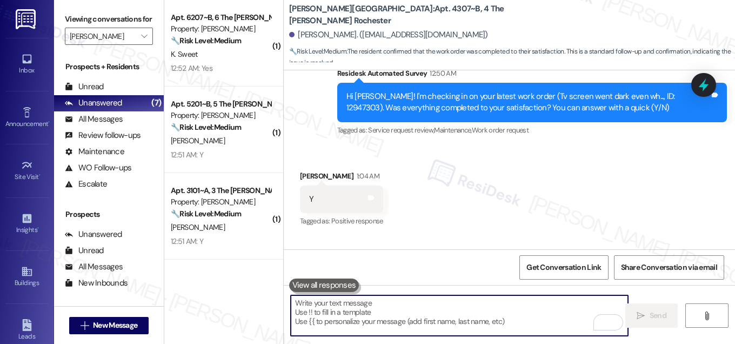
paste textarea "If I may ask...has {{property}} lived up to your expectations?"
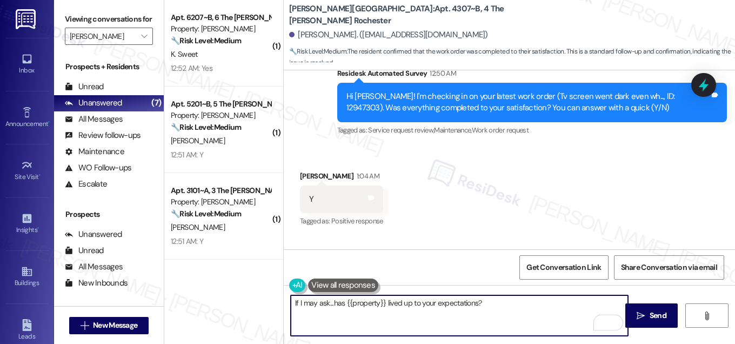
scroll to position [2294, 0]
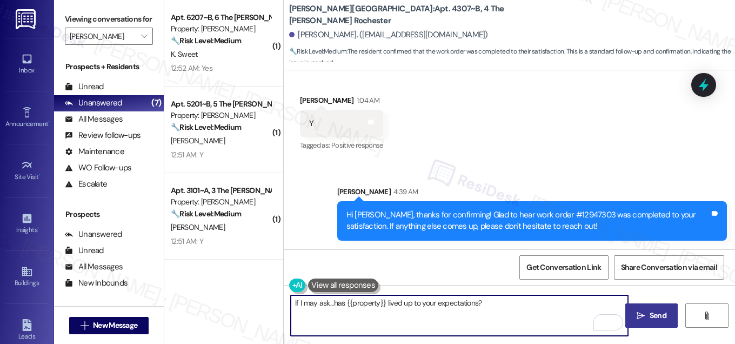
type textarea "If I may ask...has {{property}} lived up to your expectations?"
click at [648, 314] on span "Send" at bounding box center [658, 315] width 21 height 11
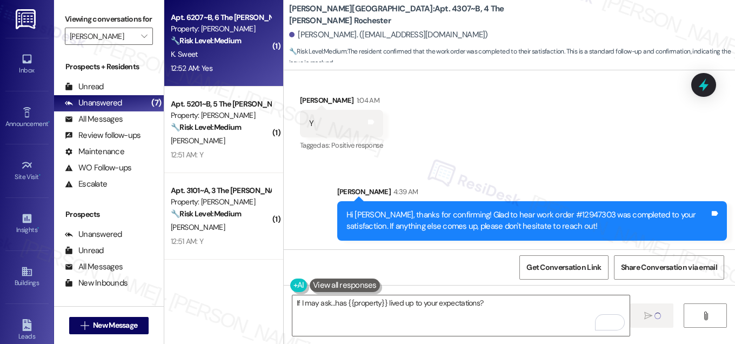
click at [237, 59] on div "K. Sweet" at bounding box center [221, 55] width 102 height 14
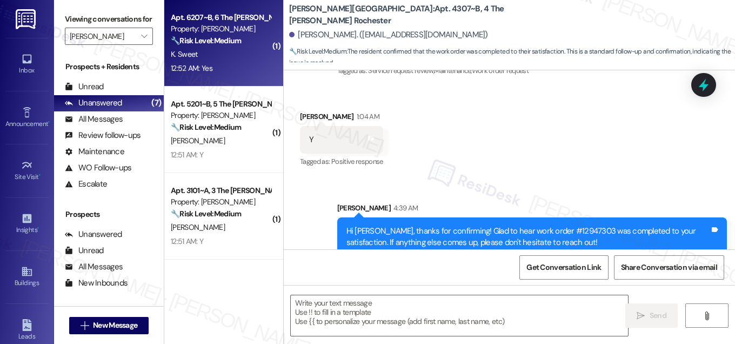
type textarea "Fetching suggested responses. Please feel free to read through the conversation…"
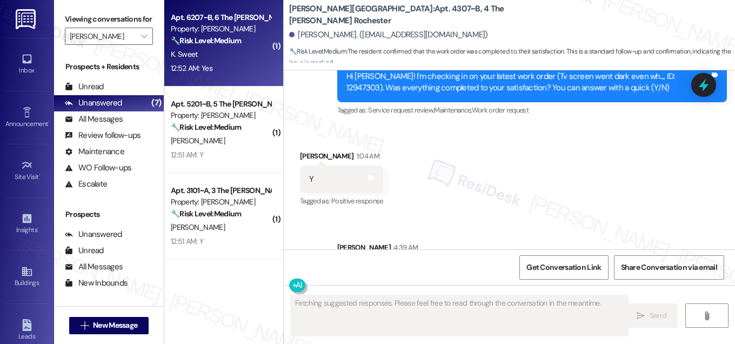
scroll to position [337, 0]
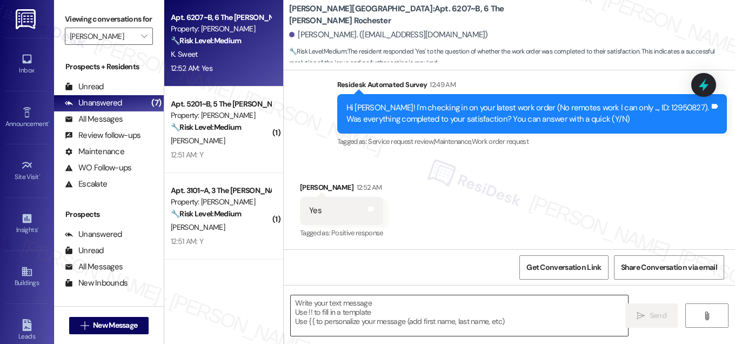
click at [395, 321] on textarea at bounding box center [459, 315] width 337 height 41
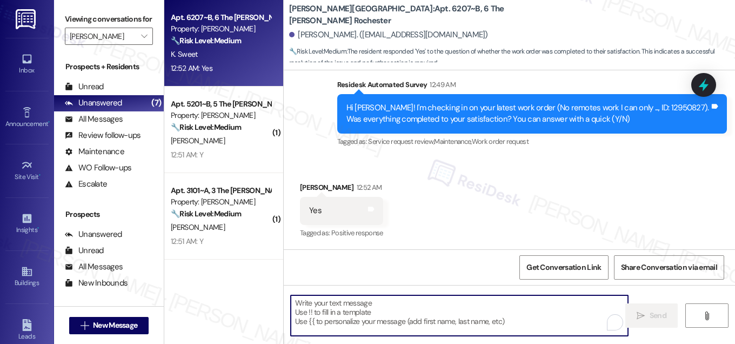
click at [394, 322] on textarea "To enrich screen reader interactions, please activate Accessibility in Grammarl…" at bounding box center [459, 315] width 337 height 41
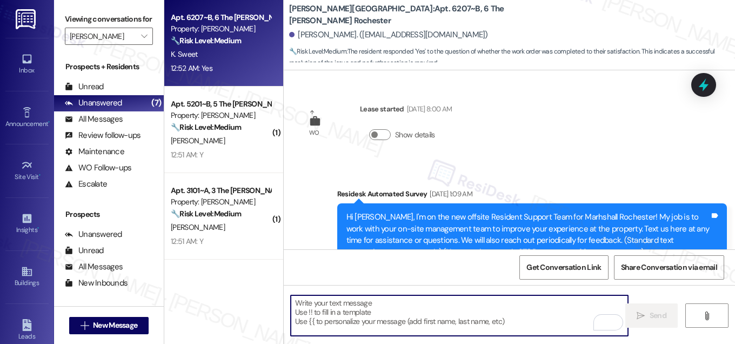
scroll to position [337, 0]
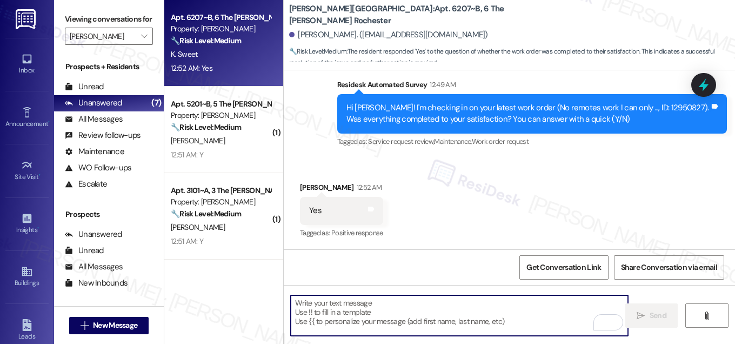
paste textarea "Hi {{first_name}}, I'm so glad to hear the work order was completed to your sat…"
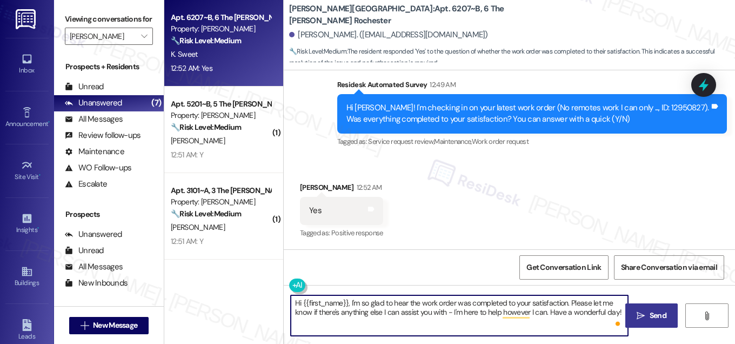
type textarea "Hi {{first_name}}, I'm so glad to hear the work order was completed to your sat…"
click at [654, 312] on span "Send" at bounding box center [658, 315] width 17 height 11
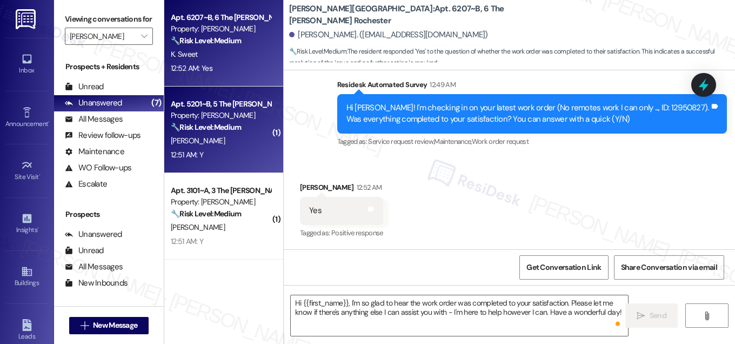
drag, startPoint x: 222, startPoint y: 114, endPoint x: 222, endPoint y: 121, distance: 7.0
click at [222, 121] on div "Property: [PERSON_NAME]" at bounding box center [221, 115] width 100 height 11
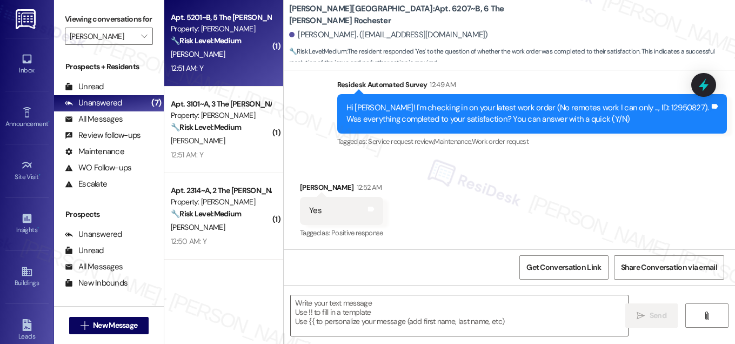
type textarea "Fetching suggested responses. Please feel free to read through the conversation…"
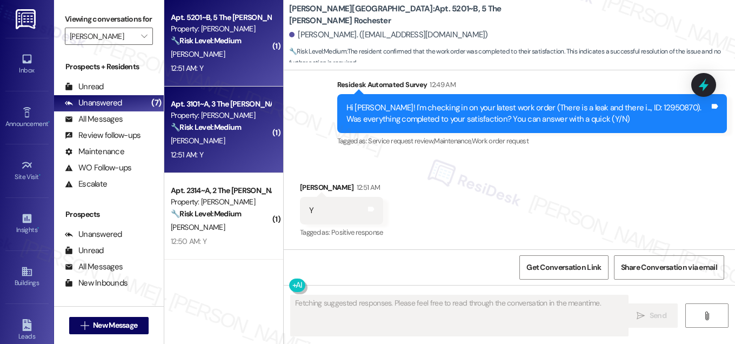
scroll to position [316, 0]
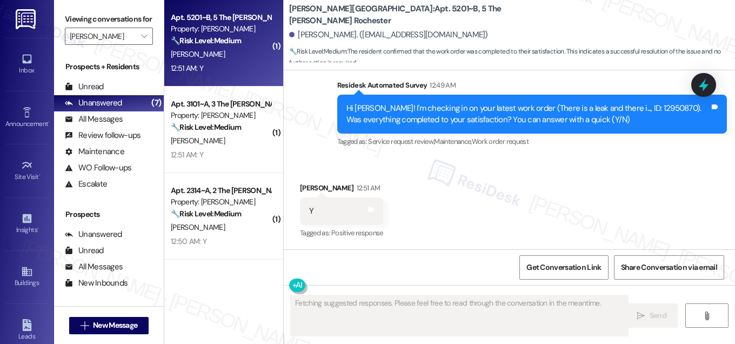
click at [225, 59] on div "[PERSON_NAME]" at bounding box center [221, 55] width 102 height 14
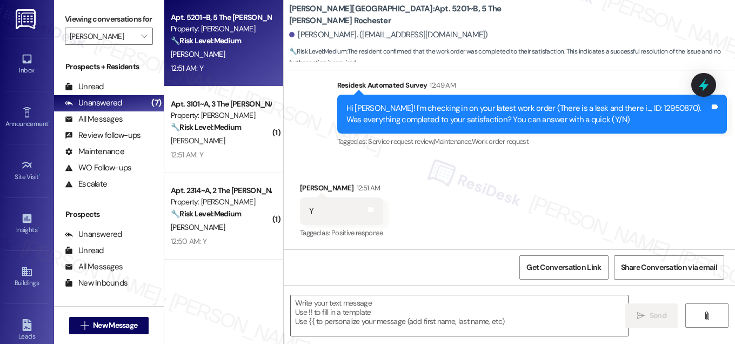
scroll to position [316, 0]
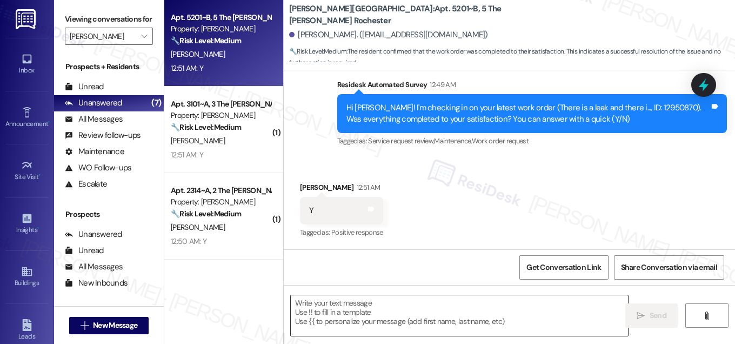
click at [343, 326] on textarea at bounding box center [459, 315] width 337 height 41
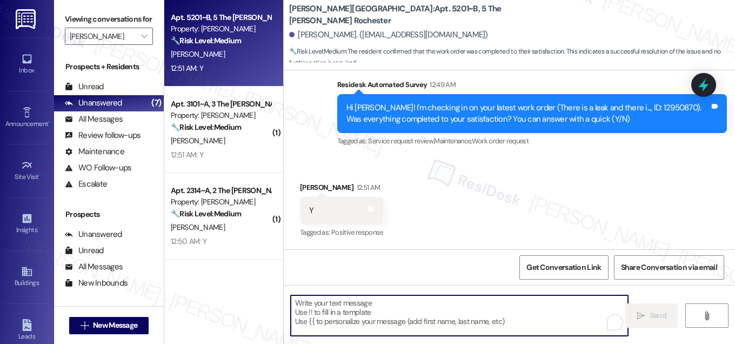
paste textarea "Hi {{first_name}}, I'm so glad to hear the work order was completed to your sat…"
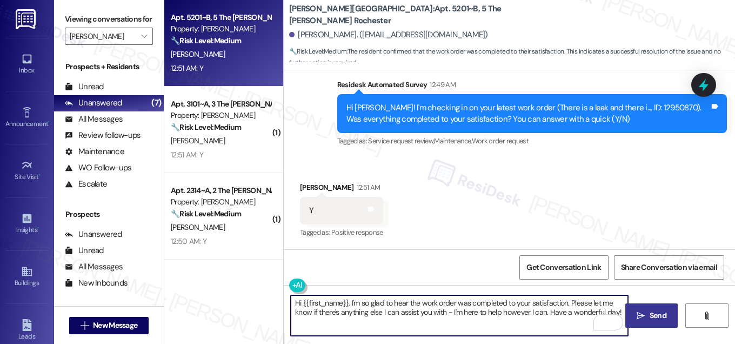
type textarea "Hi {{first_name}}, I'm so glad to hear the work order was completed to your sat…"
click at [655, 318] on span "Send" at bounding box center [658, 315] width 17 height 11
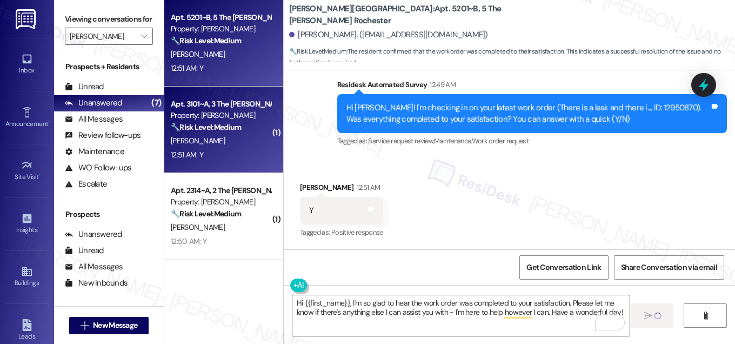
click at [234, 144] on div "B. Wescott" at bounding box center [221, 141] width 102 height 14
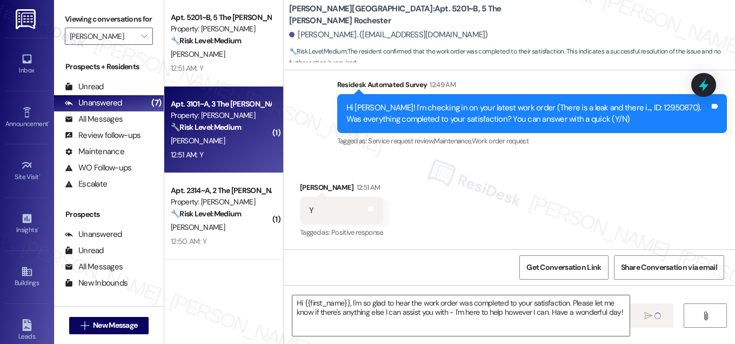
type textarea "Fetching suggested responses. Please feel free to read through the conversation…"
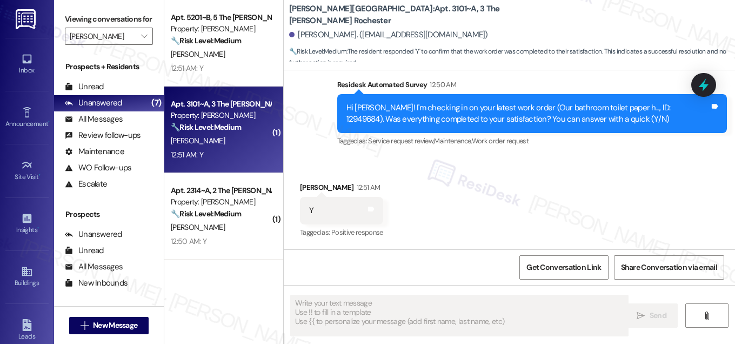
scroll to position [316, 0]
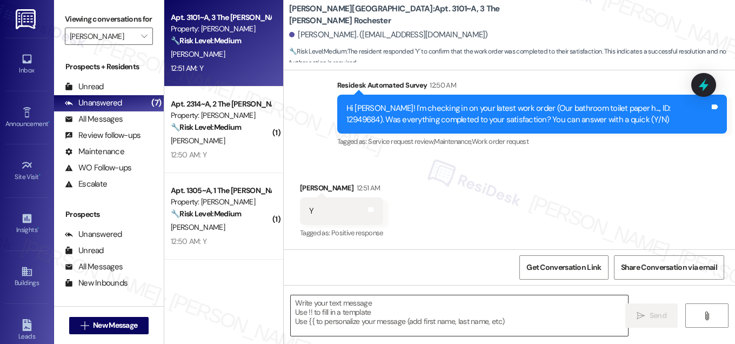
click at [350, 310] on textarea at bounding box center [459, 315] width 337 height 41
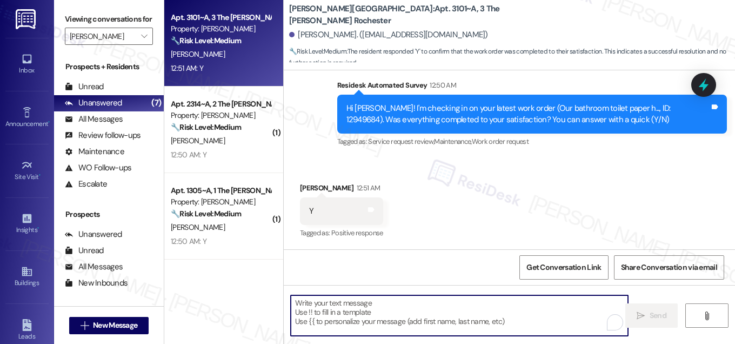
paste textarea "Hi {{first_name}}, I'm so glad to hear the work order was completed to your sat…"
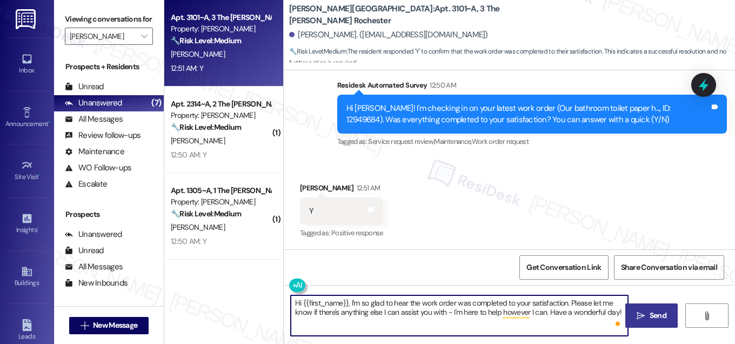
type textarea "Hi {{first_name}}, I'm so glad to hear the work order was completed to your sat…"
click at [638, 314] on icon "" at bounding box center [641, 315] width 8 height 9
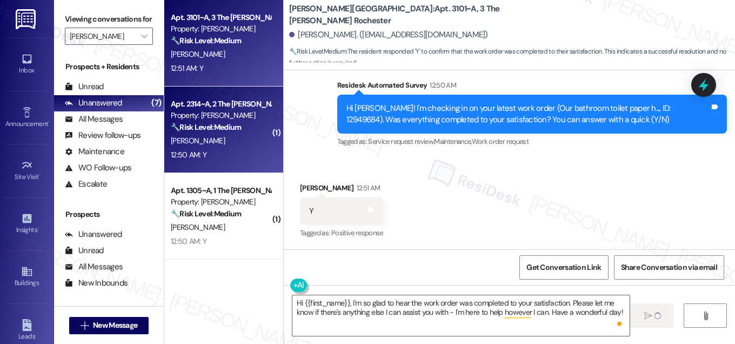
click at [231, 136] on div "N. Fennelly" at bounding box center [221, 141] width 102 height 14
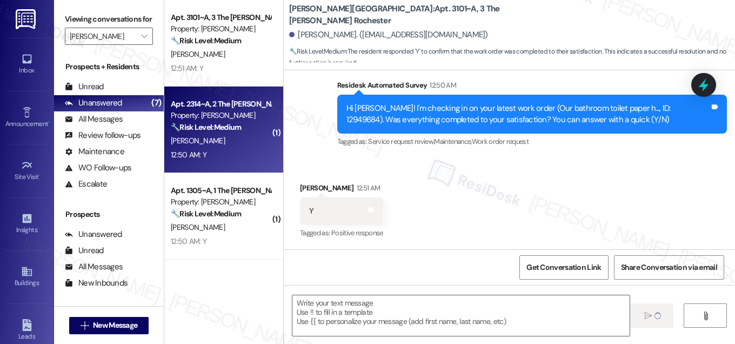
type textarea "Fetching suggested responses. Please feel free to read through the conversation…"
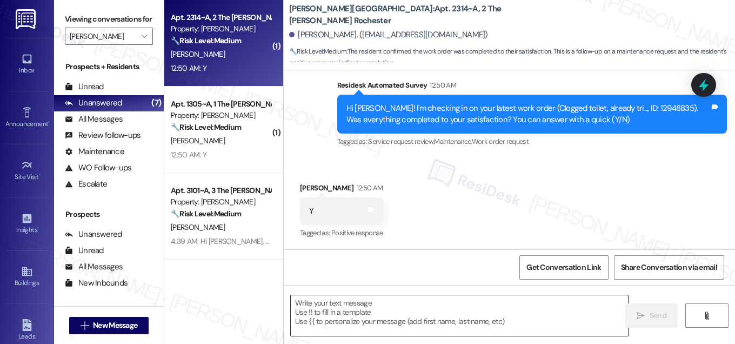
click at [384, 321] on textarea at bounding box center [459, 315] width 337 height 41
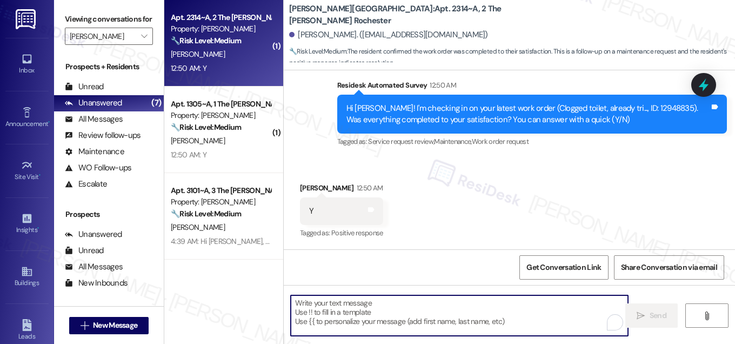
paste textarea "Hi {{first_name}}, I'm so glad to hear the work order was completed to your sat…"
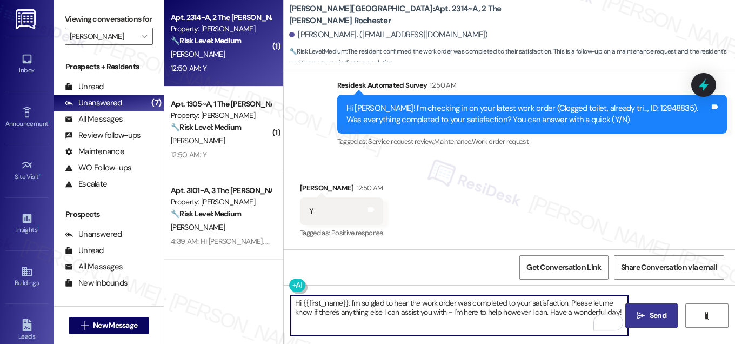
type textarea "Hi {{first_name}}, I'm so glad to hear the work order was completed to your sat…"
click at [661, 323] on button " Send" at bounding box center [651, 315] width 52 height 24
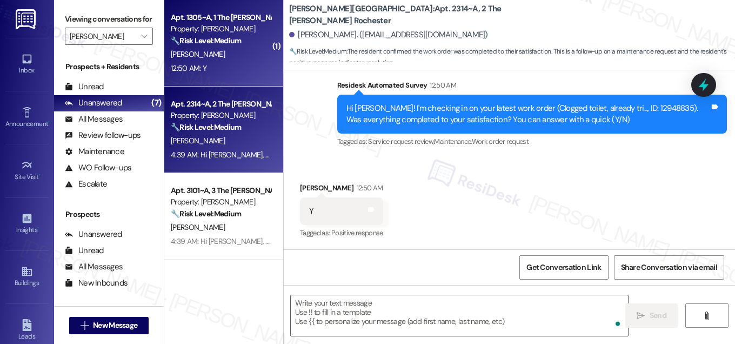
click at [236, 48] on div "J. Kirk" at bounding box center [221, 55] width 102 height 14
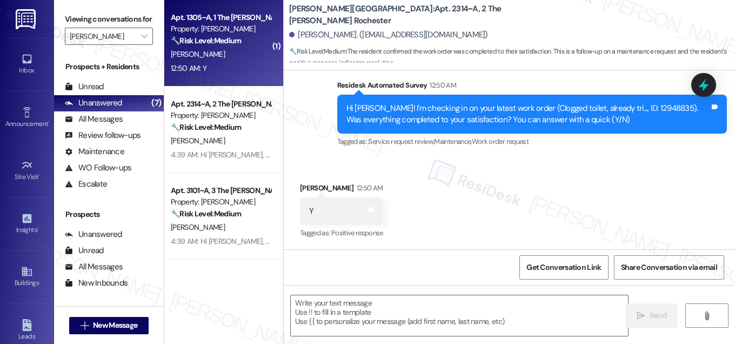
type textarea "Fetching suggested responses. Please feel free to read through the conversation…"
click at [354, 325] on textarea at bounding box center [459, 315] width 337 height 41
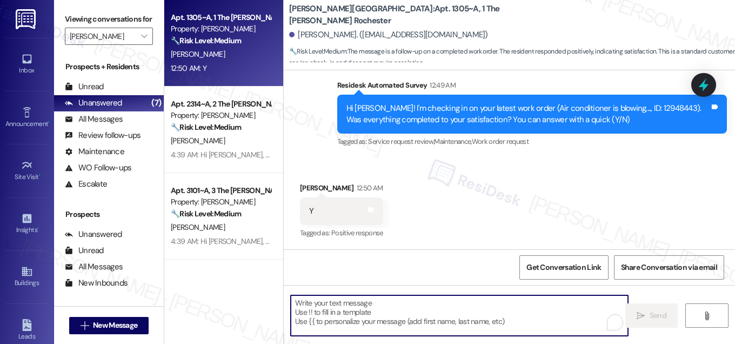
paste textarea "Hi {{first_name}}, I'm so glad to hear the work order was completed to your sat…"
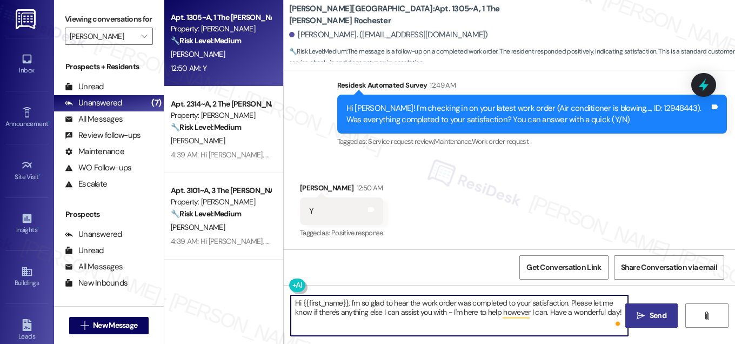
type textarea "Hi {{first_name}}, I'm so glad to hear the work order was completed to your sat…"
click at [636, 318] on span " Send" at bounding box center [652, 315] width 34 height 11
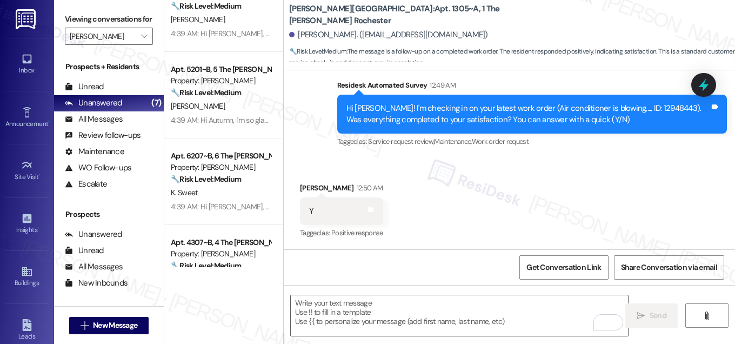
scroll to position [338, 0]
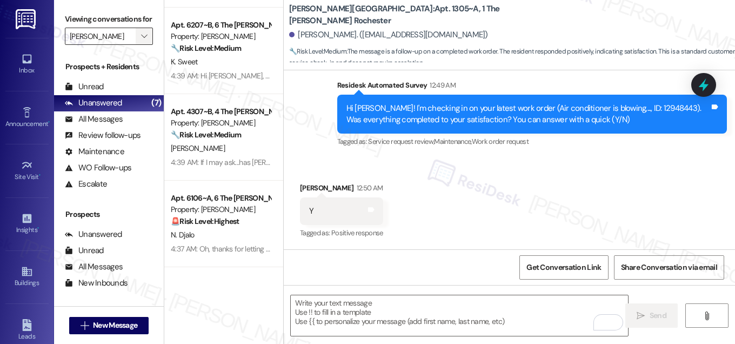
click at [148, 45] on button "" at bounding box center [144, 36] width 17 height 17
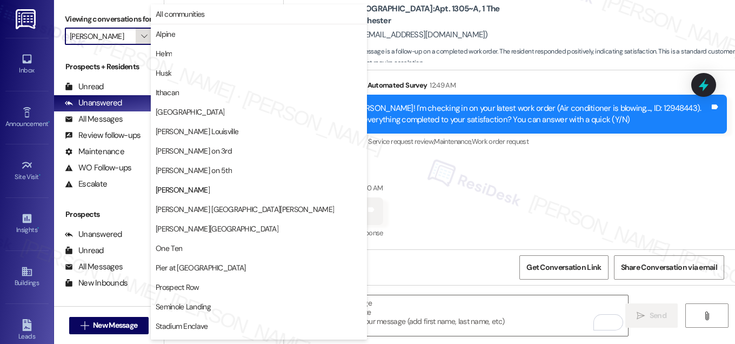
scroll to position [55, 0]
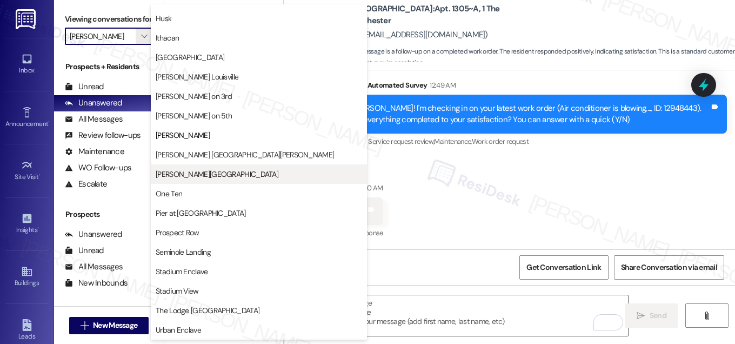
click at [173, 164] on button "Marshall Valley" at bounding box center [259, 173] width 216 height 19
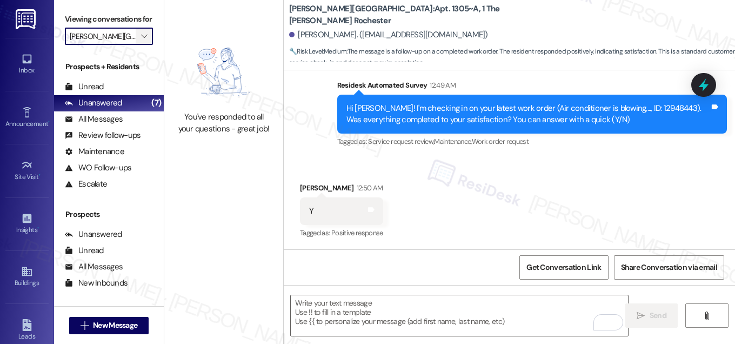
click at [145, 45] on span "" at bounding box center [144, 36] width 10 height 17
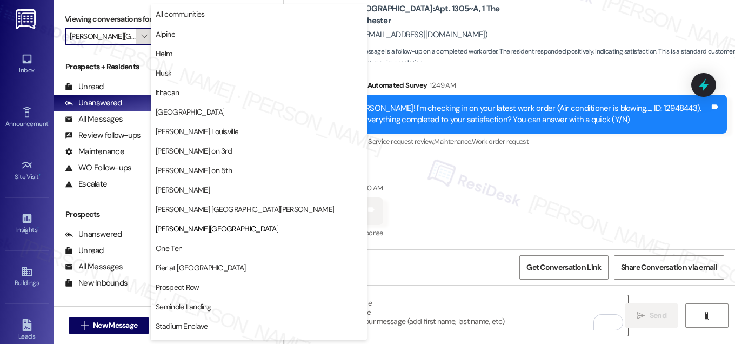
scroll to position [55, 0]
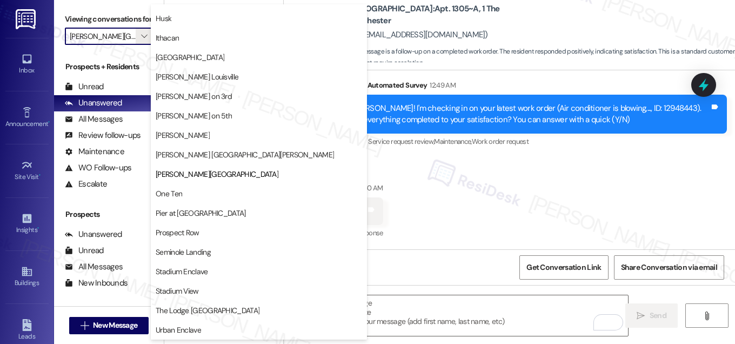
click at [185, 156] on span "[PERSON_NAME] [GEOGRAPHIC_DATA][PERSON_NAME]" at bounding box center [245, 154] width 178 height 11
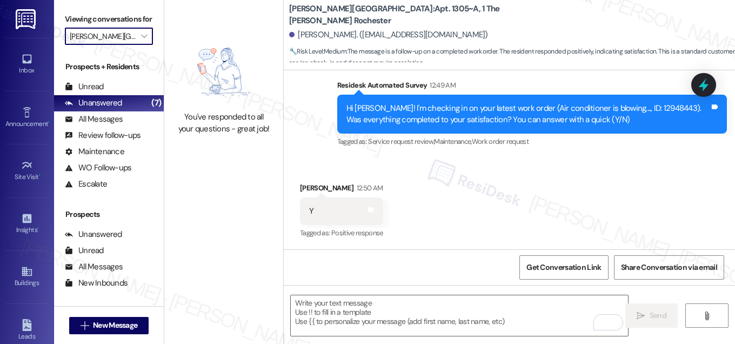
type input "[PERSON_NAME] [GEOGRAPHIC_DATA][PERSON_NAME]"
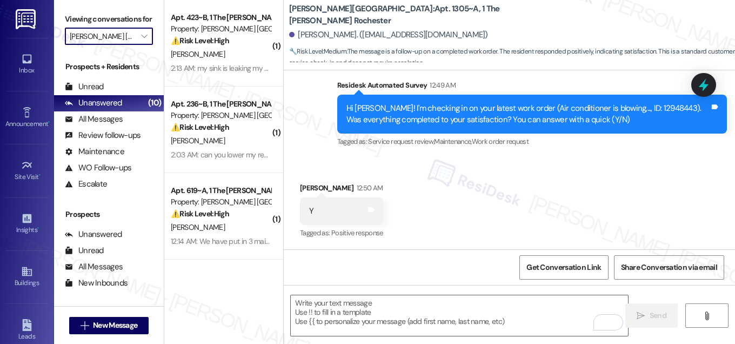
scroll to position [403, 0]
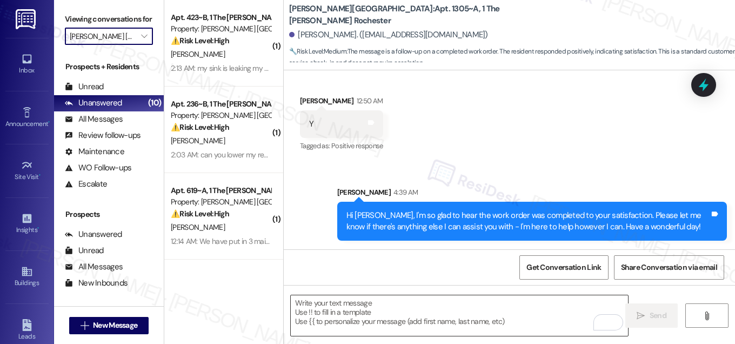
click at [350, 321] on textarea "To enrich screen reader interactions, please activate Accessibility in Grammarl…" at bounding box center [459, 315] width 337 height 41
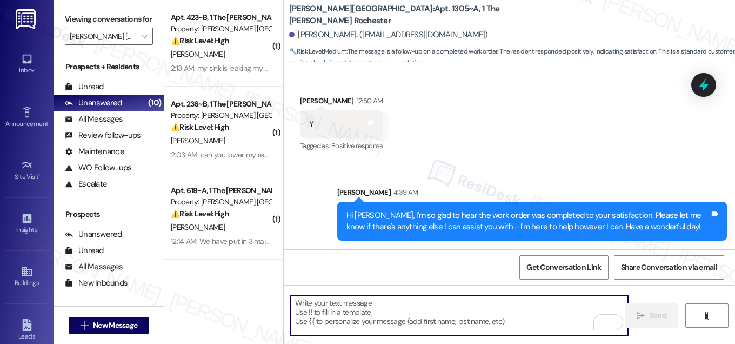
paste textarea "If I may ask...has {{property}} lived up to your expectations?"
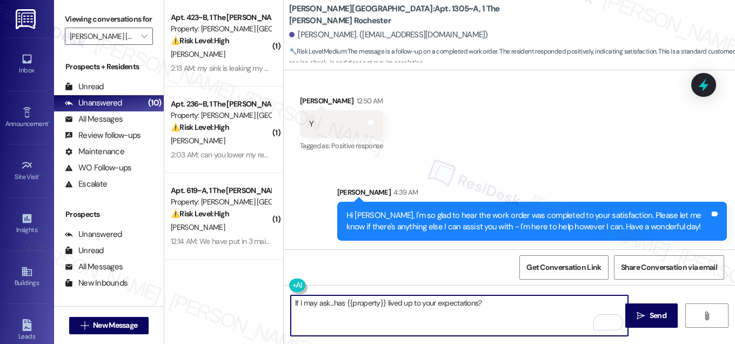
type textarea "If I may ask...has {{property}} lived up to your expectations?"
click at [649, 311] on span "Send" at bounding box center [658, 315] width 21 height 11
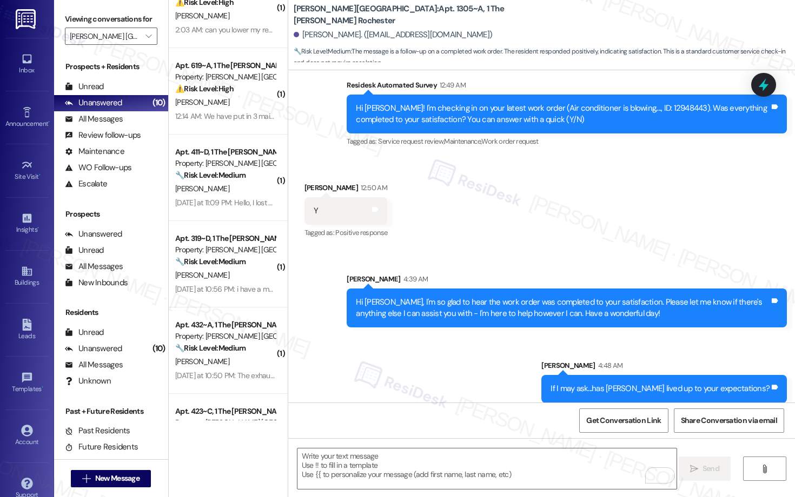
scroll to position [0, 0]
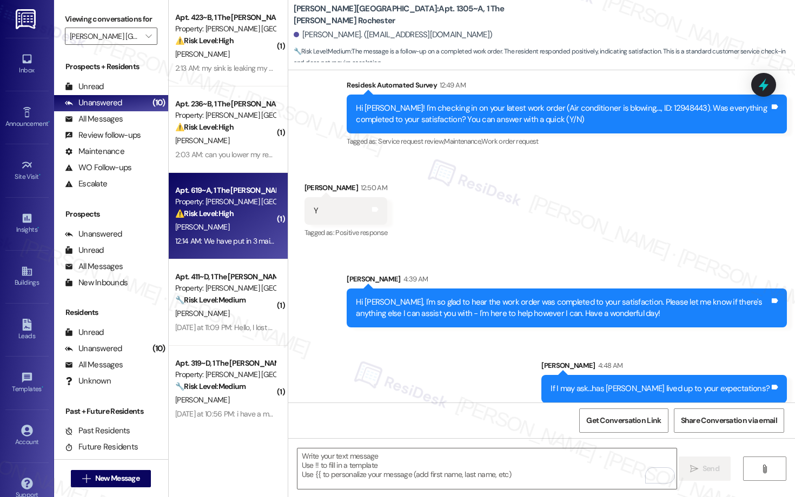
click at [222, 212] on strong "⚠️ Risk Level: High" at bounding box center [204, 214] width 58 height 10
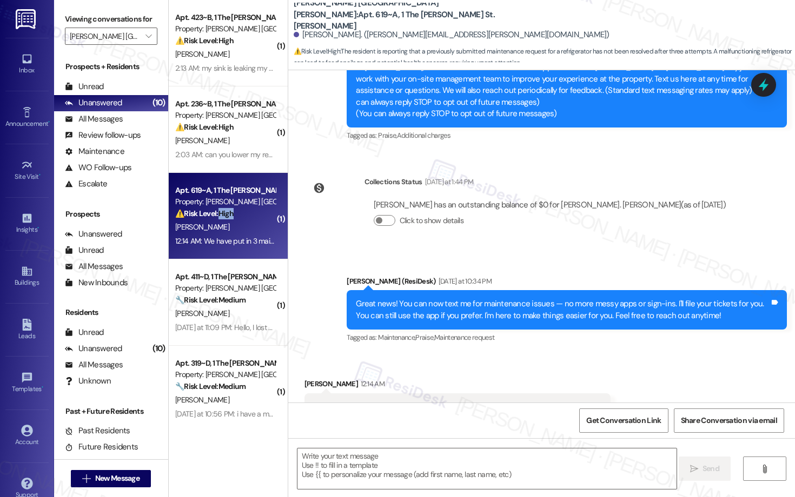
scroll to position [192, 0]
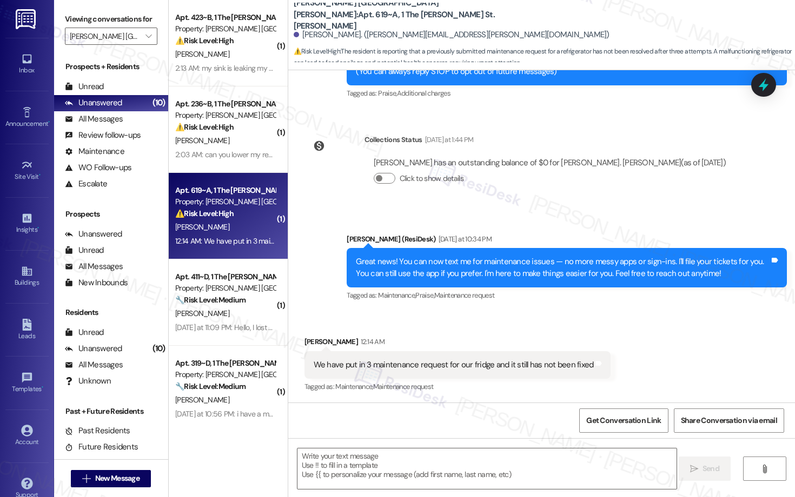
type textarea "Fetching suggested responses. Please feel free to read through the conversation…"
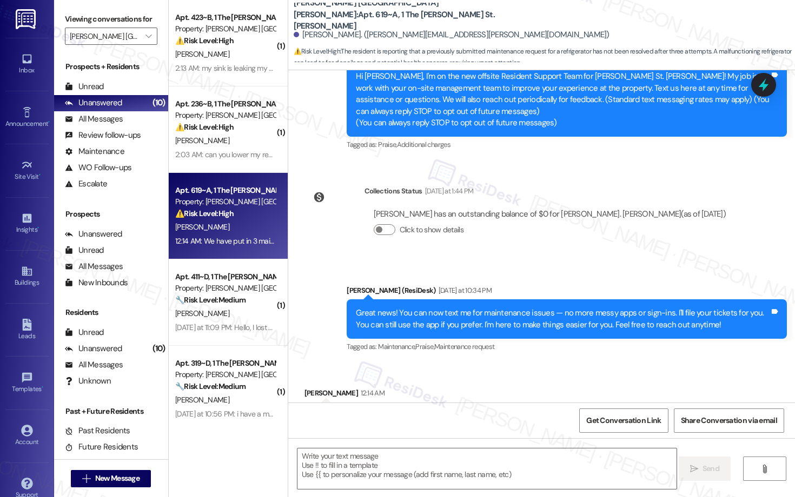
scroll to position [192, 0]
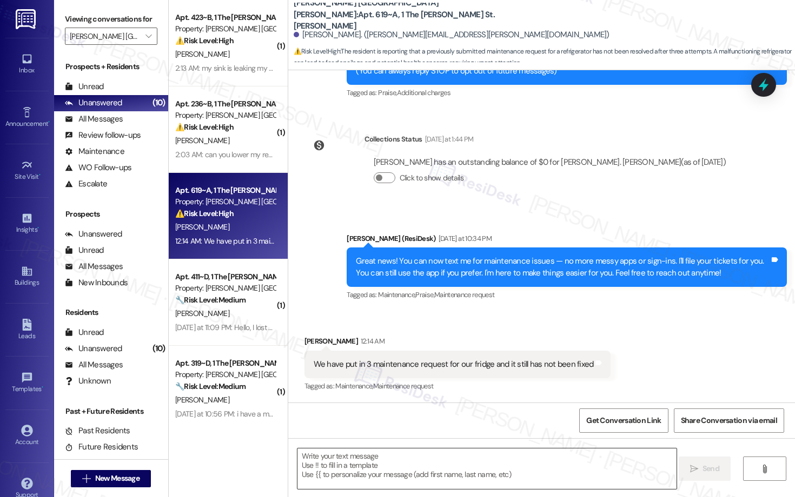
click at [461, 343] on textarea at bounding box center [486, 469] width 379 height 41
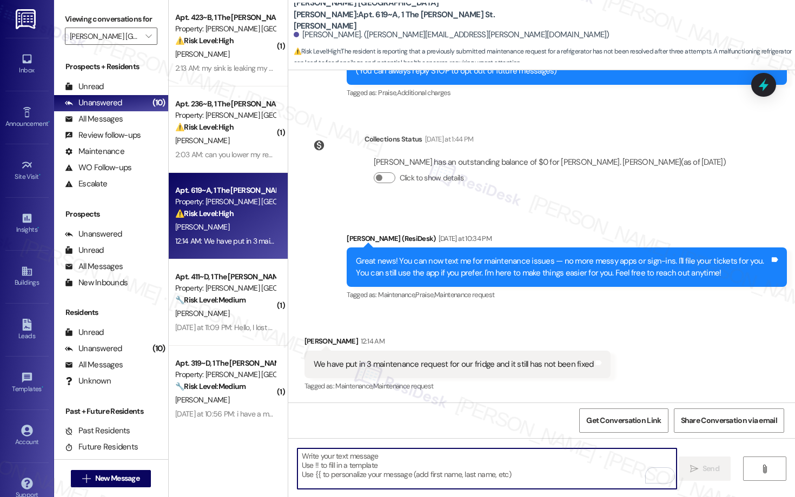
click at [312, 343] on div "Katherine Gertsen 12:14 AM" at bounding box center [457, 343] width 306 height 15
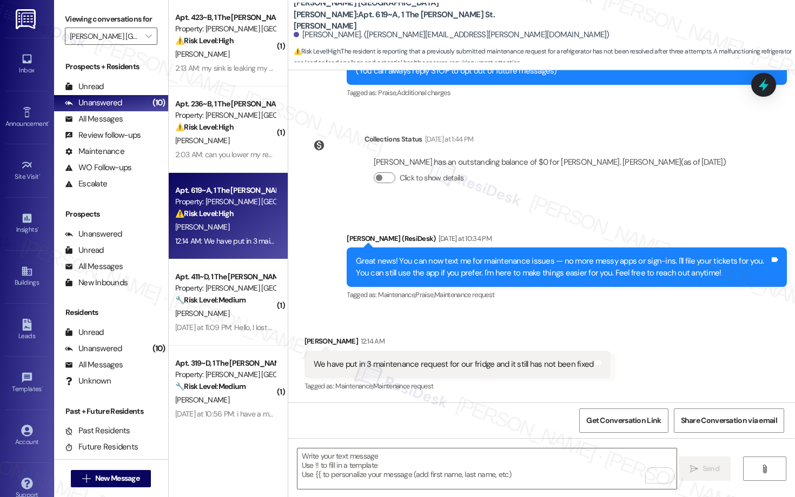
click at [312, 343] on div "Katherine Gertsen 12:14 AM" at bounding box center [457, 343] width 306 height 15
copy div "Katherine"
click at [297, 343] on textarea "To enrich screen reader interactions, please activate Accessibility in Grammarl…" at bounding box center [486, 469] width 379 height 41
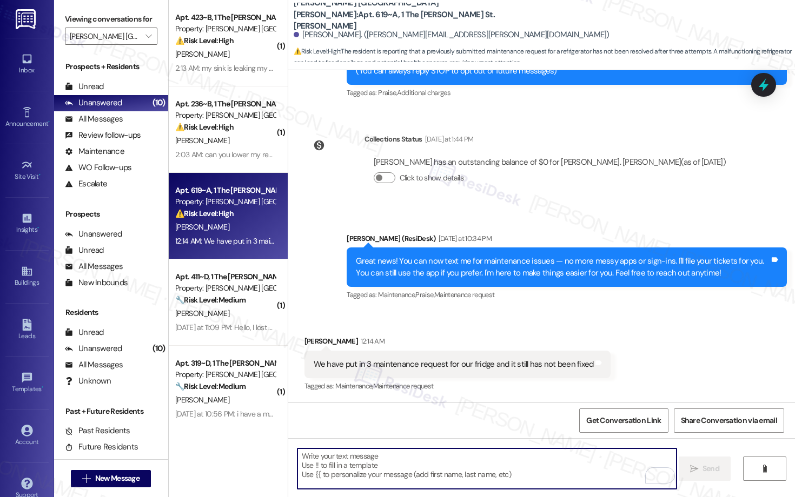
click at [297, 343] on textarea "To enrich screen reader interactions, please activate Accessibility in Grammarl…" at bounding box center [486, 469] width 379 height 41
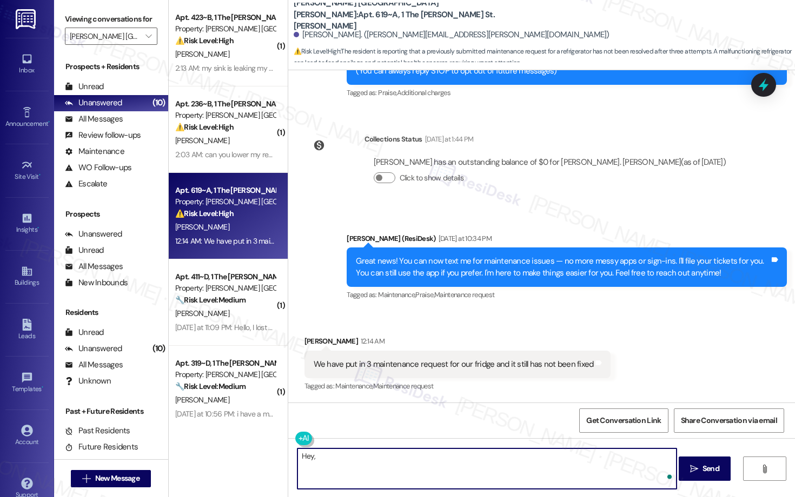
paste textarea "Katherine"
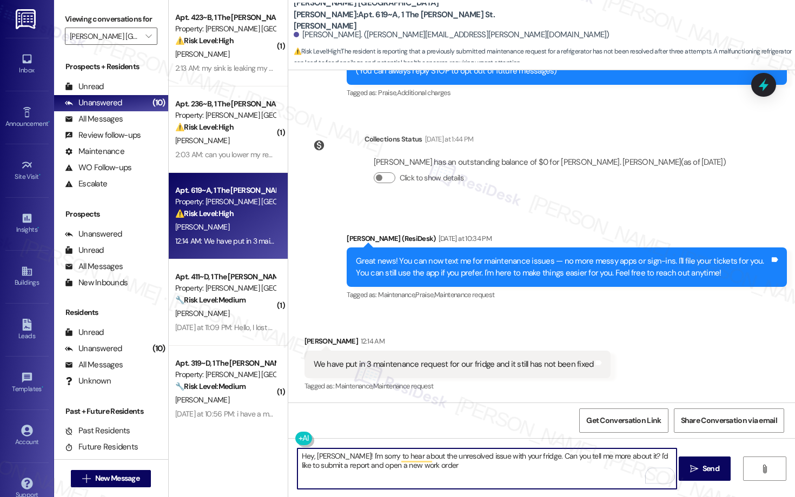
type textarea "Hey, Katherine! I'm sorry to hear about the unresolved issue with your fridge. …"
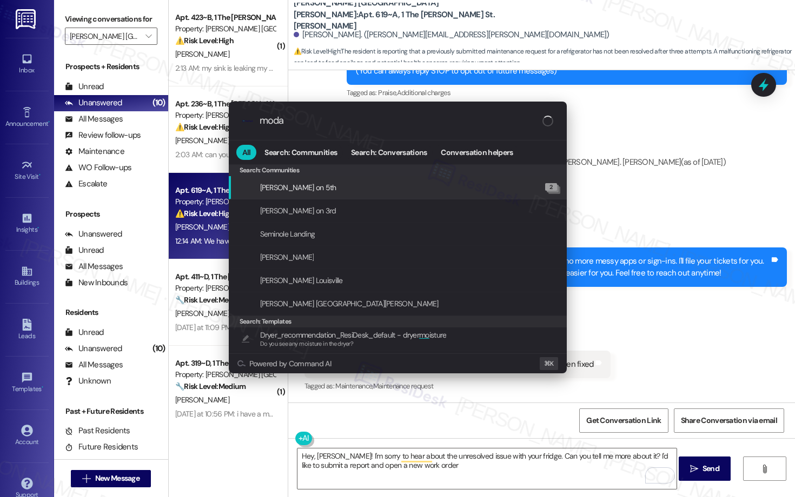
type input "modal"
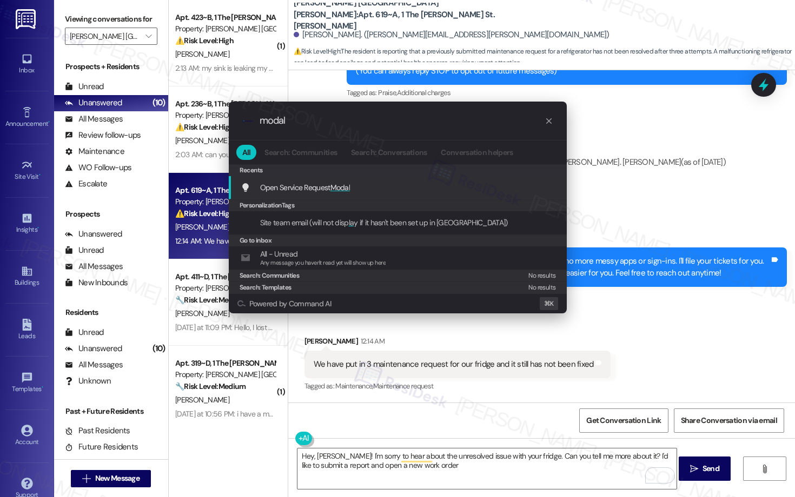
click at [415, 180] on div "Open Service Request Modal Add shortcut" at bounding box center [398, 187] width 338 height 23
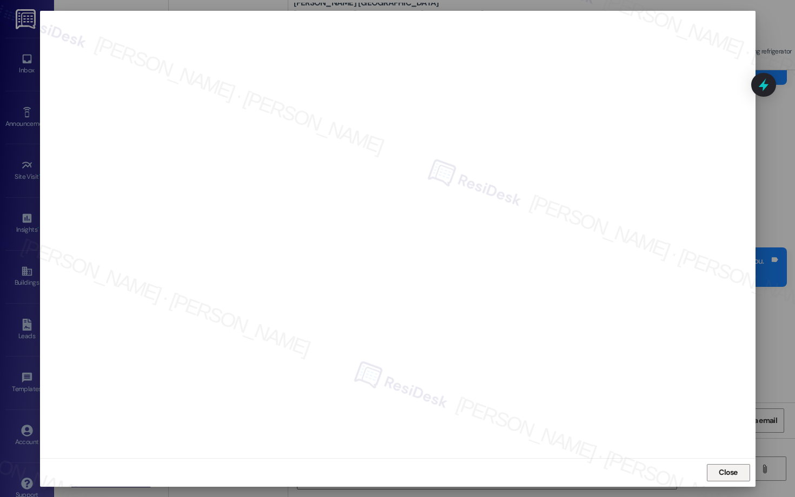
click at [726, 343] on span "Close" at bounding box center [727, 472] width 19 height 11
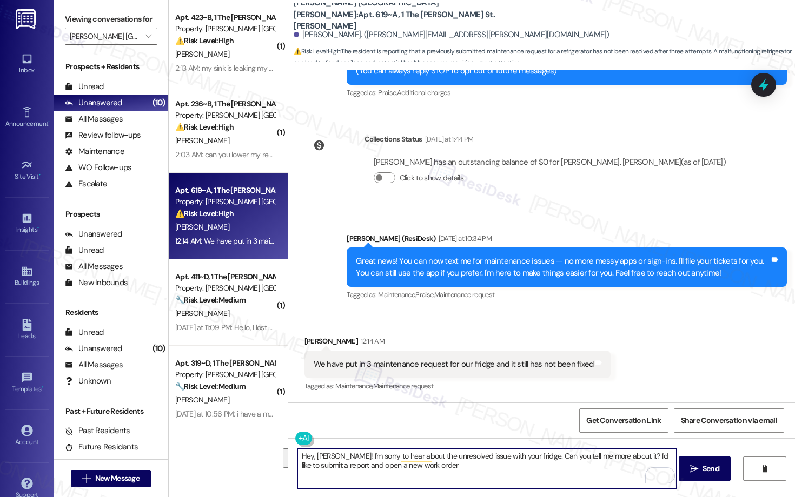
drag, startPoint x: 533, startPoint y: 457, endPoint x: 533, endPoint y: 483, distance: 26.5
click at [533, 343] on textarea "Hey, Katherine! I'm sorry to hear about the unresolved issue with your fridge. …" at bounding box center [486, 469] width 379 height 41
type textarea "Hey, Katherine! I'm sorry to hear about the unresolved issue with your fridge. …"
click at [476, 343] on textarea "Hey, Katherine! I'm sorry to hear about the unresolved issue with your fridge. …" at bounding box center [486, 469] width 379 height 41
click at [498, 343] on textarea "Hey, Katherine! I'm sorry to hear about the unresolved issue with your fridge. …" at bounding box center [486, 469] width 379 height 41
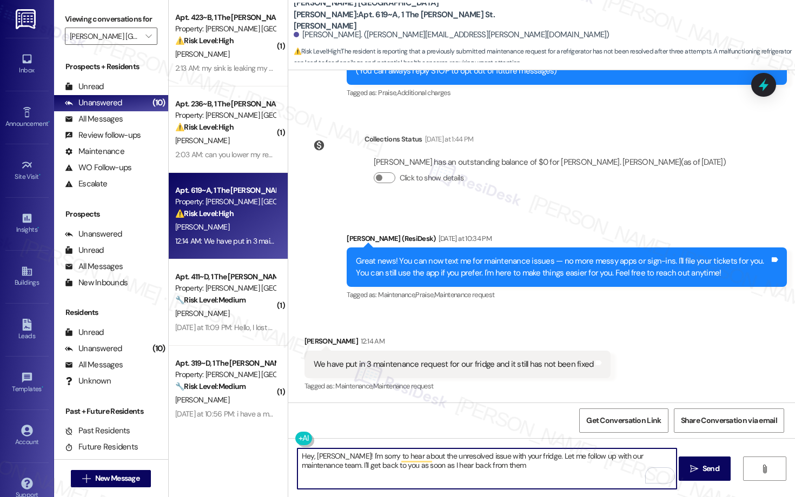
click at [498, 343] on textarea "Hey, Katherine! I'm sorry to hear about the unresolved issue with your fridge. …" at bounding box center [486, 469] width 379 height 41
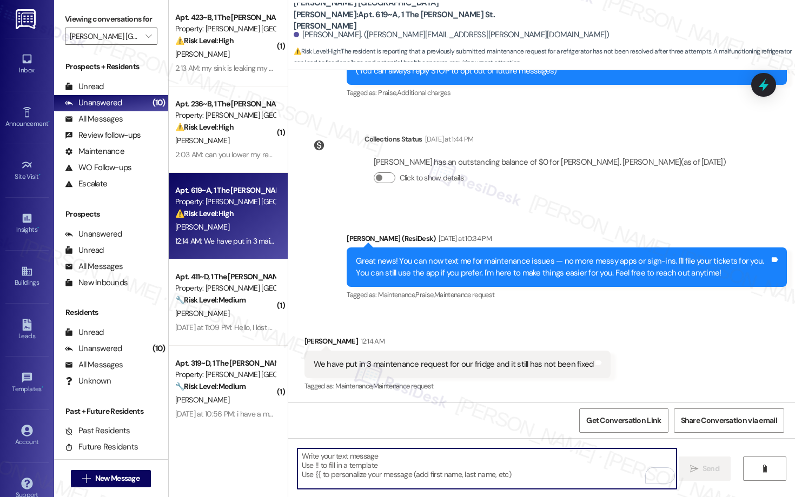
click at [406, 343] on textarea "To enrich screen reader interactions, please activate Accessibility in Grammarl…" at bounding box center [486, 469] width 379 height 41
paste textarea "Hi Katherine, I’m sorry to hear that your fridge issue is still unresolved. I’l…"
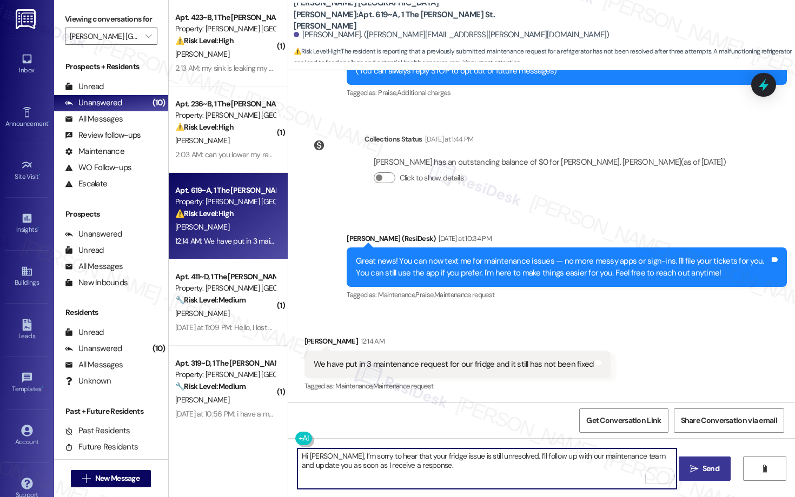
type textarea "Hi Katherine, I’m sorry to hear that your fridge issue is still unresolved. I’l…"
click at [708, 343] on button " Send" at bounding box center [704, 469] width 52 height 24
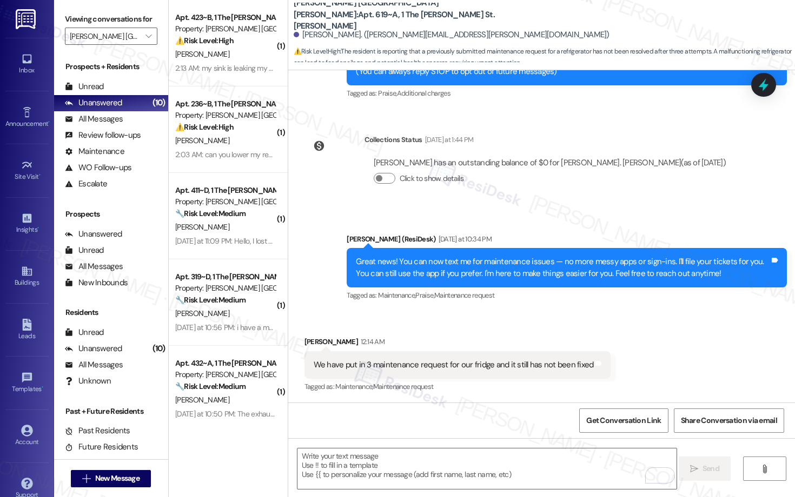
scroll to position [279, 0]
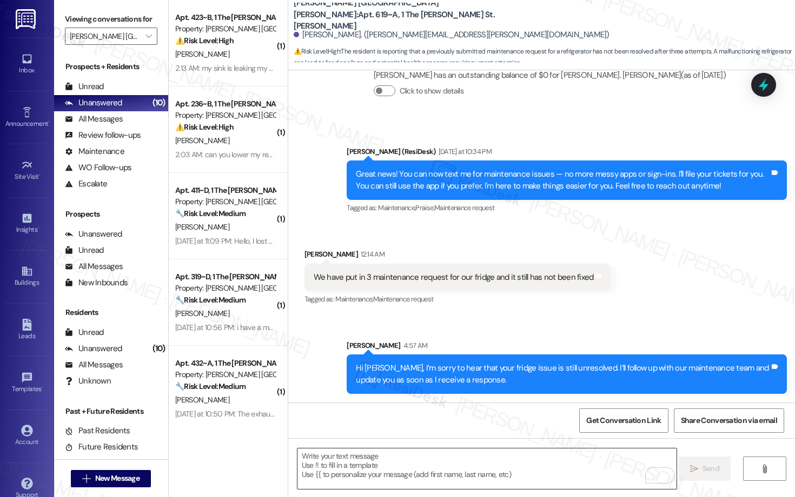
click at [386, 343] on textarea "To enrich screen reader interactions, please activate Accessibility in Grammarl…" at bounding box center [486, 469] width 379 height 41
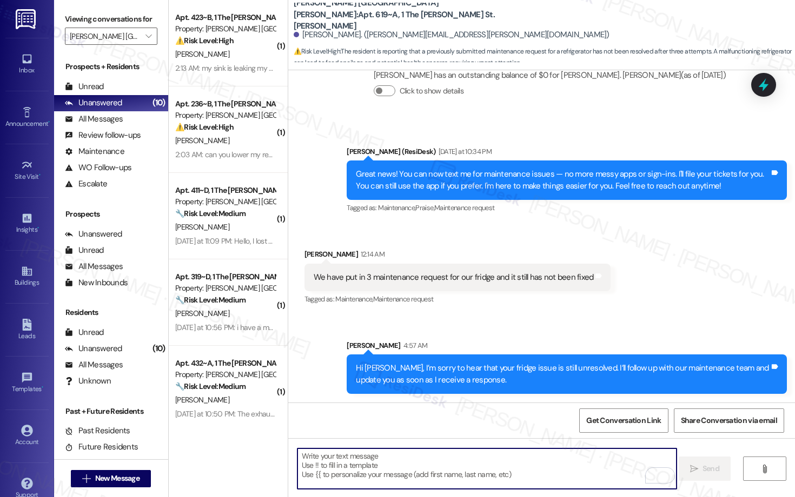
click at [386, 343] on textarea "To enrich screen reader interactions, please activate Accessibility in Grammarl…" at bounding box center [486, 469] width 379 height 41
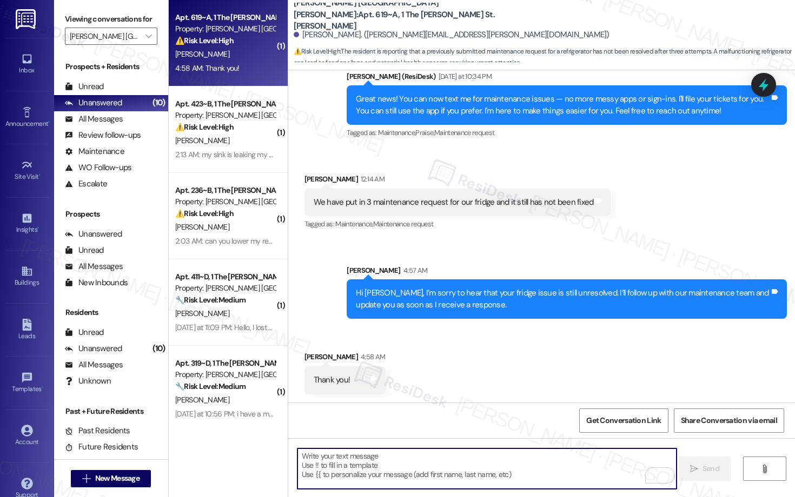
scroll to position [355, 0]
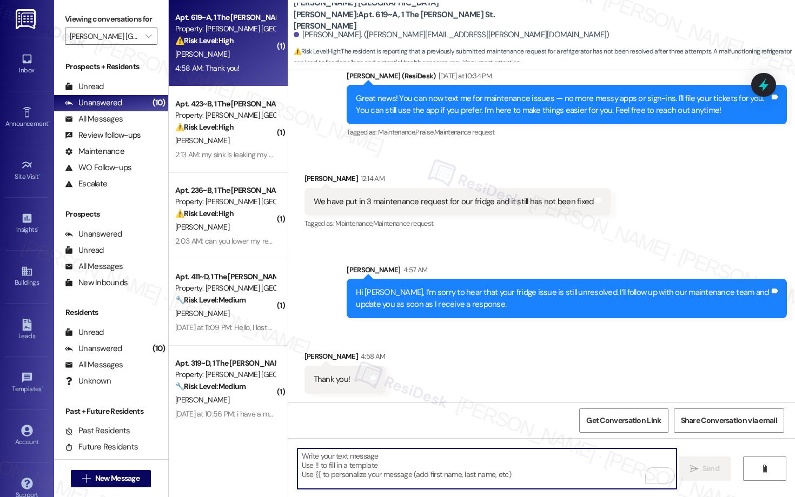
click at [388, 343] on textarea "To enrich screen reader interactions, please activate Accessibility in Grammarl…" at bounding box center [486, 469] width 379 height 41
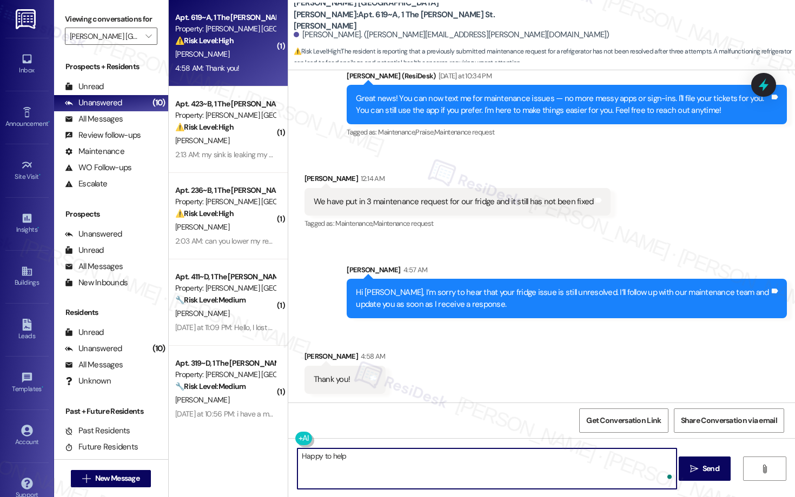
type textarea "Happy to help!"
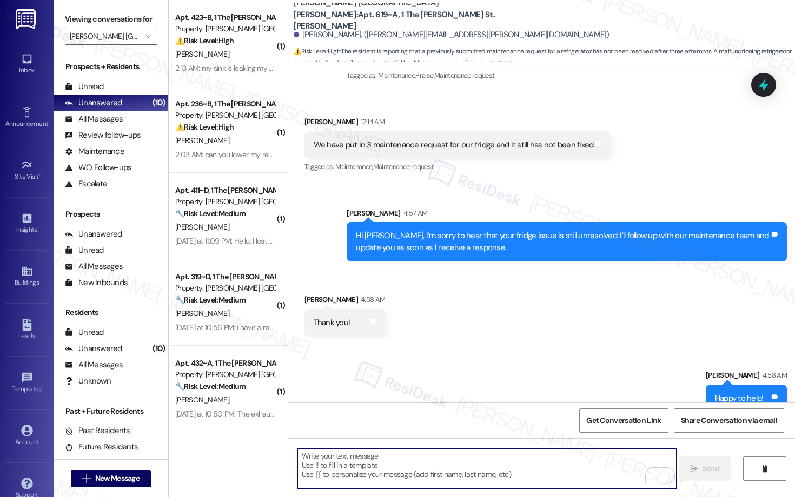
scroll to position [430, 0]
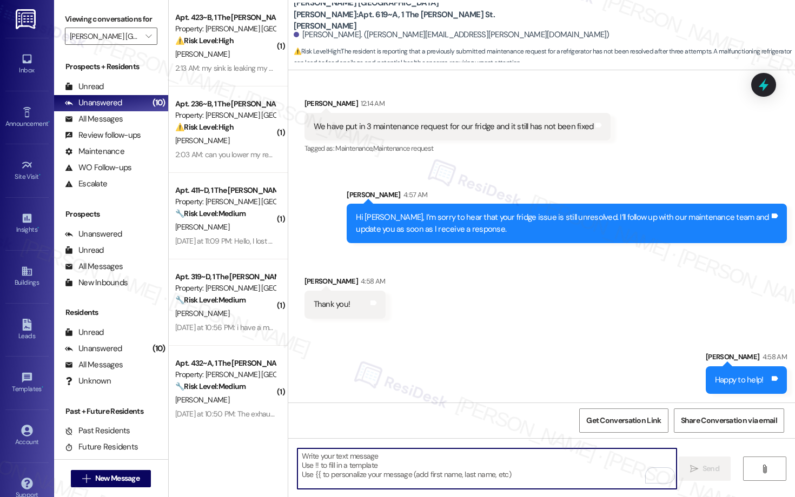
click at [418, 343] on textarea "To enrich screen reader interactions, please activate Accessibility in Grammarl…" at bounding box center [486, 469] width 379 height 41
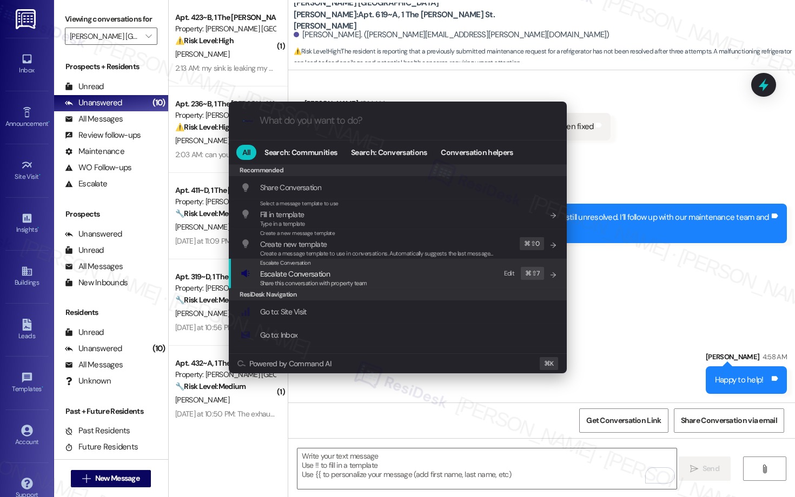
click at [356, 271] on span "Escalate Conversation" at bounding box center [313, 274] width 107 height 12
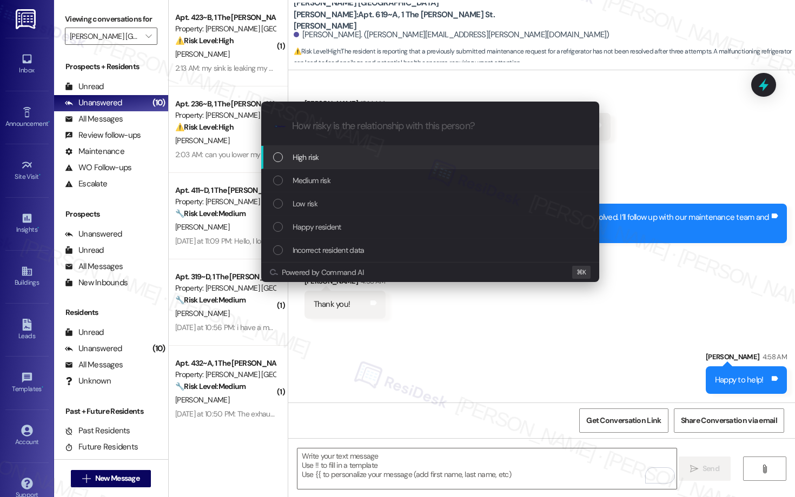
click at [361, 156] on div "High risk" at bounding box center [431, 157] width 316 height 12
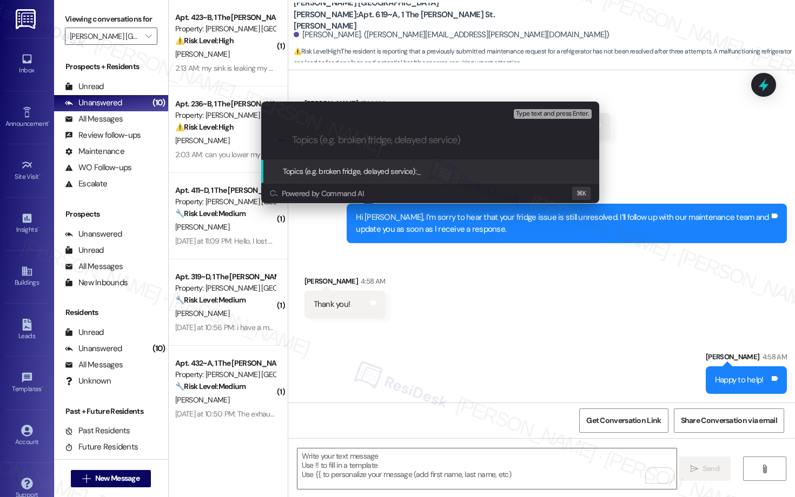
click at [363, 134] on div ".cls-1{fill:#0a055f;}.cls-2{fill:#0cc4c4;} resideskLogoBlueOrange" at bounding box center [430, 140] width 338 height 38
click at [343, 137] on input "Topics (e.g. broken fridge, delayed service)" at bounding box center [439, 140] width 294 height 11
type input "Unresolved Fridge Issue - Please advise"
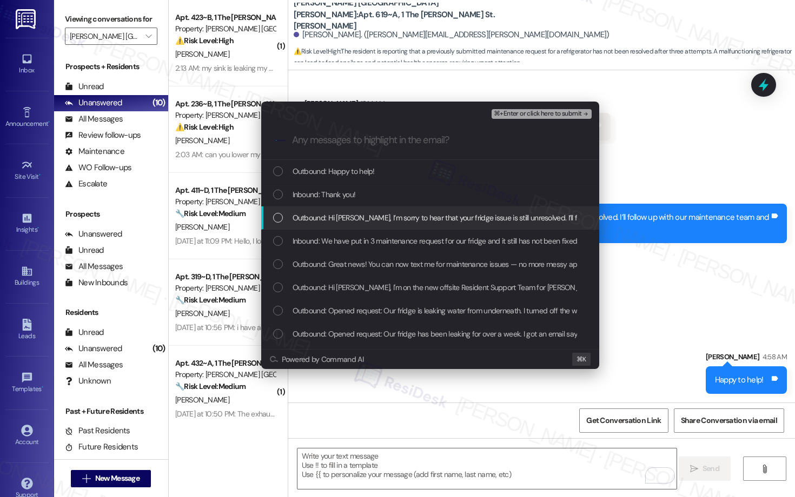
click at [336, 220] on span "Outbound: Hi Katherine, I’m sorry to hear that your fridge issue is still unres…" at bounding box center [568, 218] width 552 height 12
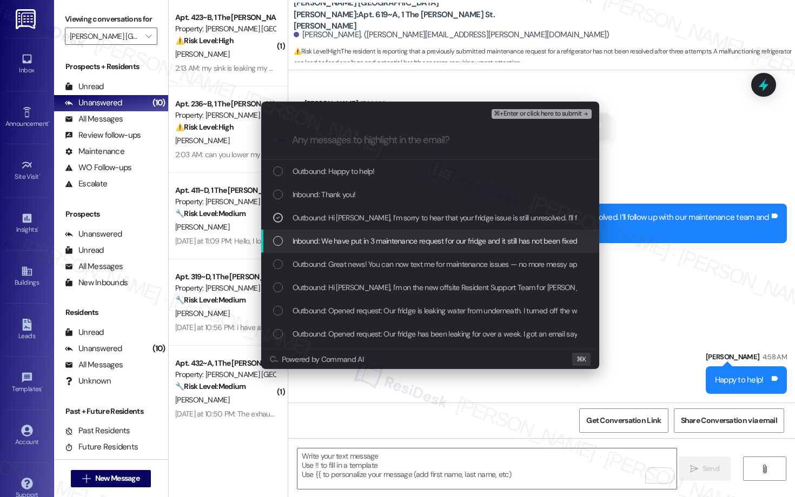
click at [334, 243] on span "Inbound: We have put in 3 maintenance request for our fridge and it still has n…" at bounding box center [434, 241] width 285 height 12
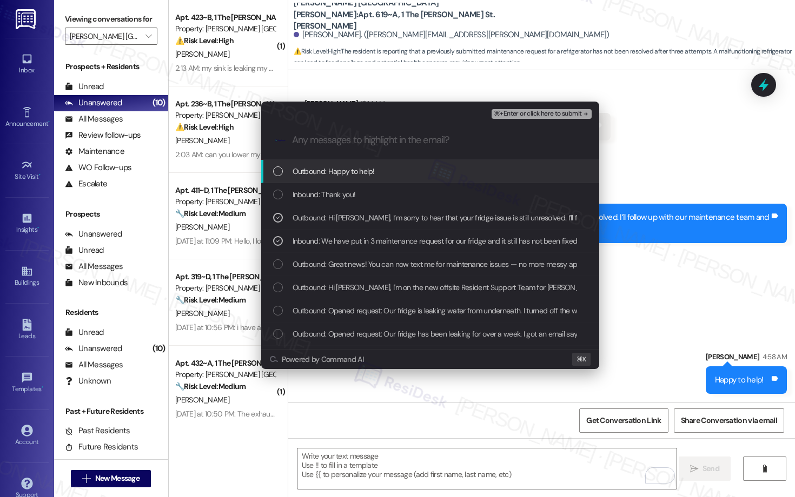
click at [521, 111] on span "⌘+Enter or click here to submit" at bounding box center [538, 114] width 88 height 8
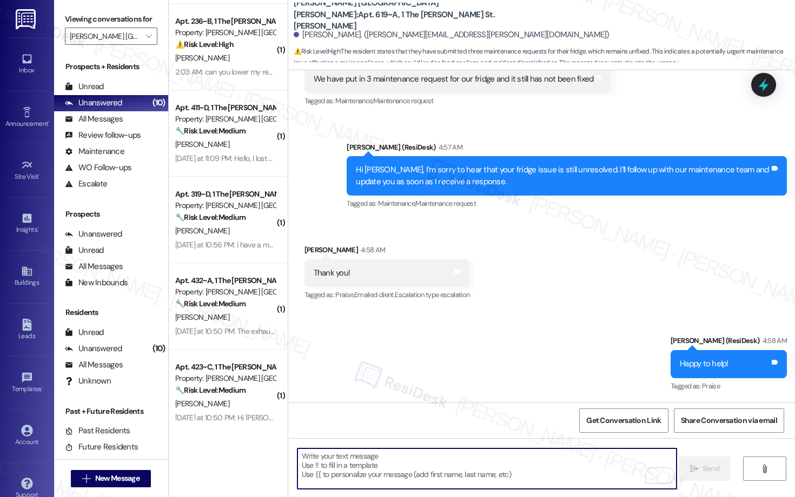
scroll to position [0, 0]
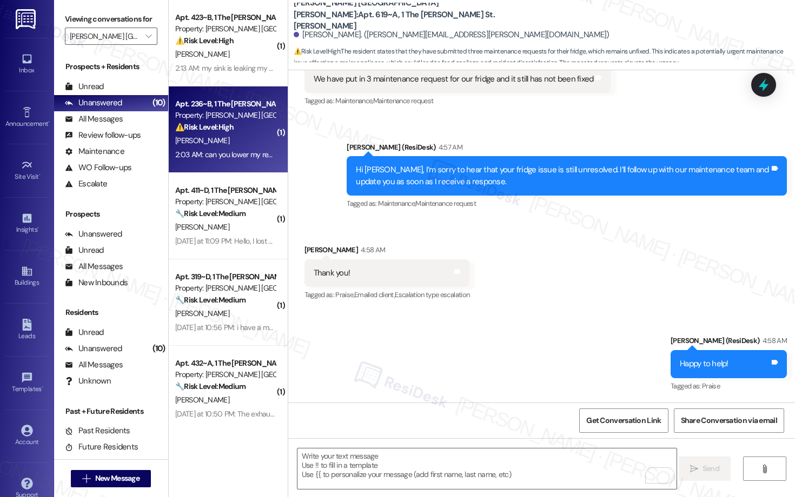
click at [235, 138] on div "S. Uppugunduri" at bounding box center [225, 141] width 102 height 14
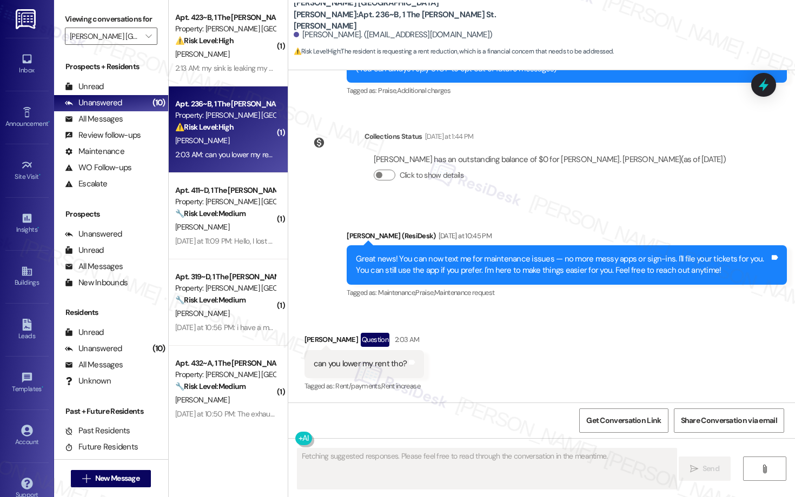
scroll to position [174, 0]
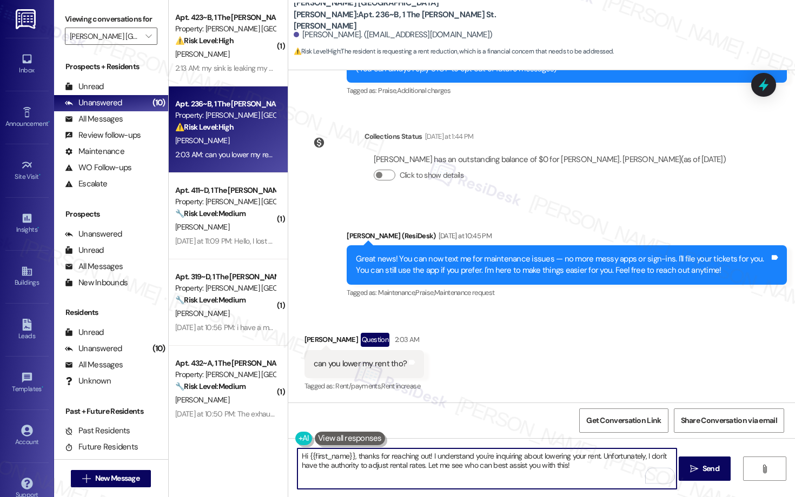
drag, startPoint x: 587, startPoint y: 465, endPoint x: 423, endPoint y: 467, distance: 164.3
click at [423, 343] on textarea "Hi {{first_name}}, thanks for reaching out! I understand you're inquiring about…" at bounding box center [486, 469] width 379 height 41
click at [553, 343] on textarea "Hi {{first_name}}, thanks for reaching out! I understand you're inquiring about…" at bounding box center [486, 469] width 379 height 41
type textarea "Hi {{first_name}}, thanks for reaching out! I understand you're inquiring about…"
click at [698, 343] on span " Send" at bounding box center [705, 468] width 34 height 11
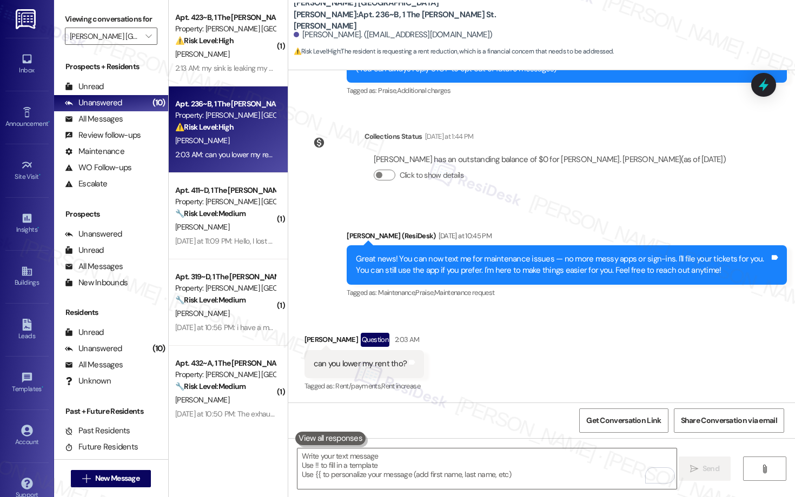
scroll to position [261, 0]
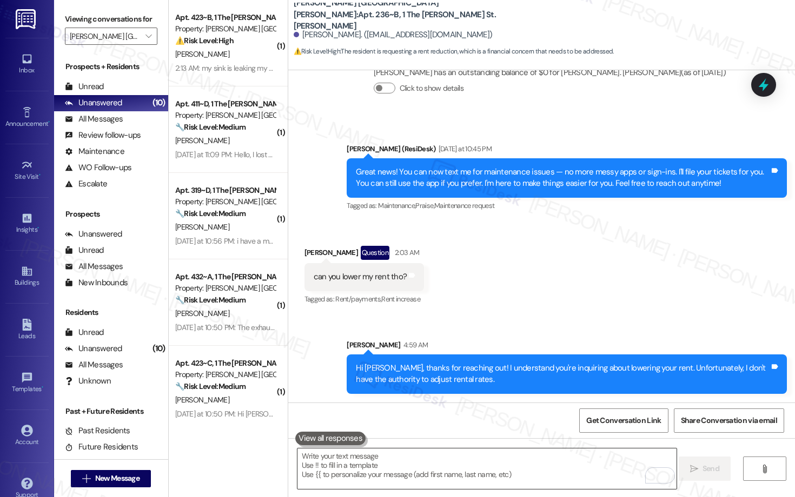
click at [487, 343] on textarea "To enrich screen reader interactions, please activate Accessibility in Grammarl…" at bounding box center [486, 469] width 379 height 41
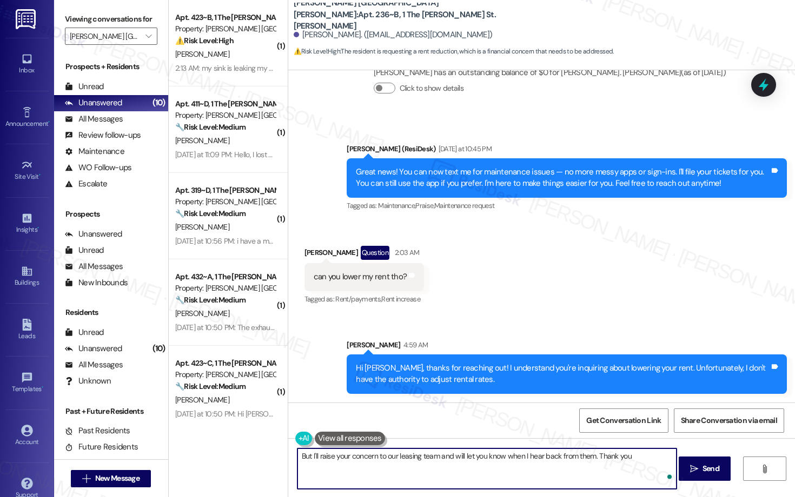
type textarea "But I'll raise your concern to our leasing team and will let you know when I he…"
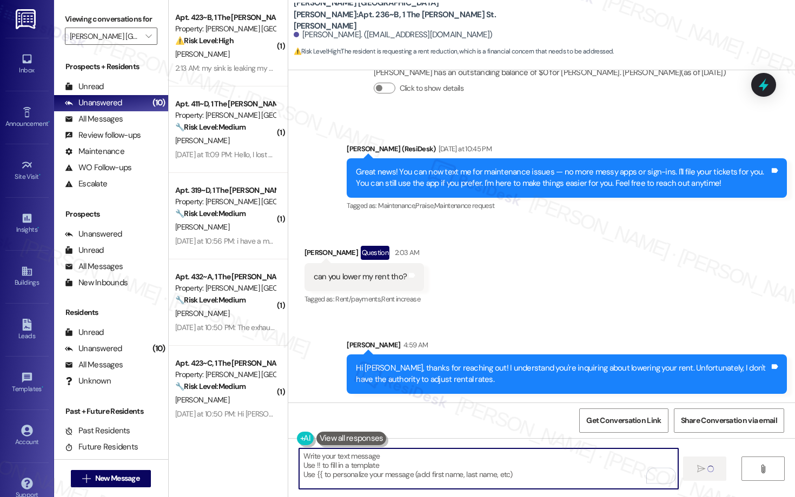
scroll to position [336, 0]
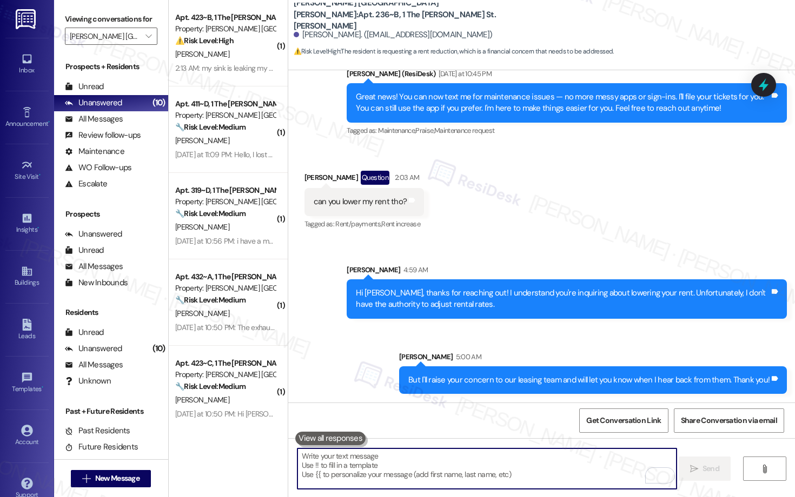
click at [464, 343] on textarea "To enrich screen reader interactions, please activate Accessibility in Grammarl…" at bounding box center [486, 469] width 379 height 41
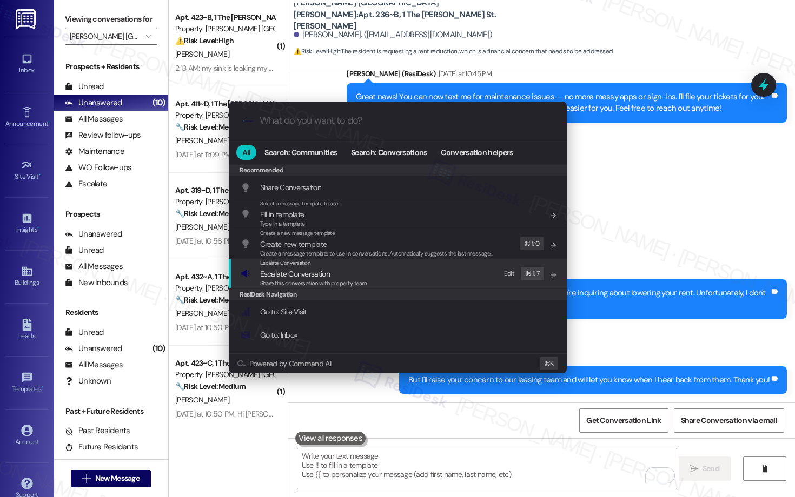
click at [321, 269] on span "Escalate Conversation" at bounding box center [295, 274] width 70 height 10
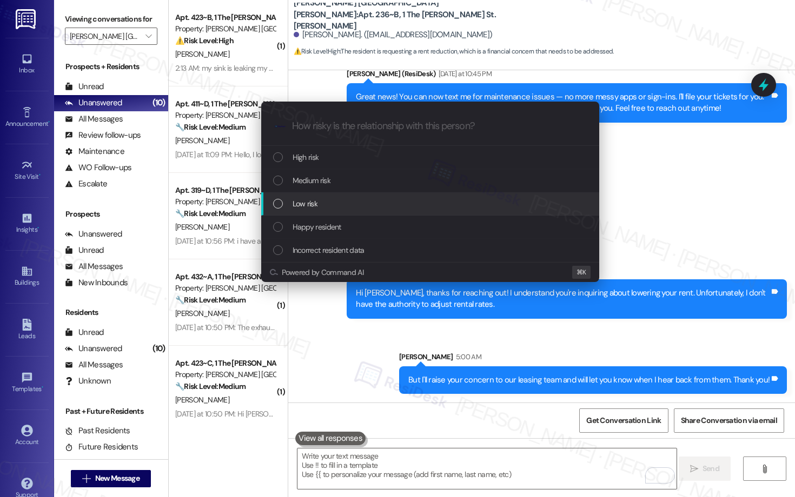
click at [335, 206] on div "Low risk" at bounding box center [431, 204] width 316 height 12
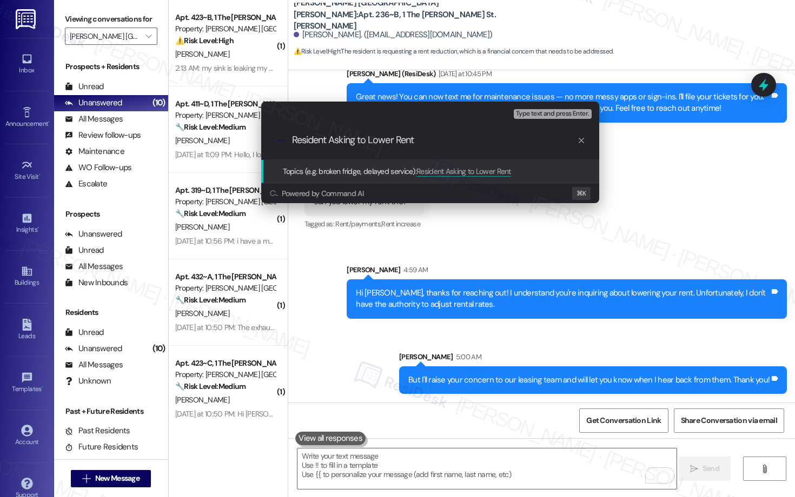
type input "Resident Asking to Lower Rent"
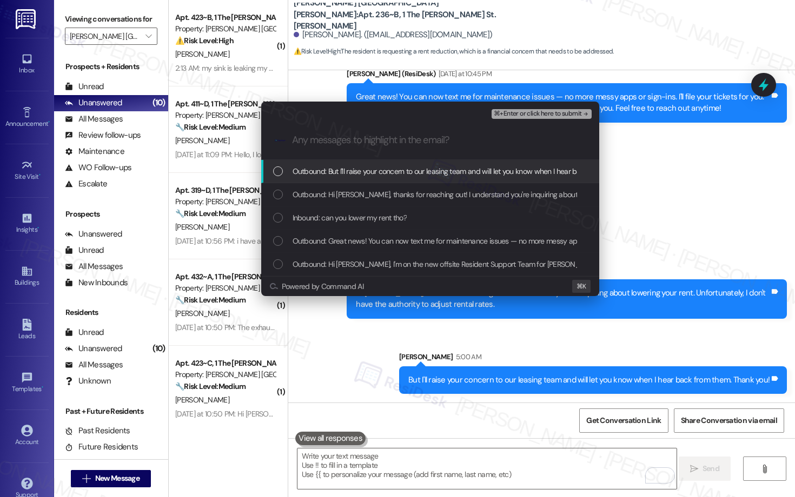
click at [362, 178] on div "Outbound: But I'll raise your concern to our leasing team and will let you know…" at bounding box center [430, 171] width 338 height 23
click at [364, 173] on span "Outbound: But I'll raise your concern to our leasing team and will let you know…" at bounding box center [475, 171] width 367 height 12
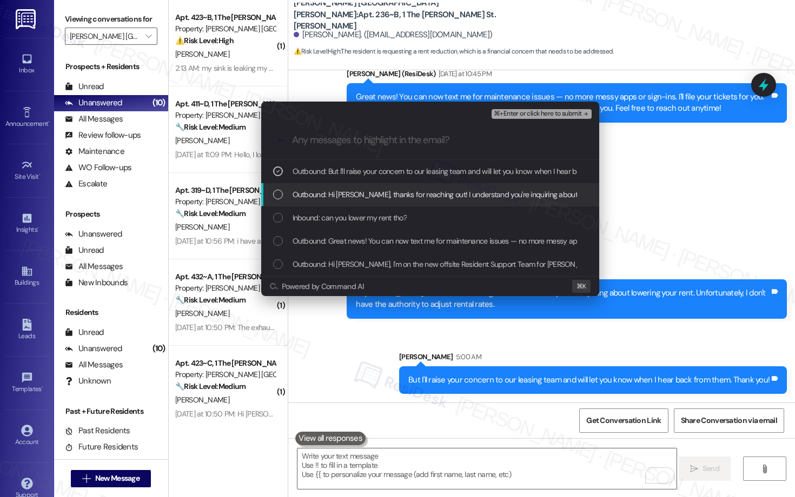
click at [364, 191] on span "Outbound: Hi Saikrishna, thanks for reaching out! I understand you're inquiring…" at bounding box center [559, 195] width 535 height 12
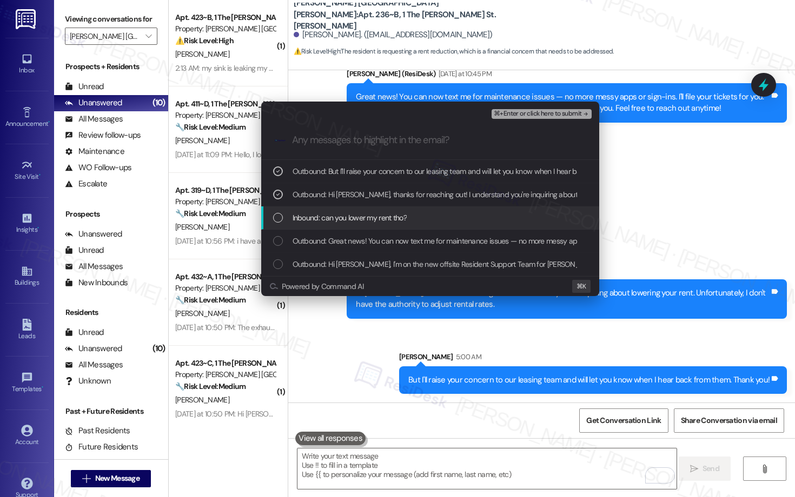
click at [364, 217] on span "Inbound: can you lower my rent tho?" at bounding box center [349, 218] width 115 height 12
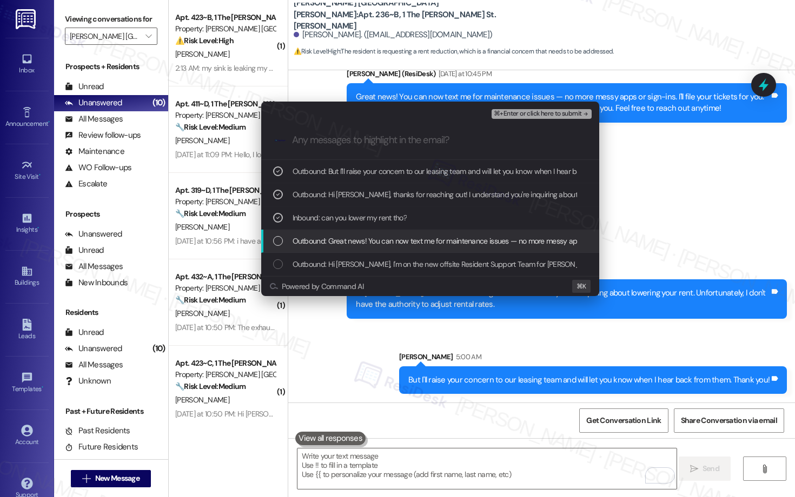
click at [426, 240] on span "Outbound: Great news! You can now text me for maintenance issues — no more mess…" at bounding box center [663, 241] width 742 height 12
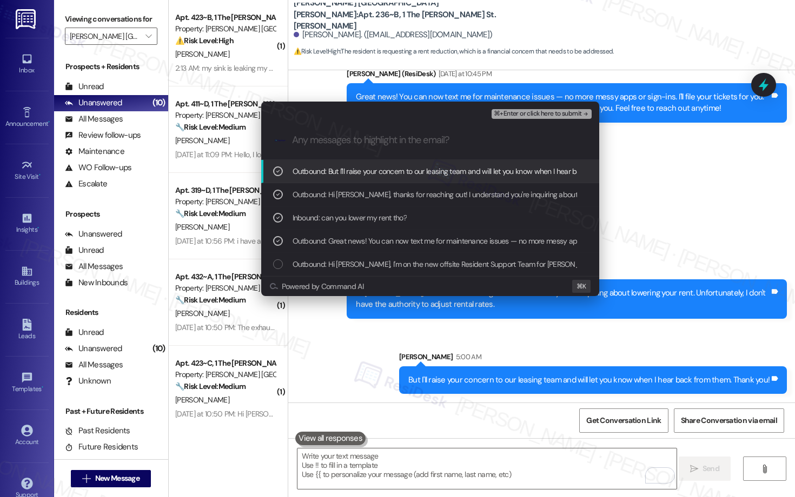
click at [530, 117] on span "⌘+Enter or click here to submit" at bounding box center [538, 114] width 88 height 8
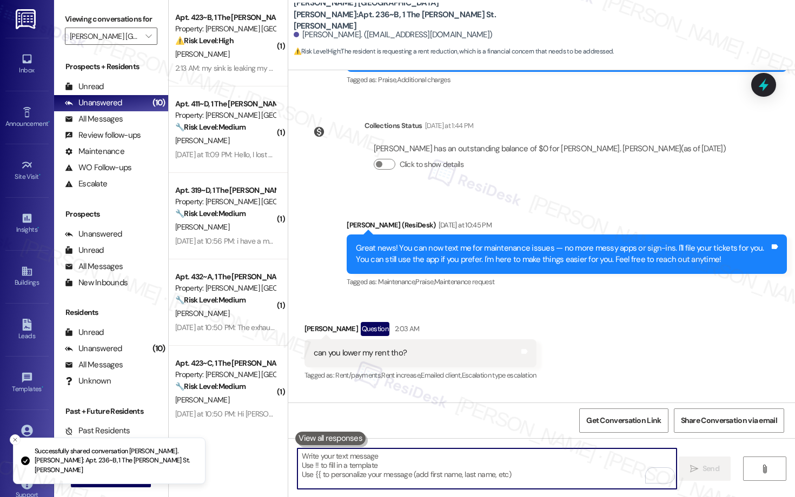
scroll to position [173, 0]
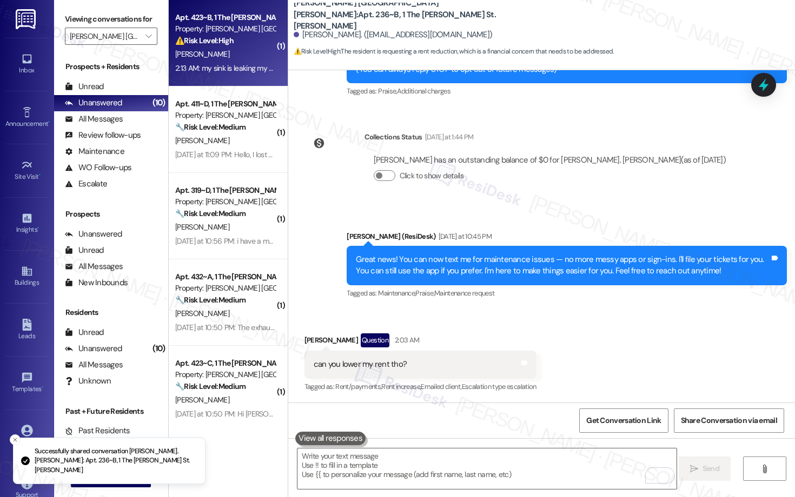
click at [226, 58] on div "[PERSON_NAME]" at bounding box center [225, 55] width 102 height 14
type textarea "Fetching suggested responses. Please feel free to read through the conversation…"
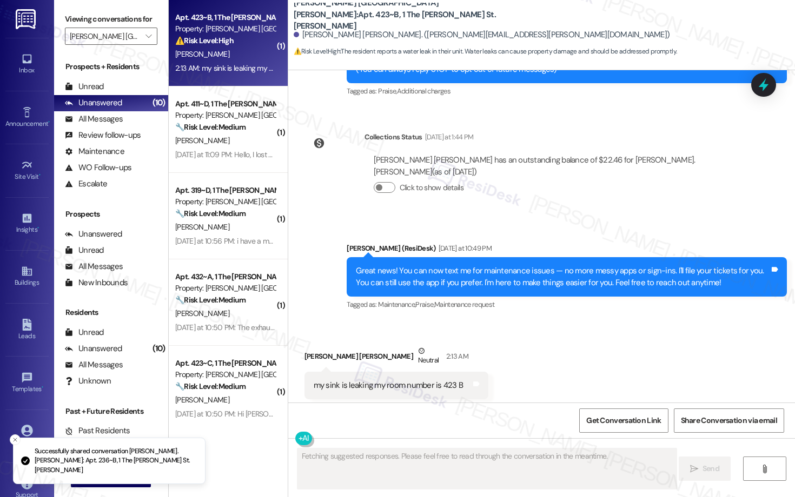
scroll to position [182, 0]
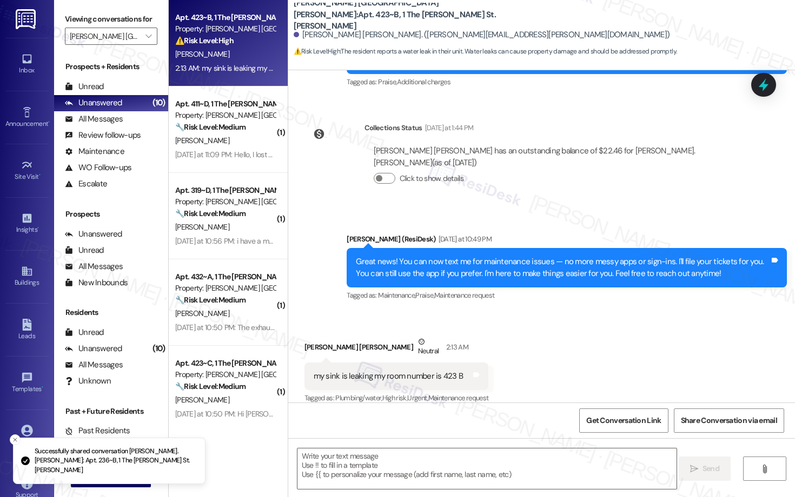
click at [226, 58] on div "[PERSON_NAME]" at bounding box center [225, 55] width 102 height 14
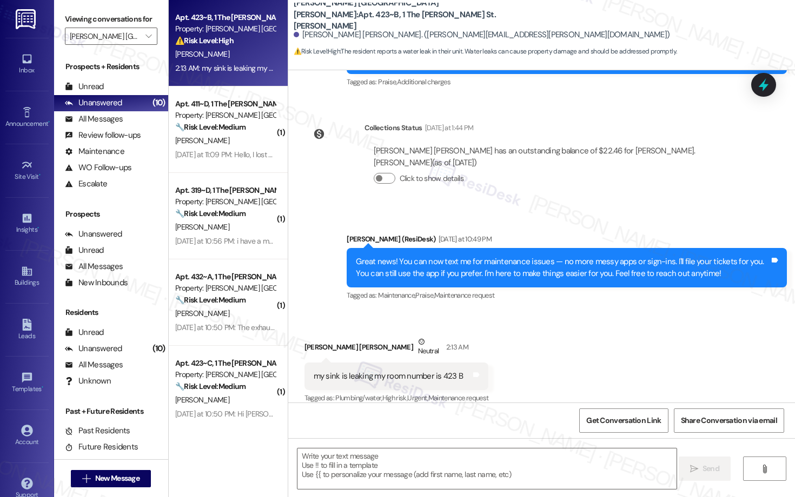
scroll to position [183, 0]
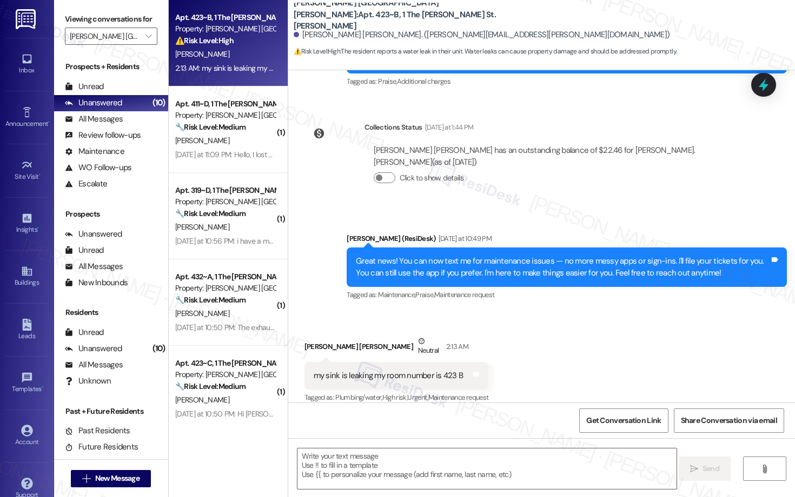
click at [394, 343] on div "my sink is leaking my room number is 423 B" at bounding box center [389, 375] width 150 height 11
click at [369, 343] on textarea at bounding box center [486, 469] width 379 height 41
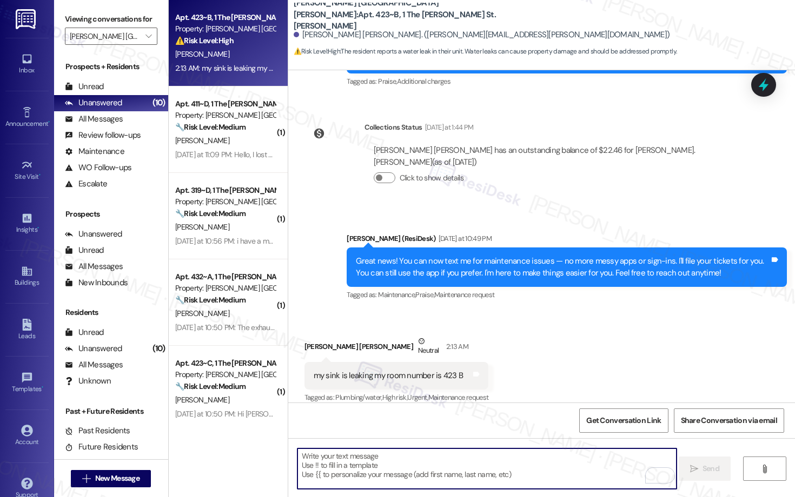
click at [305, 339] on div "Kennedy Donohue Neutral 2:13 AM" at bounding box center [396, 349] width 184 height 26
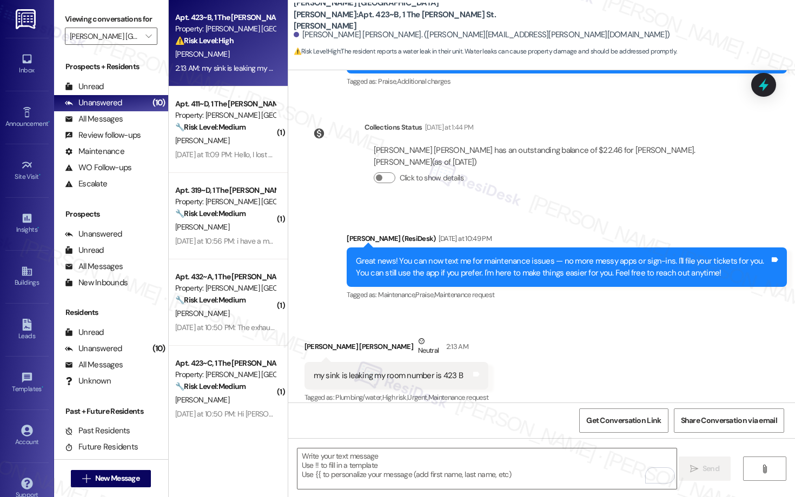
click at [305, 339] on div "Kennedy Donohue Neutral 2:13 AM" at bounding box center [396, 349] width 184 height 26
copy div "Kennedy"
click at [303, 343] on textarea "To enrich screen reader interactions, please activate Accessibility in Grammarl…" at bounding box center [486, 469] width 379 height 41
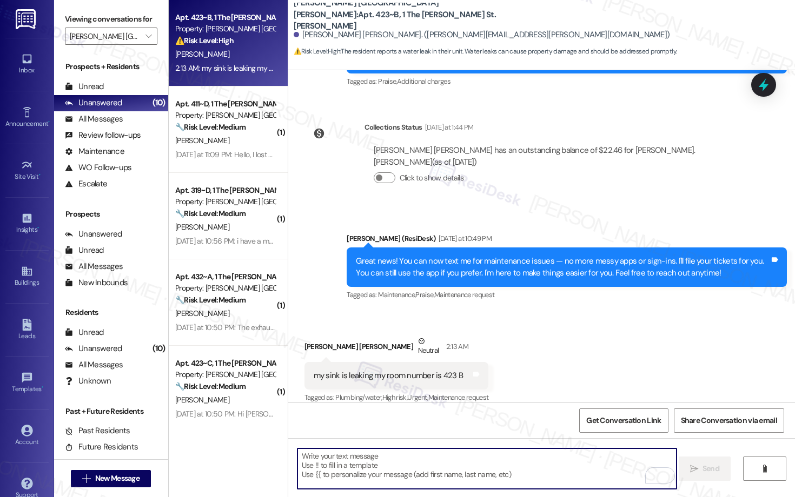
type textarea "H"
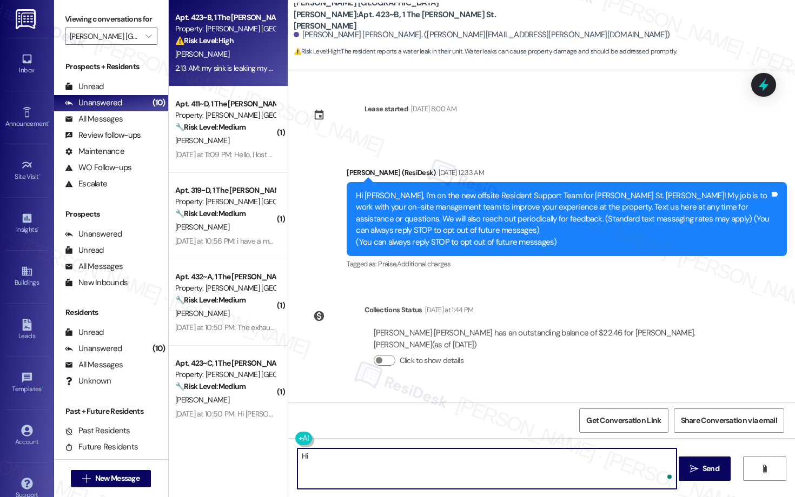
scroll to position [183, 0]
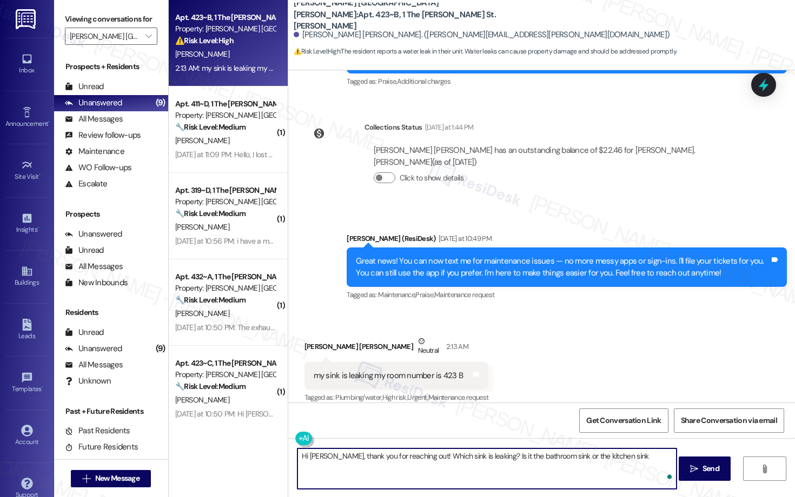
type textarea "Hi [PERSON_NAME], thank you for reaching out! Which sink is leaking? Is it the …"
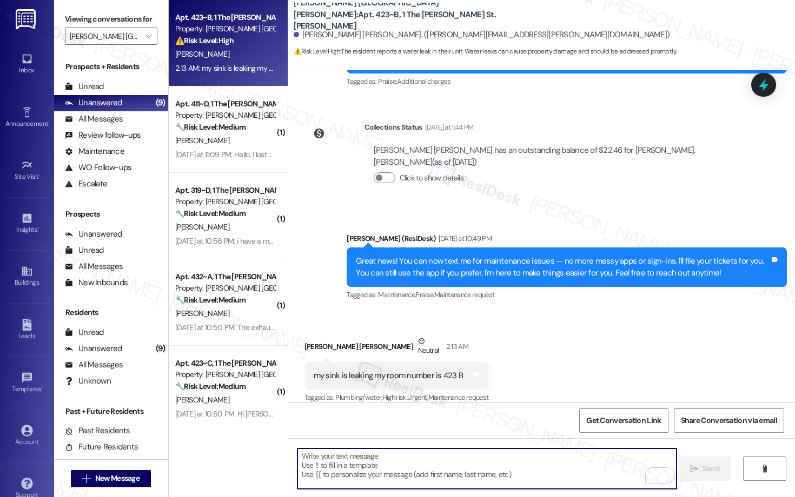
click at [328, 462] on textarea "To enrich screen reader interactions, please activate Accessibility in Grammarl…" at bounding box center [486, 469] width 379 height 41
paste textarea "Hi [PERSON_NAME], thank you for reaching out! Could you let us know which sink …"
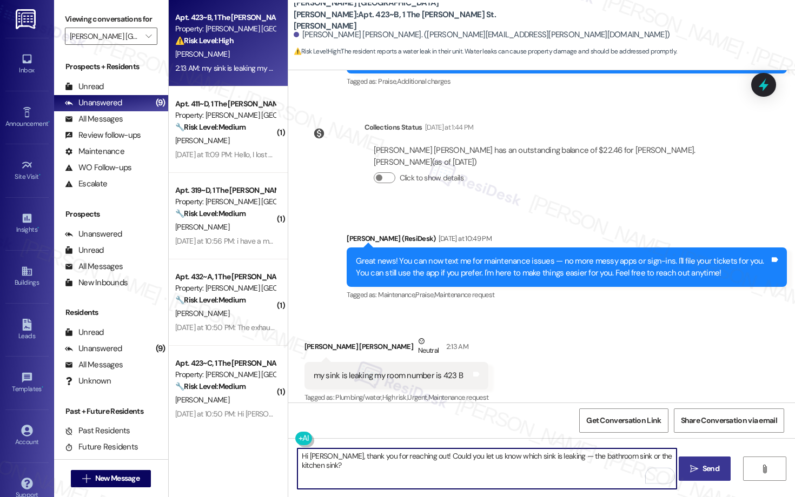
type textarea "Hi [PERSON_NAME], thank you for reaching out! Could you let us know which sink …"
click at [691, 476] on button " Send" at bounding box center [704, 469] width 52 height 24
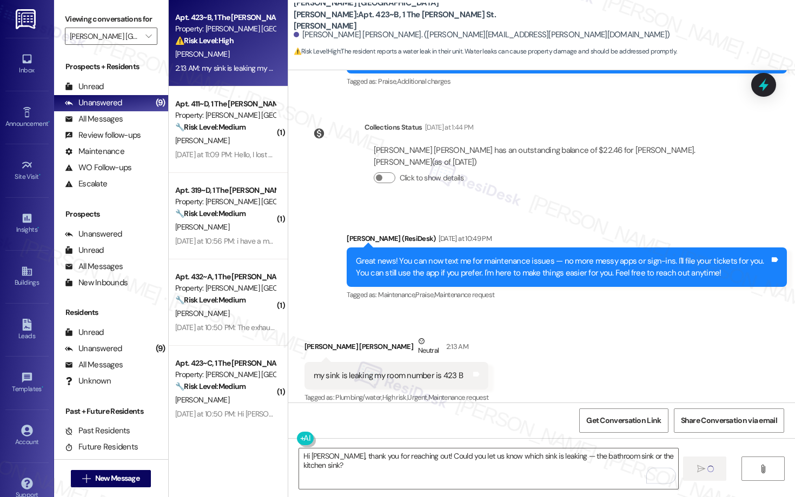
scroll to position [182, 0]
